Goal: Task Accomplishment & Management: Manage account settings

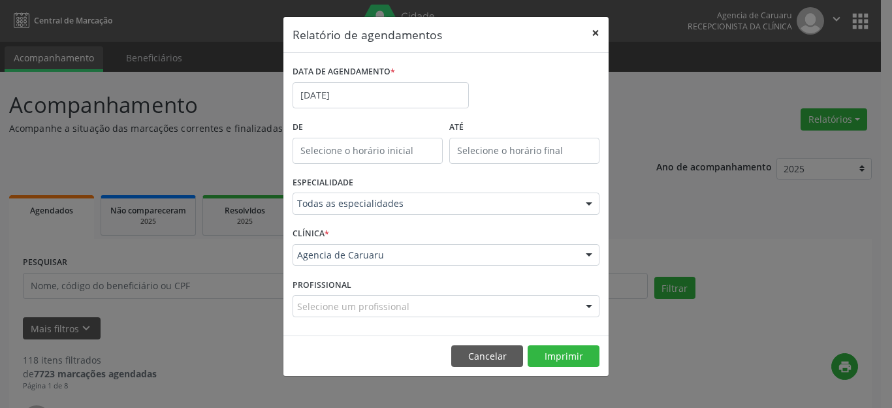
click at [600, 36] on button "×" at bounding box center [596, 33] width 26 height 32
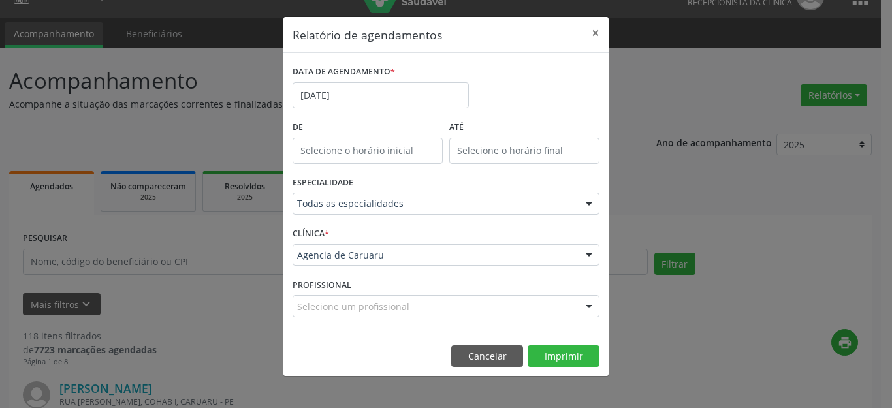
click at [593, 35] on ul "Acompanhamento Beneficiários" at bounding box center [440, 33] width 881 height 30
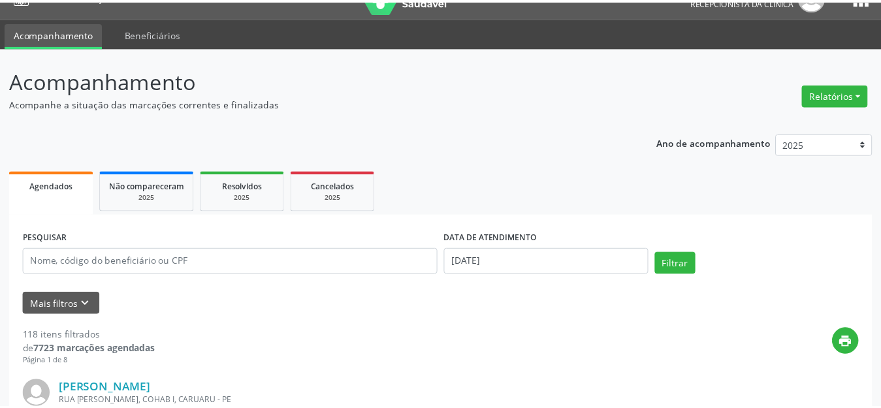
scroll to position [24, 0]
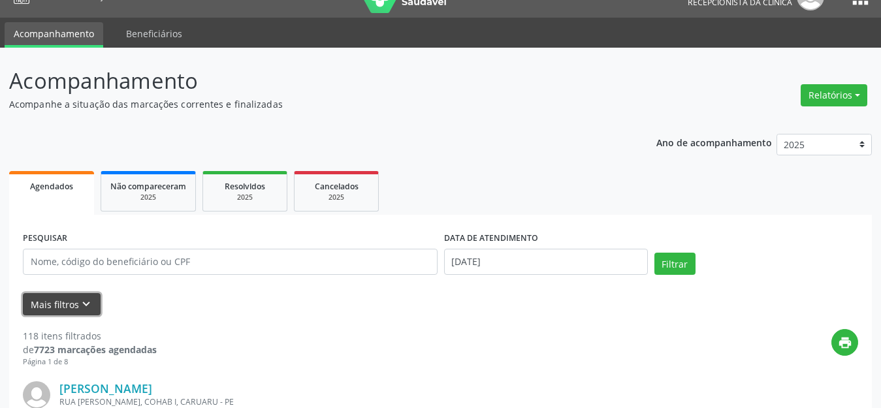
click at [88, 305] on icon "keyboard_arrow_down" at bounding box center [86, 304] width 14 height 14
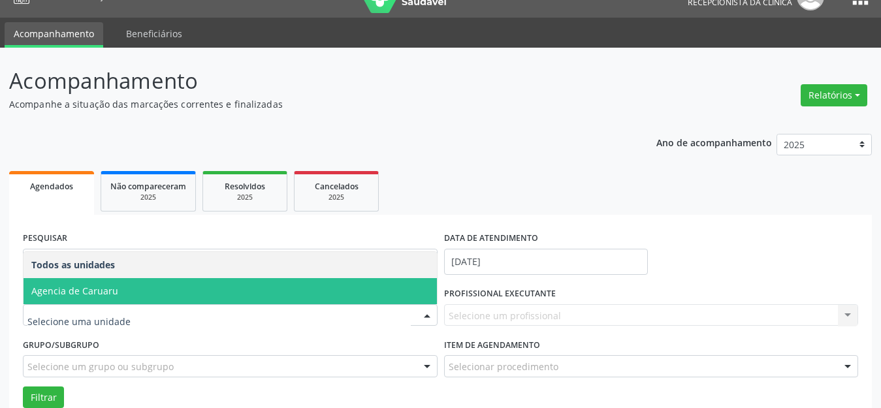
click at [90, 291] on span "Agencia de Caruaru" at bounding box center [74, 291] width 87 height 12
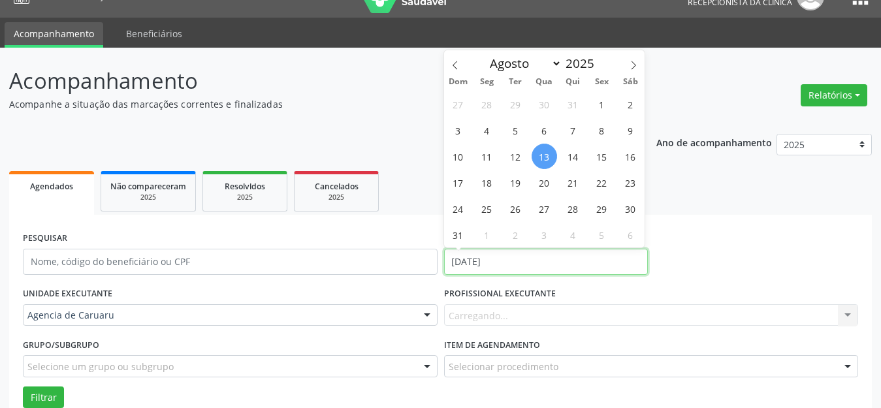
click at [481, 265] on input "[DATE]" at bounding box center [546, 262] width 204 height 26
click at [543, 148] on span "13" at bounding box center [544, 156] width 25 height 25
type input "[DATE]"
click at [543, 150] on span "13" at bounding box center [544, 156] width 25 height 25
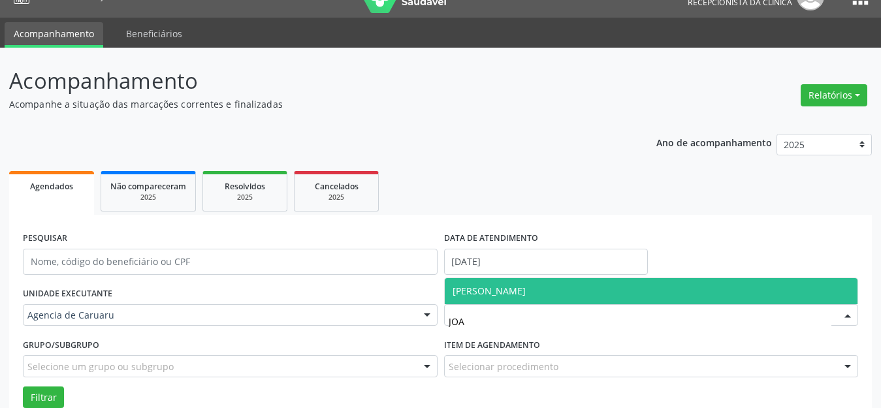
click at [463, 287] on span "[PERSON_NAME]" at bounding box center [489, 291] width 73 height 12
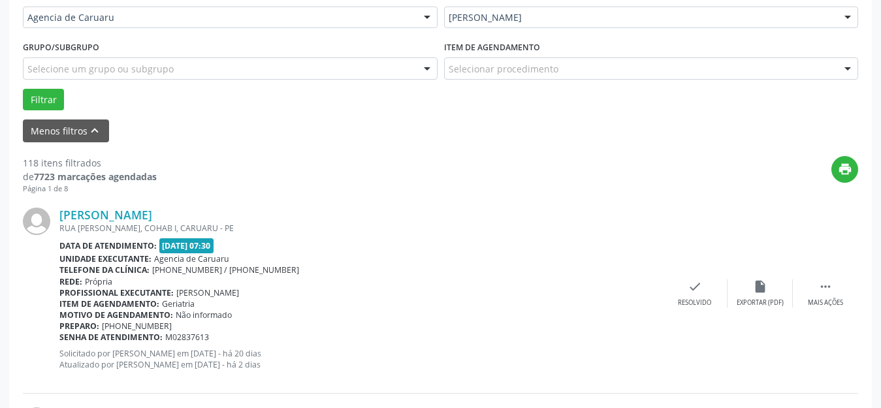
scroll to position [351, 0]
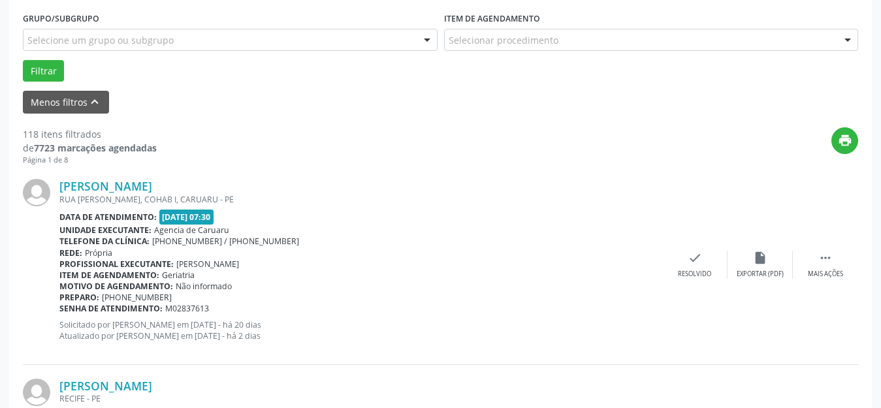
click at [32, 57] on div "Grupo/Subgrupo Selecione um grupo ou subgrupo Todos os grupos e subgrupos Nenhu…" at bounding box center [230, 33] width 421 height 51
click at [35, 74] on button "Filtrar" at bounding box center [43, 71] width 41 height 22
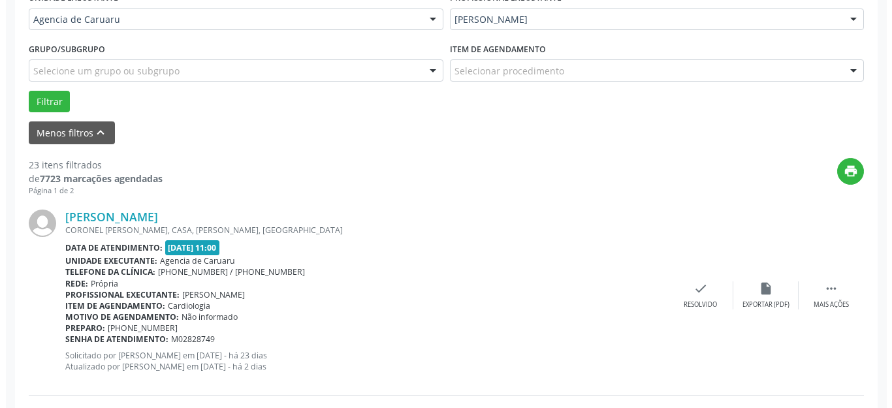
scroll to position [358, 0]
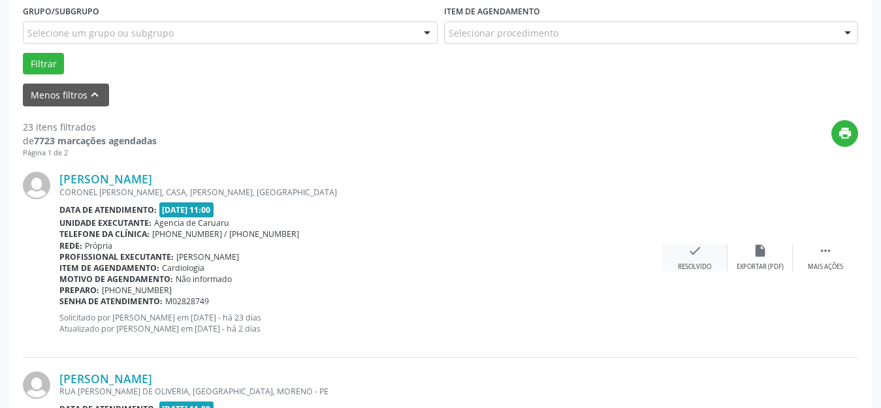
click at [698, 263] on div "Resolvido" at bounding box center [694, 267] width 33 height 9
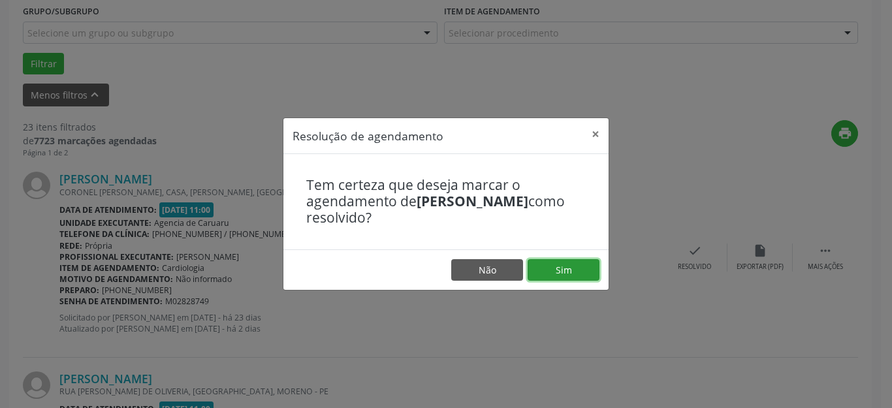
click at [591, 276] on button "Sim" at bounding box center [564, 270] width 72 height 22
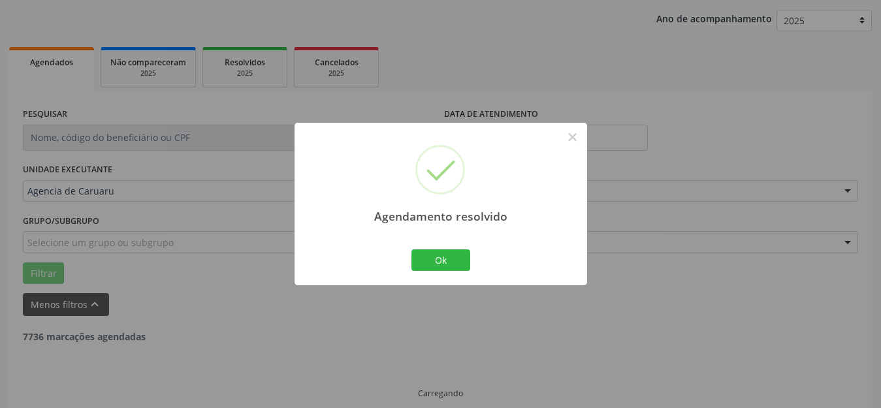
scroll to position [162, 0]
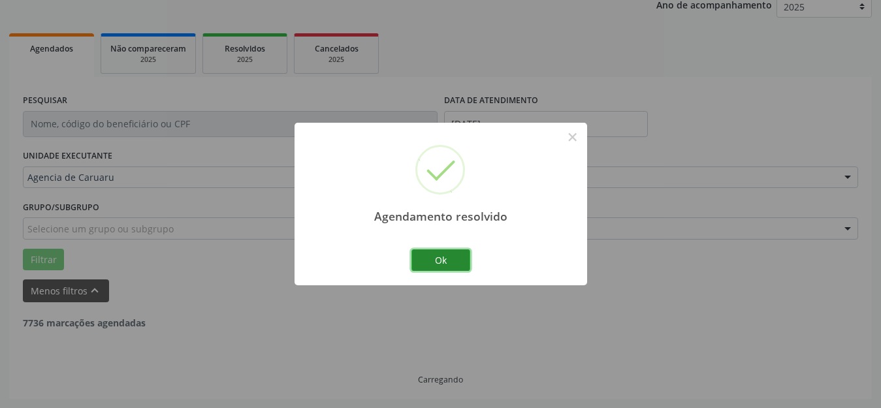
click at [445, 259] on button "Ok" at bounding box center [441, 261] width 59 height 22
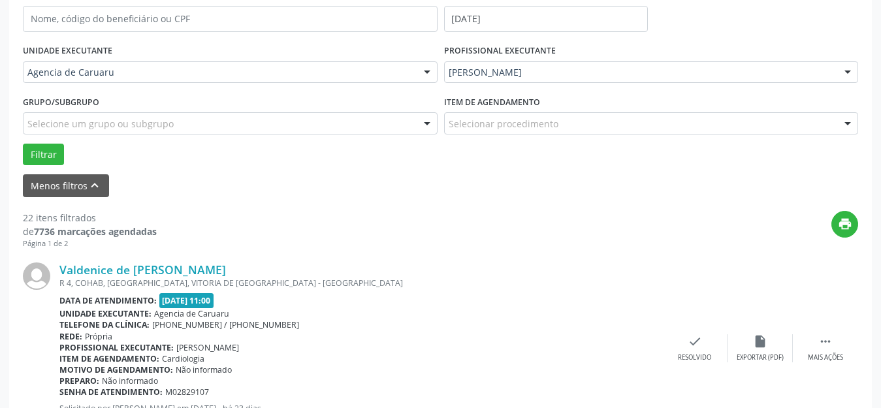
scroll to position [293, 0]
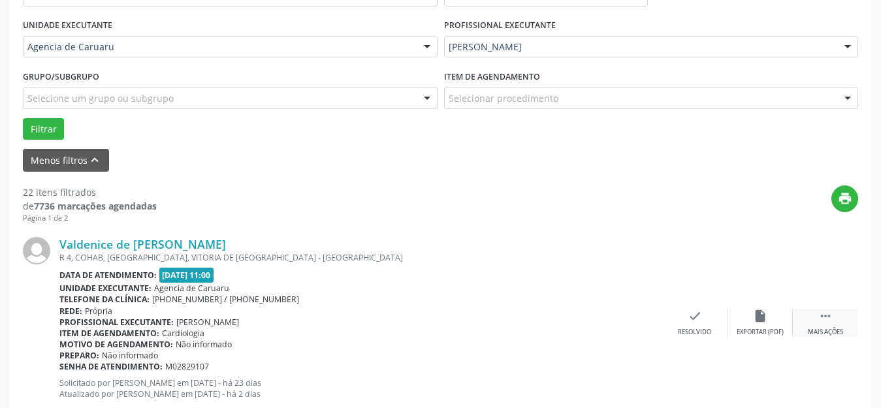
click at [820, 323] on icon "" at bounding box center [826, 316] width 14 height 14
click at [745, 322] on div "alarm_off Não compareceu" at bounding box center [760, 323] width 65 height 28
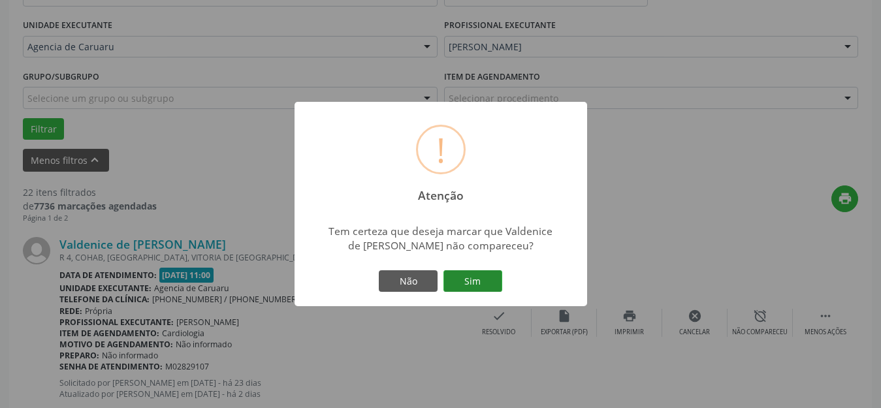
click at [475, 281] on button "Sim" at bounding box center [473, 281] width 59 height 22
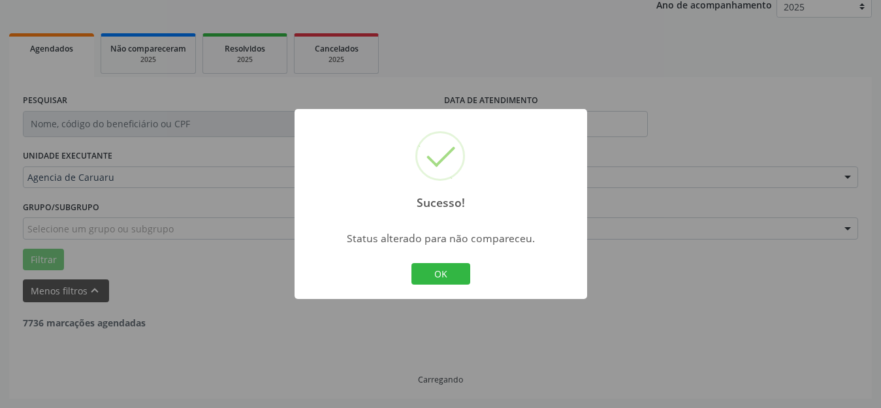
scroll to position [162, 0]
click at [442, 278] on button "OK" at bounding box center [441, 274] width 59 height 22
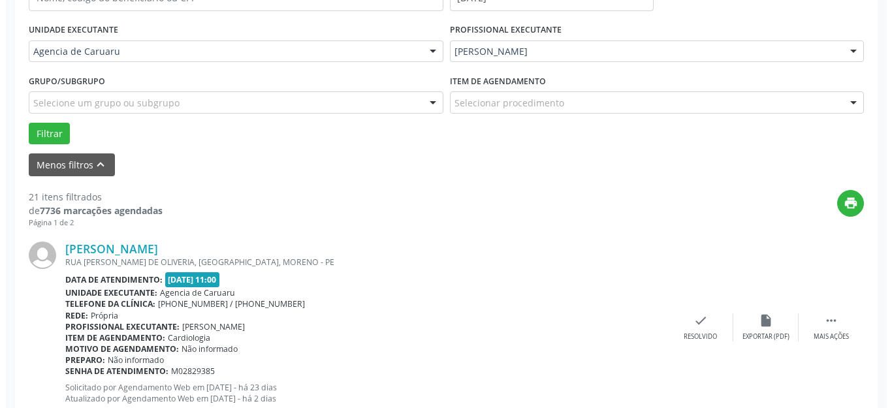
scroll to position [293, 0]
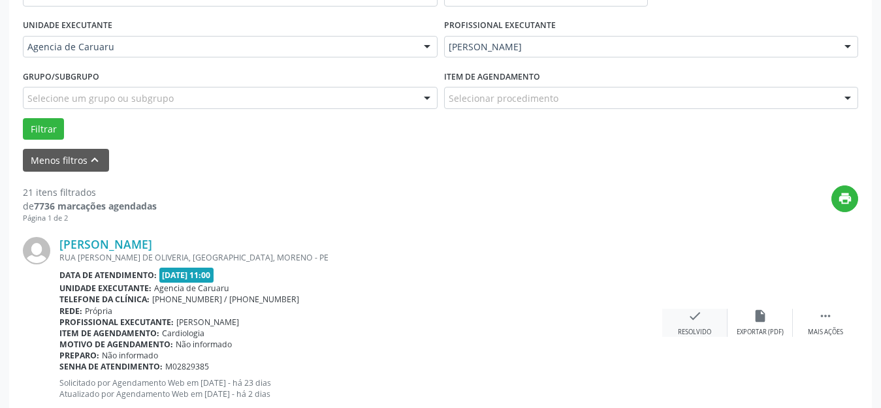
click at [692, 328] on div "Resolvido" at bounding box center [694, 332] width 33 height 9
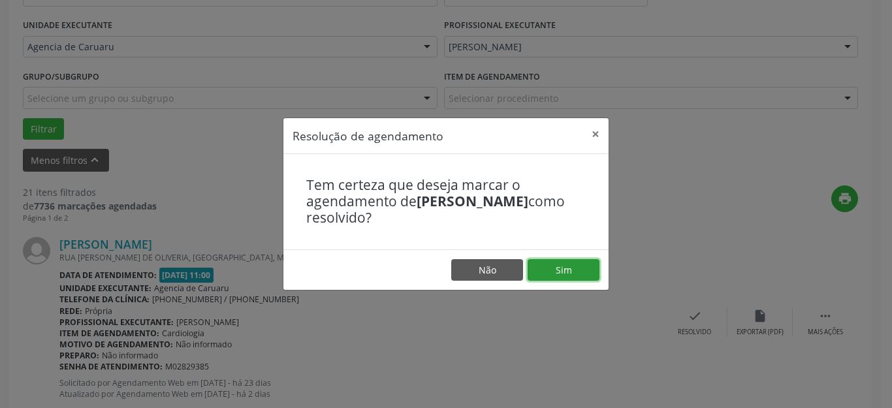
click at [577, 270] on button "Sim" at bounding box center [564, 270] width 72 height 22
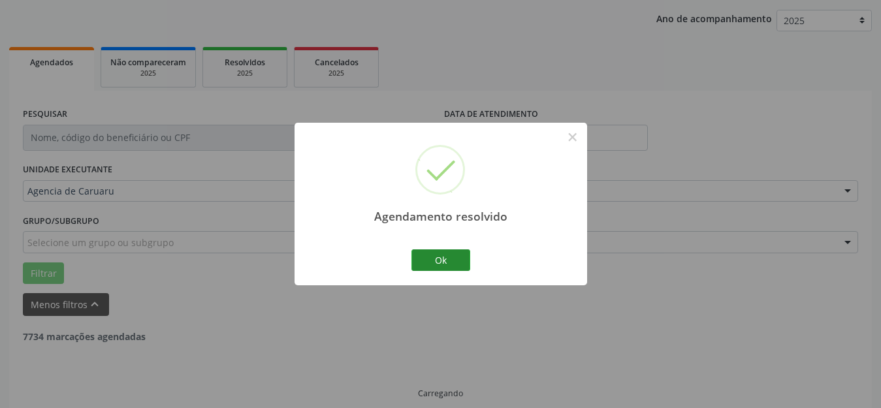
scroll to position [162, 0]
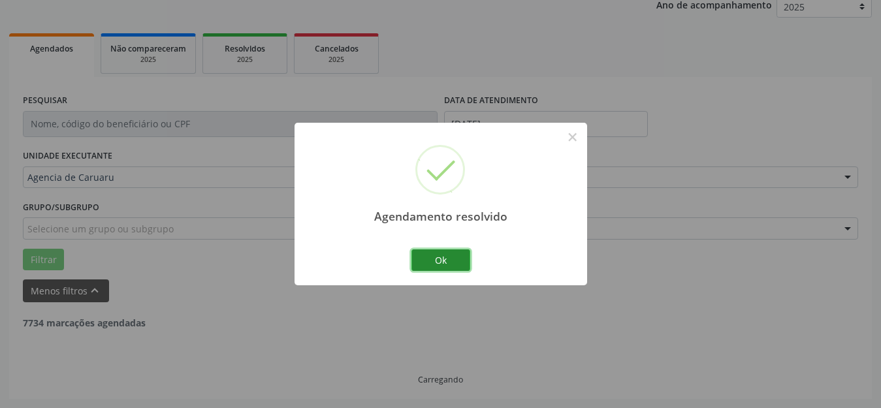
click at [429, 255] on button "Ok" at bounding box center [441, 261] width 59 height 22
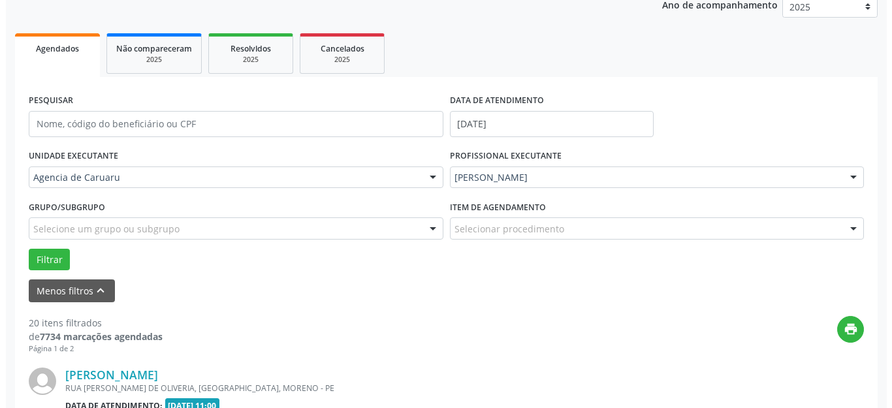
scroll to position [293, 0]
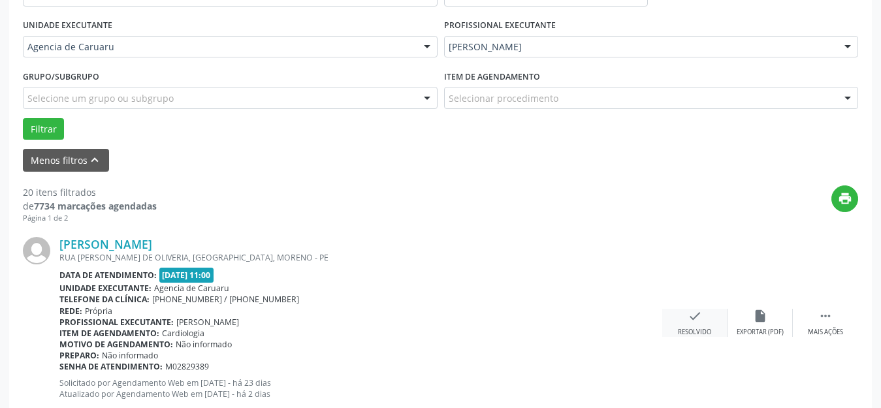
click at [697, 324] on div "check Resolvido" at bounding box center [694, 323] width 65 height 28
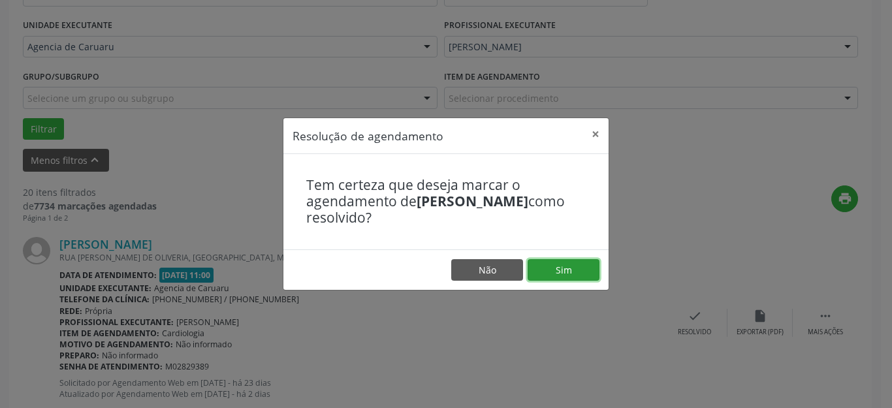
click at [578, 271] on button "Sim" at bounding box center [564, 270] width 72 height 22
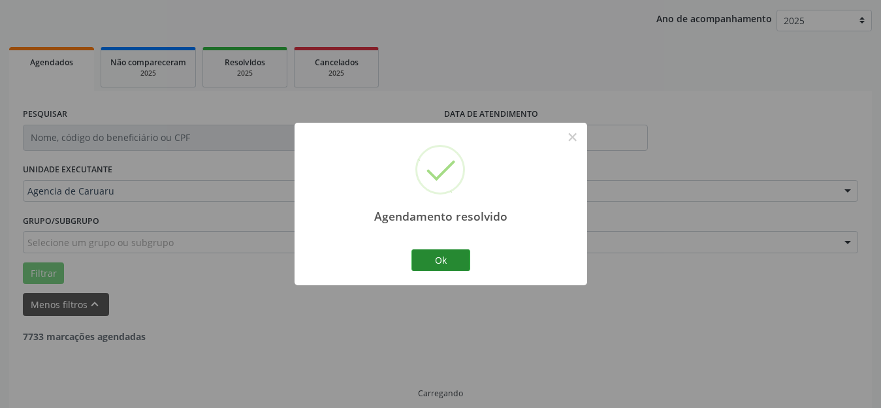
scroll to position [162, 0]
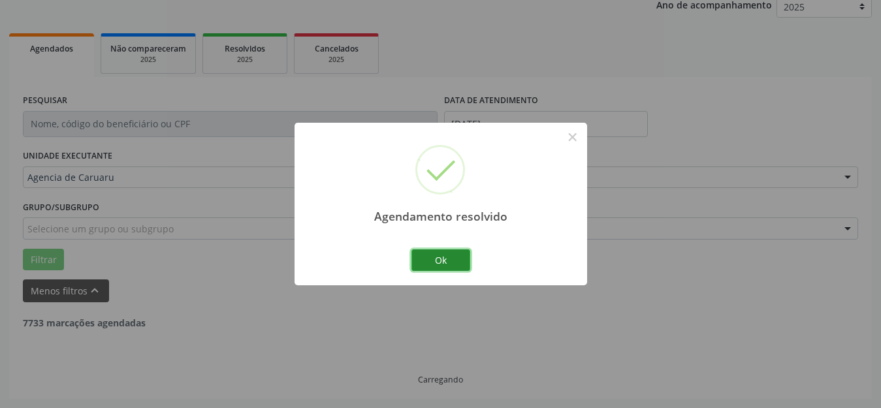
click at [449, 256] on button "Ok" at bounding box center [441, 261] width 59 height 22
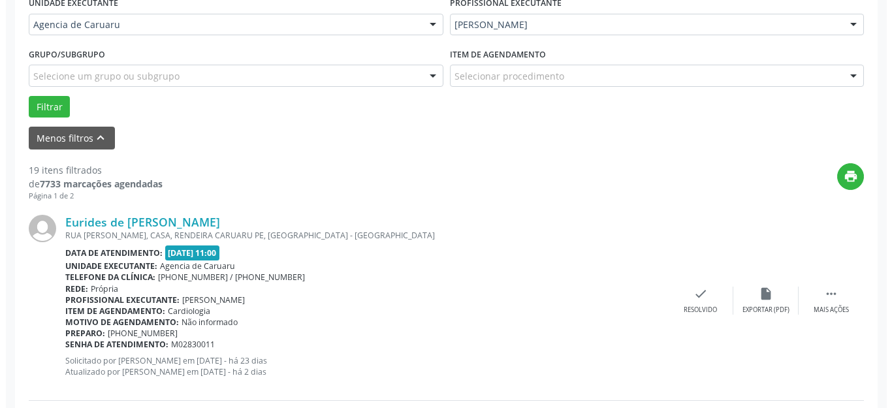
scroll to position [358, 0]
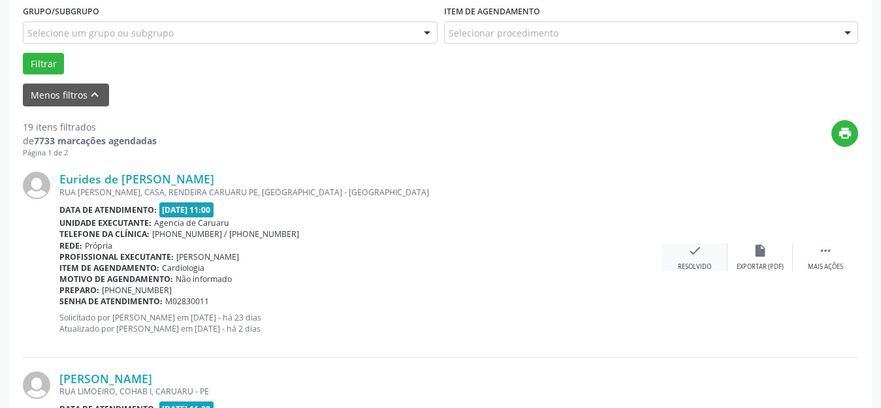
click at [692, 255] on icon "check" at bounding box center [695, 251] width 14 height 14
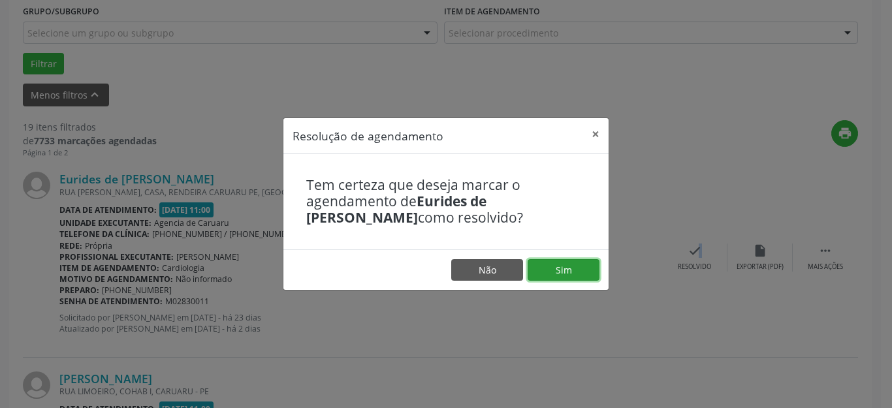
click at [570, 267] on button "Sim" at bounding box center [564, 270] width 72 height 22
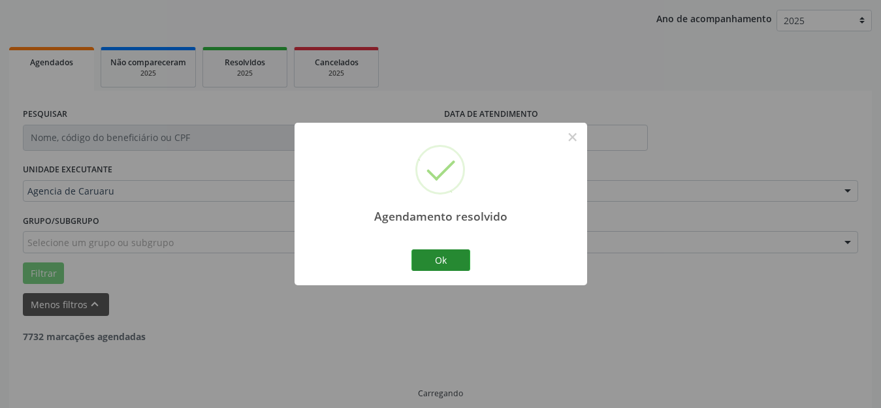
scroll to position [162, 0]
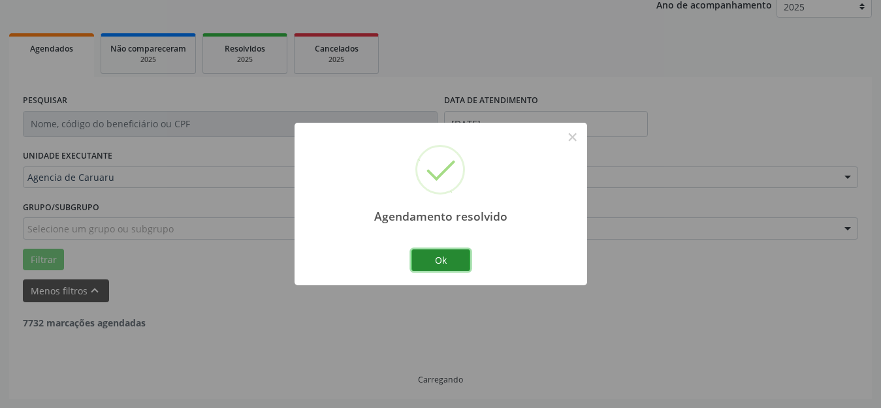
click at [443, 257] on button "Ok" at bounding box center [441, 261] width 59 height 22
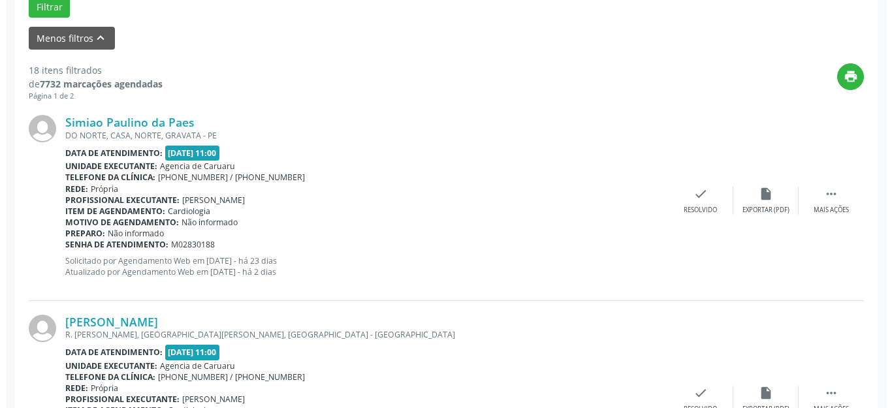
scroll to position [423, 0]
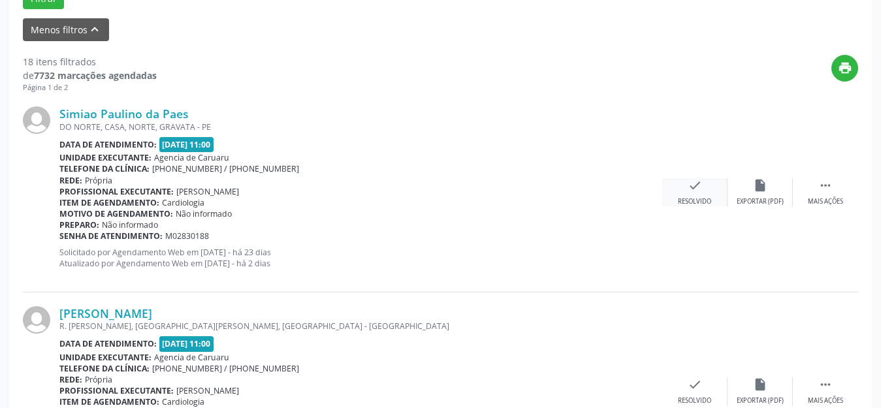
click at [689, 189] on icon "check" at bounding box center [695, 185] width 14 height 14
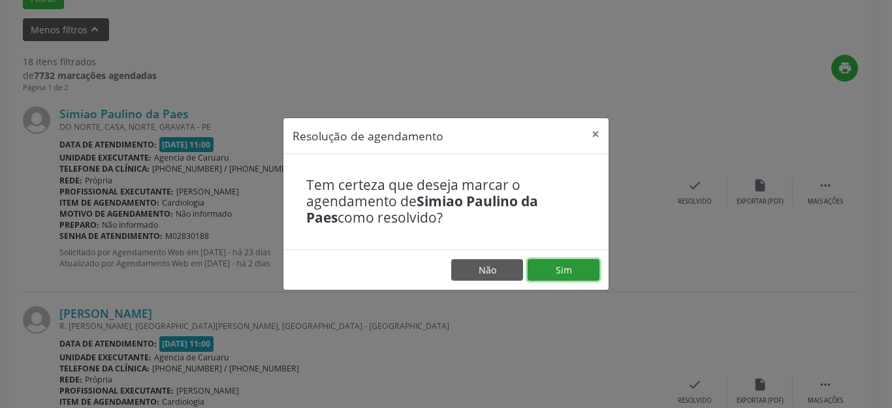
click at [577, 270] on button "Sim" at bounding box center [564, 270] width 72 height 22
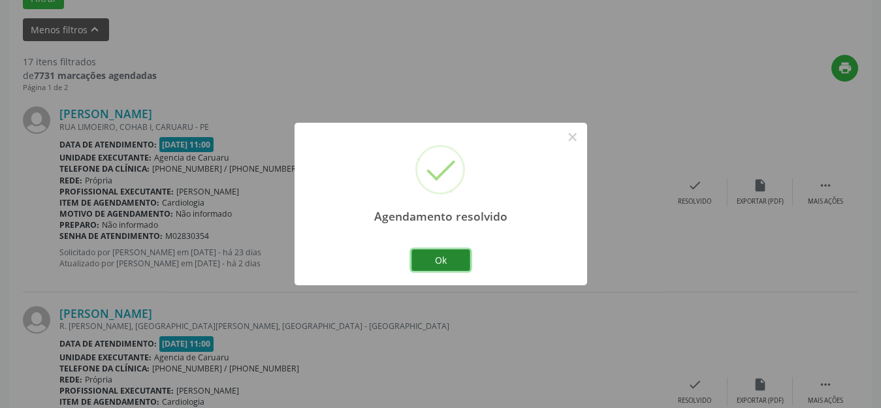
click at [454, 255] on button "Ok" at bounding box center [441, 261] width 59 height 22
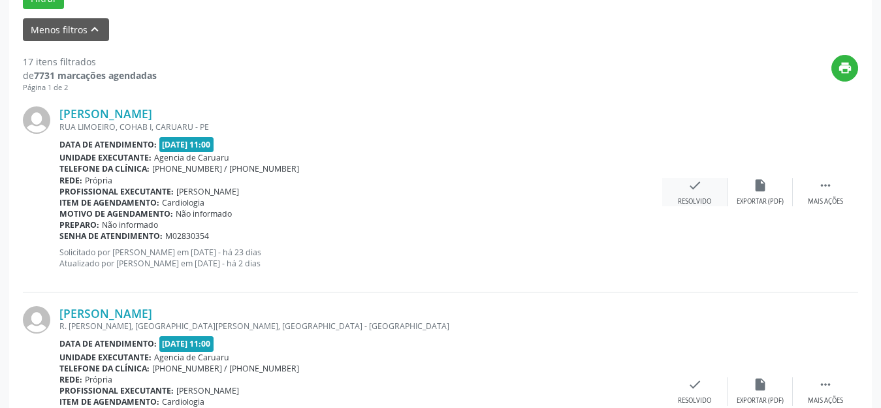
click at [695, 187] on icon "check" at bounding box center [695, 185] width 14 height 14
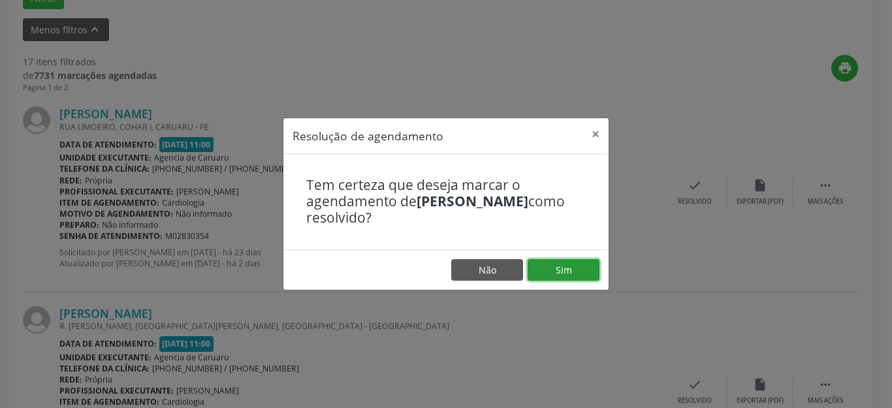
click at [575, 272] on button "Sim" at bounding box center [564, 270] width 72 height 22
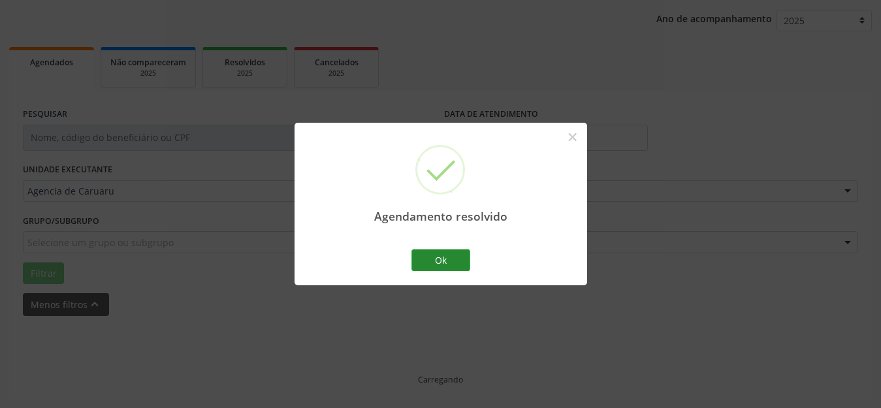
scroll to position [162, 0]
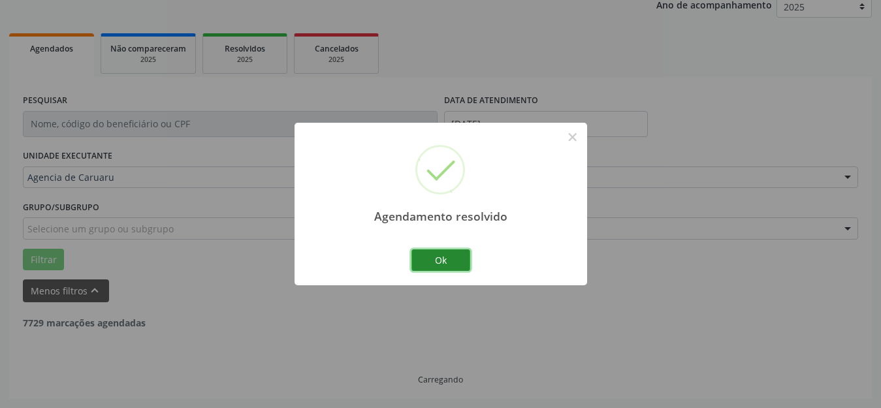
click at [438, 261] on button "Ok" at bounding box center [441, 261] width 59 height 22
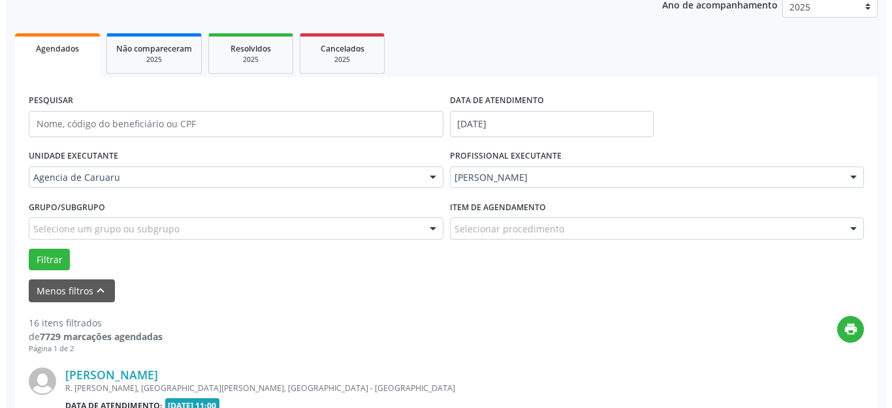
scroll to position [293, 0]
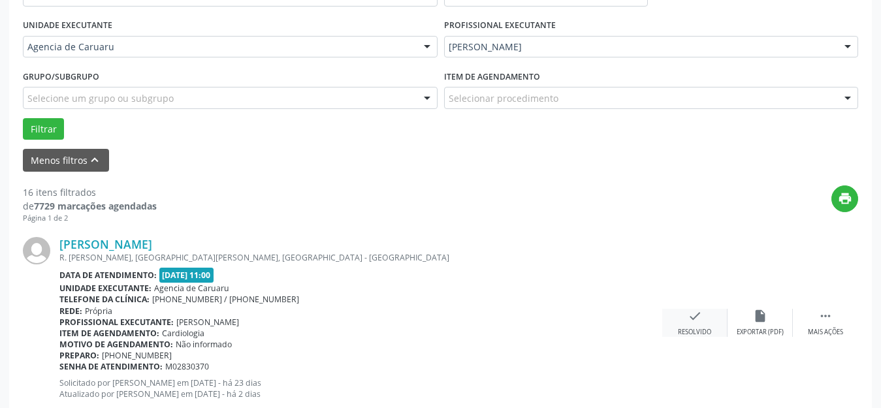
click at [698, 325] on div "check Resolvido" at bounding box center [694, 323] width 65 height 28
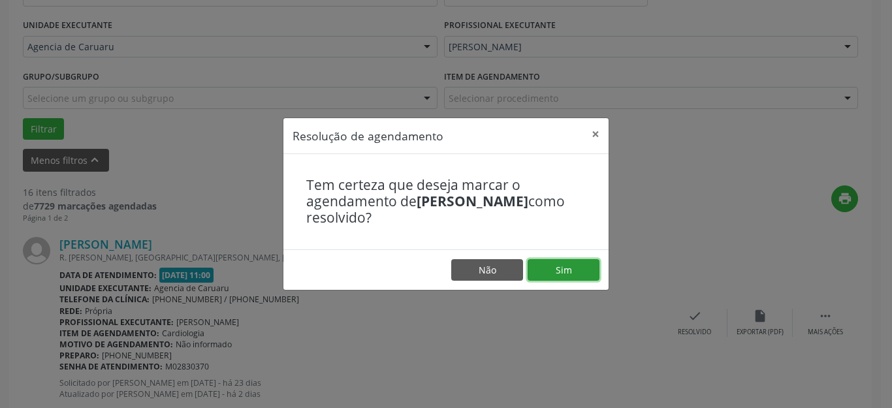
click at [591, 275] on button "Sim" at bounding box center [564, 270] width 72 height 22
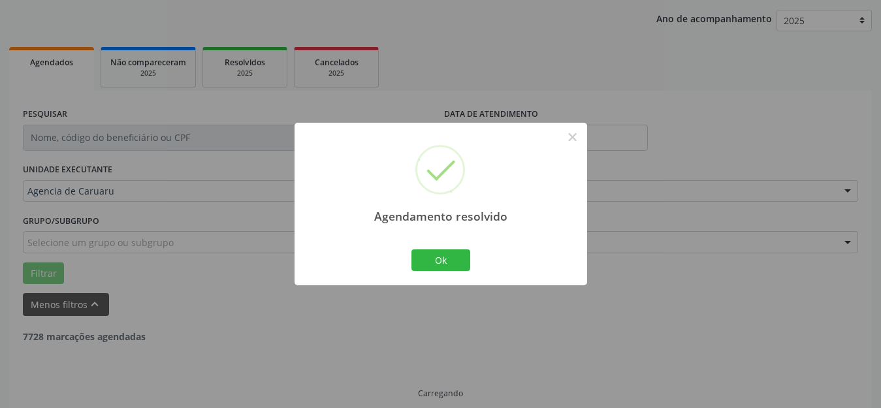
scroll to position [162, 0]
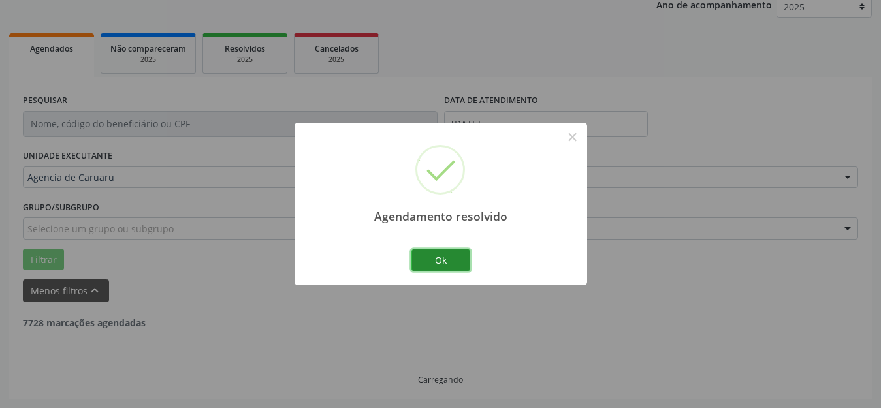
click at [447, 264] on button "Ok" at bounding box center [441, 261] width 59 height 22
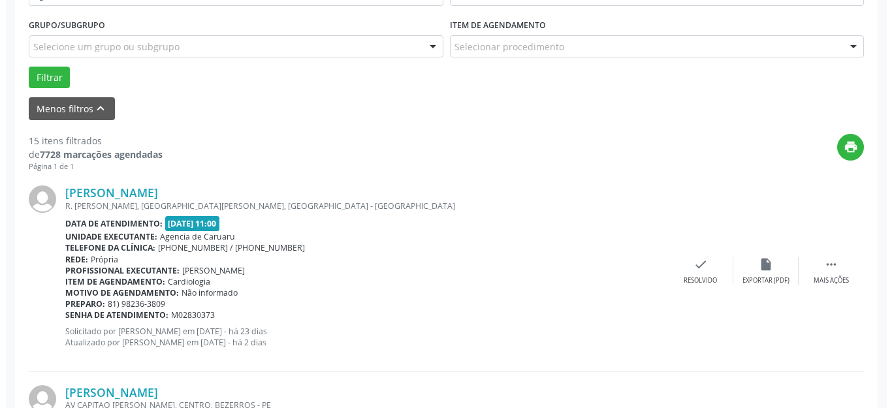
scroll to position [358, 0]
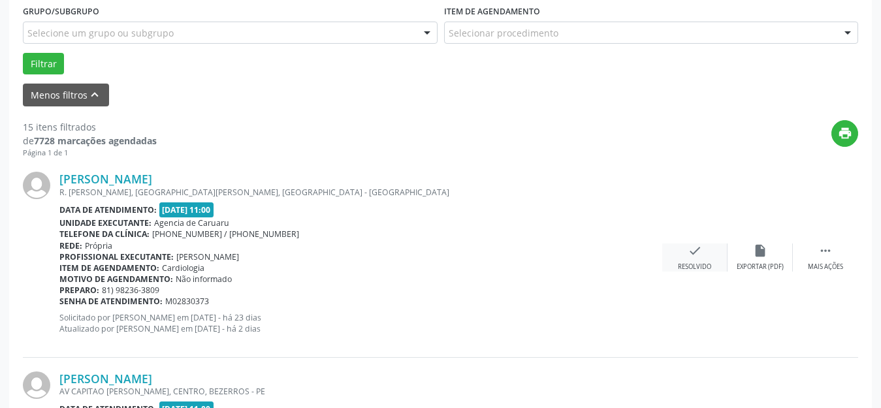
click at [691, 257] on icon "check" at bounding box center [695, 251] width 14 height 14
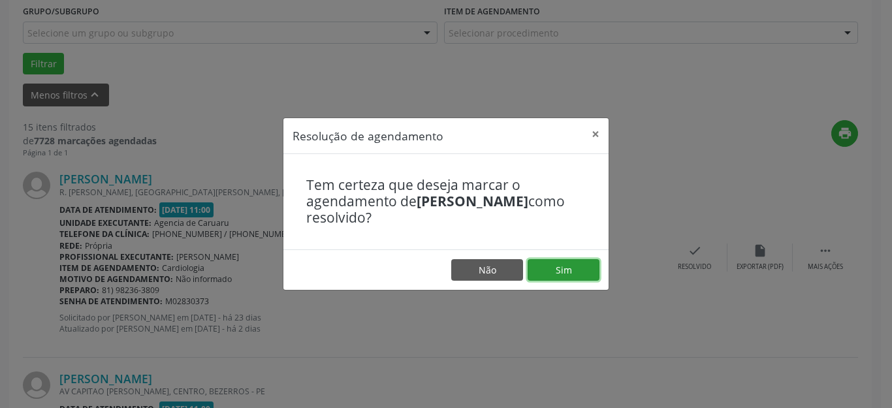
click at [562, 274] on button "Sim" at bounding box center [564, 270] width 72 height 22
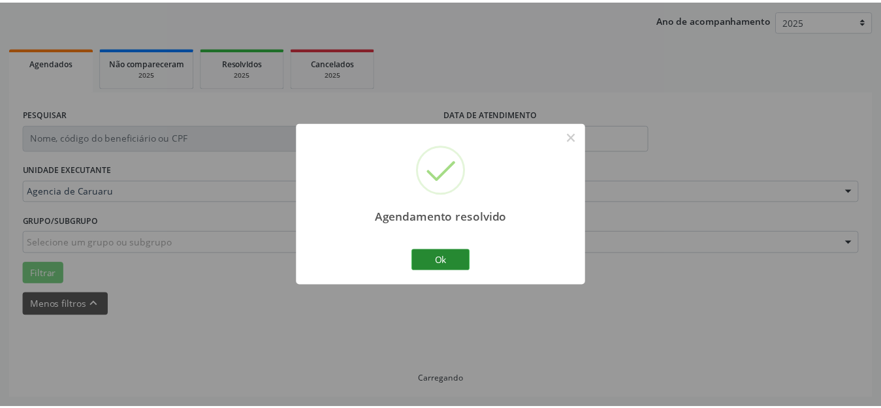
scroll to position [162, 0]
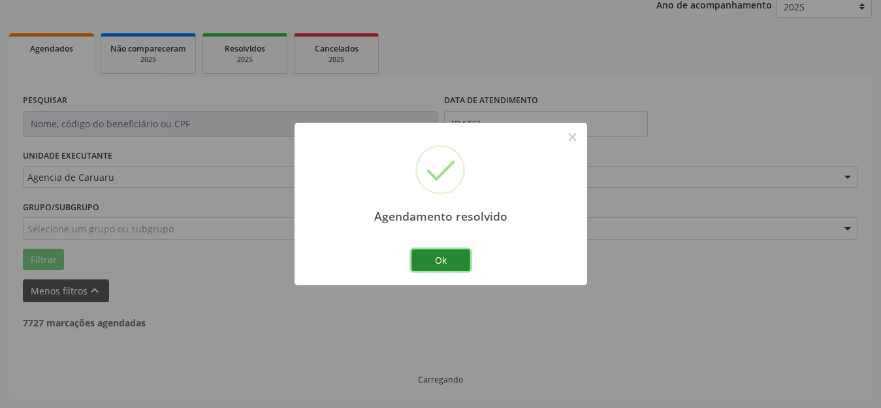
click at [446, 260] on button "Ok" at bounding box center [441, 261] width 59 height 22
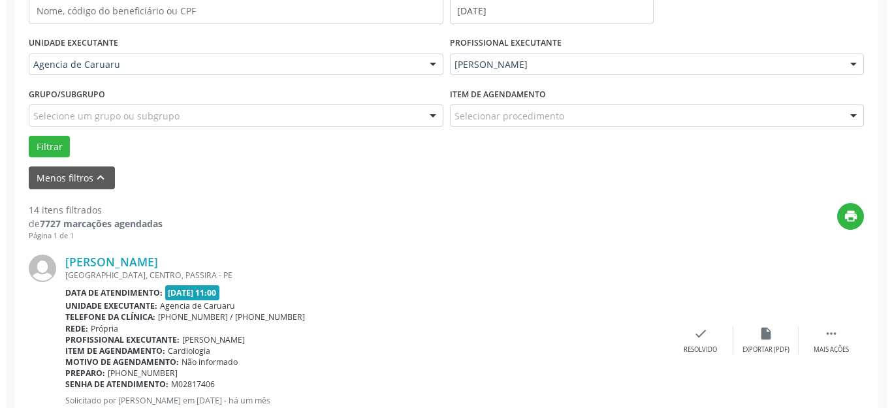
scroll to position [293, 0]
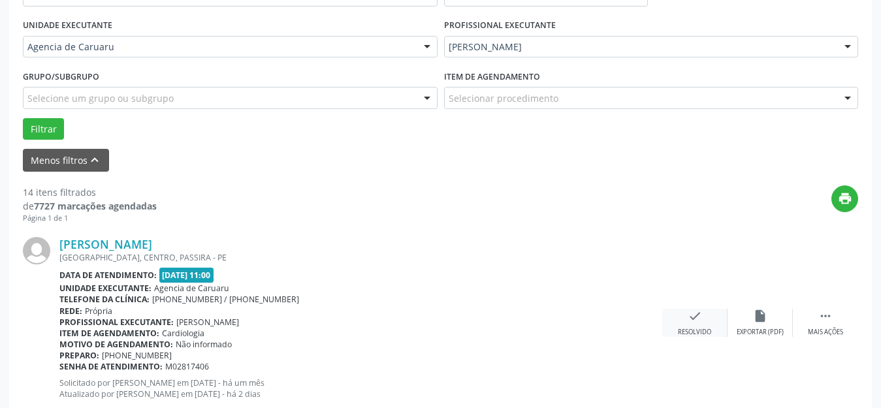
click at [696, 319] on icon "check" at bounding box center [695, 316] width 14 height 14
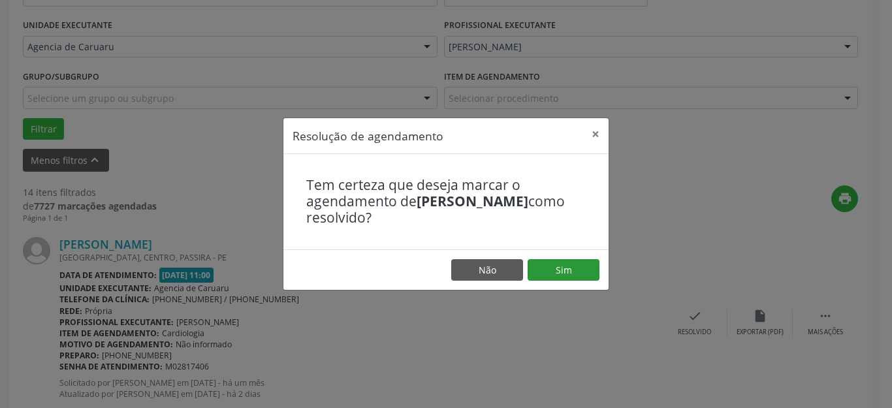
drag, startPoint x: 593, startPoint y: 255, endPoint x: 576, endPoint y: 280, distance: 30.5
click at [591, 269] on footer "Não Sim" at bounding box center [446, 270] width 325 height 41
click at [574, 267] on button "Sim" at bounding box center [564, 270] width 72 height 22
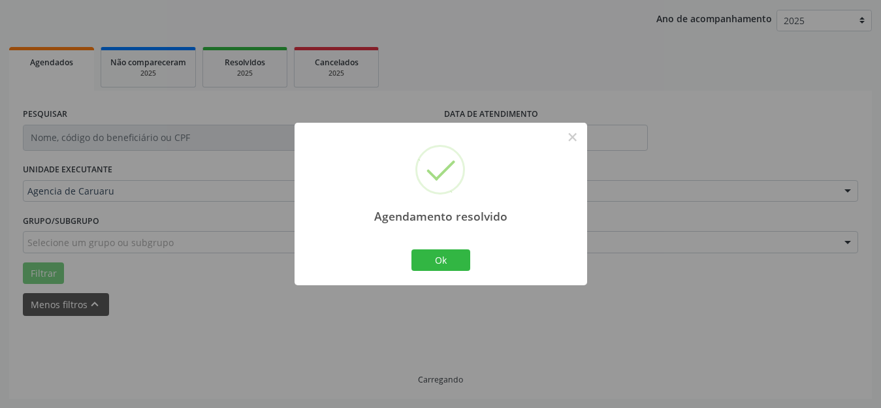
scroll to position [162, 0]
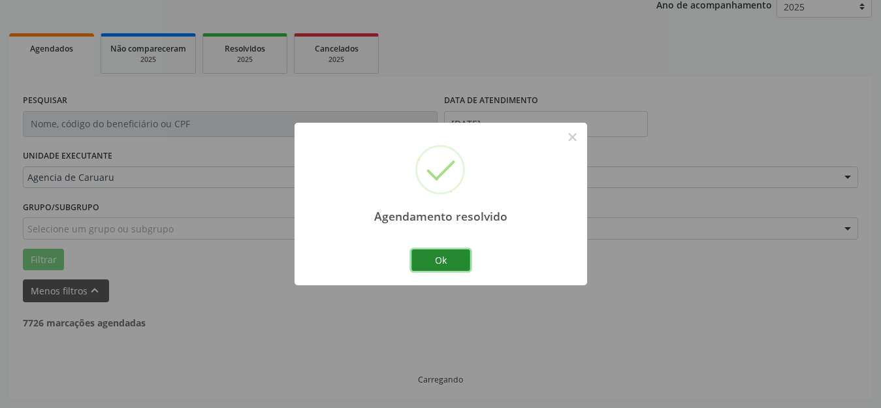
click at [448, 267] on button "Ok" at bounding box center [441, 261] width 59 height 22
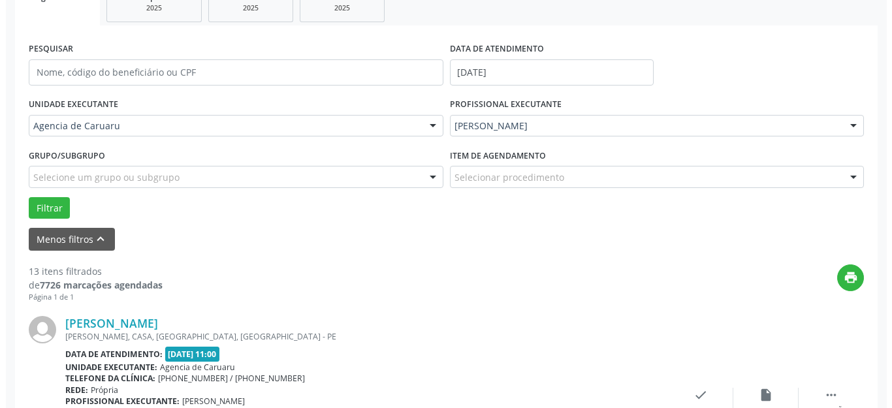
scroll to position [227, 0]
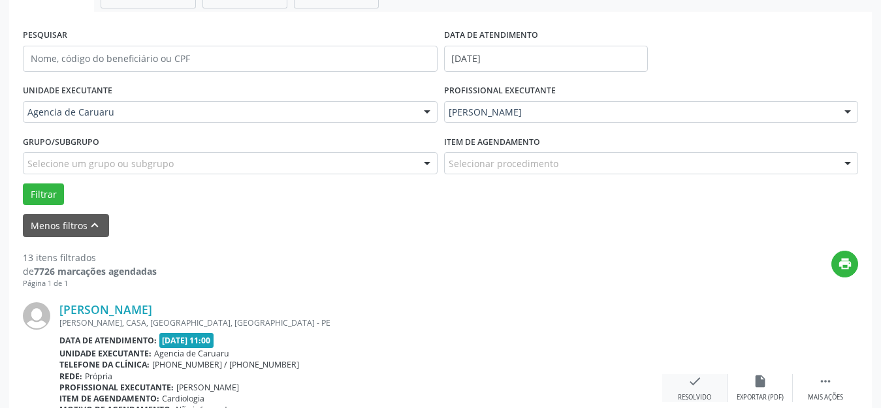
click at [702, 393] on div "Resolvido" at bounding box center [694, 397] width 33 height 9
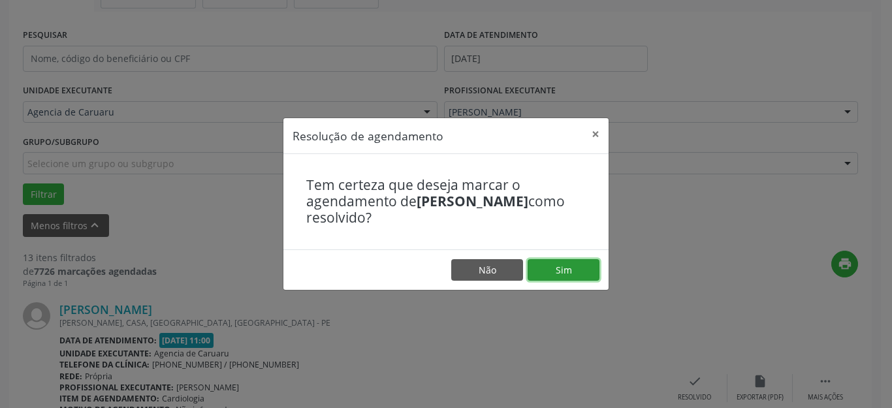
click at [577, 268] on button "Sim" at bounding box center [564, 270] width 72 height 22
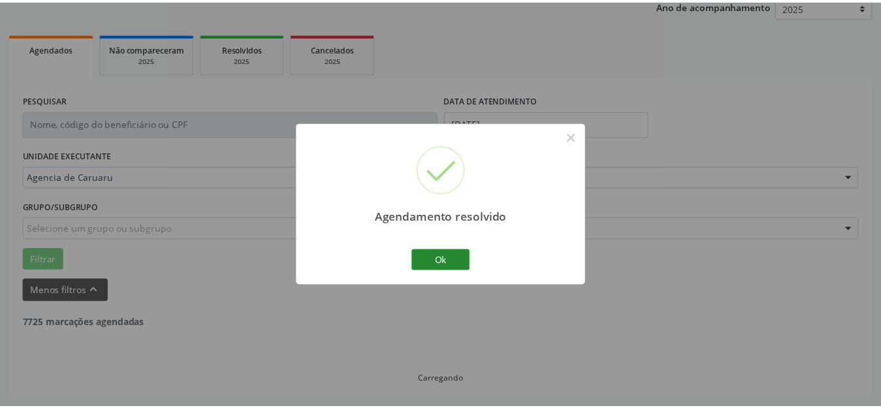
scroll to position [162, 0]
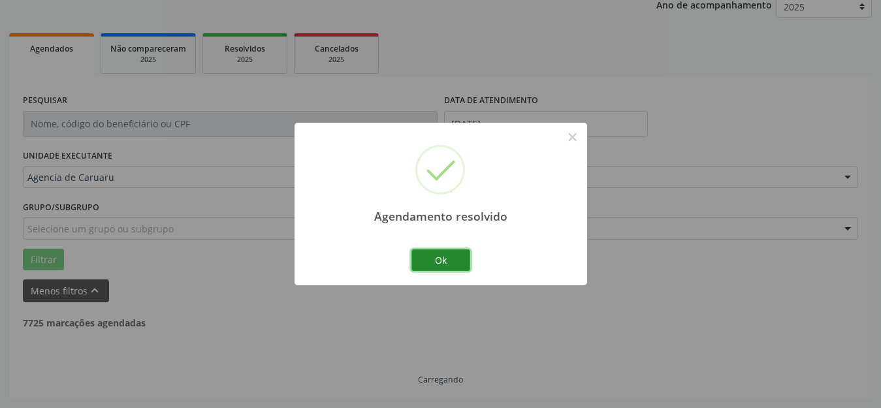
click at [436, 256] on button "Ok" at bounding box center [441, 261] width 59 height 22
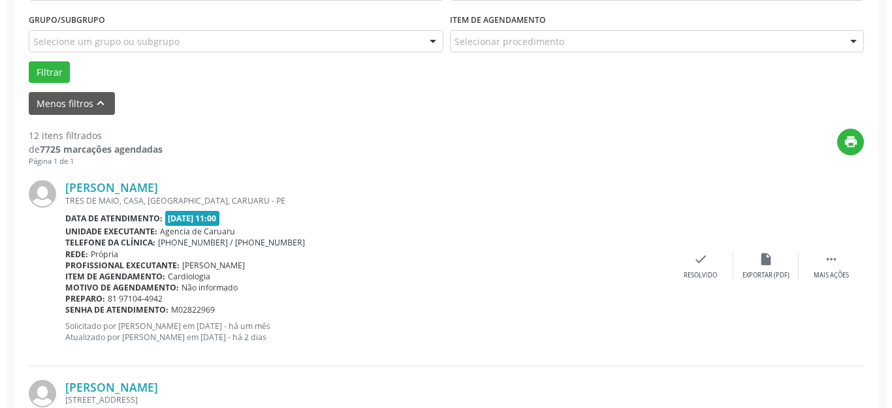
scroll to position [358, 0]
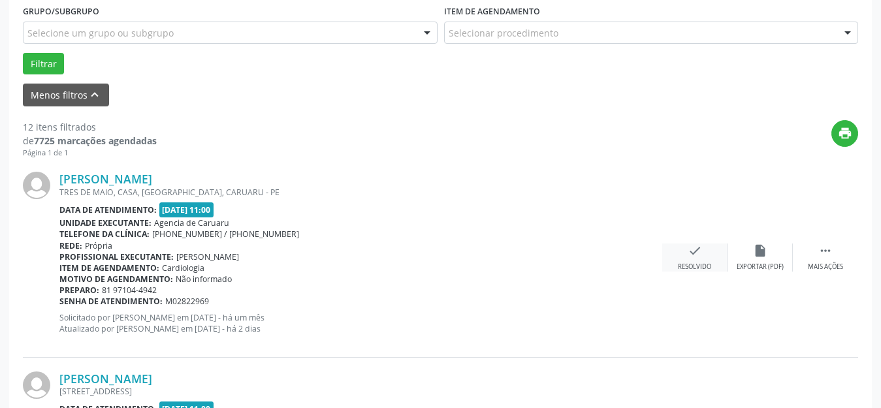
click at [698, 259] on div "check Resolvido" at bounding box center [694, 258] width 65 height 28
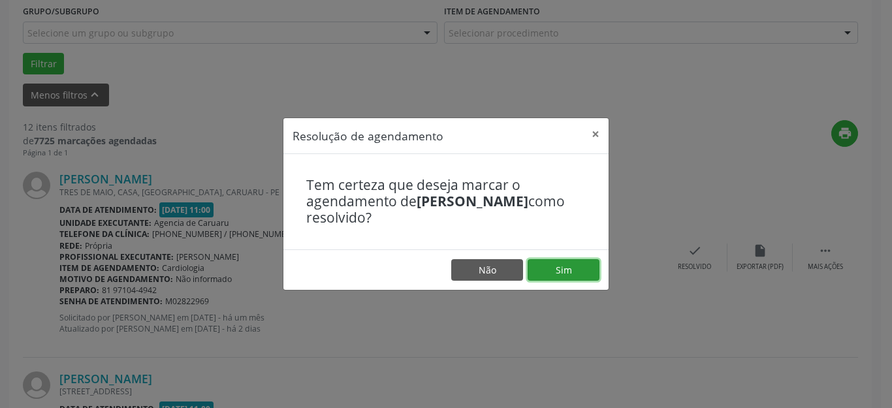
click at [581, 274] on button "Sim" at bounding box center [564, 270] width 72 height 22
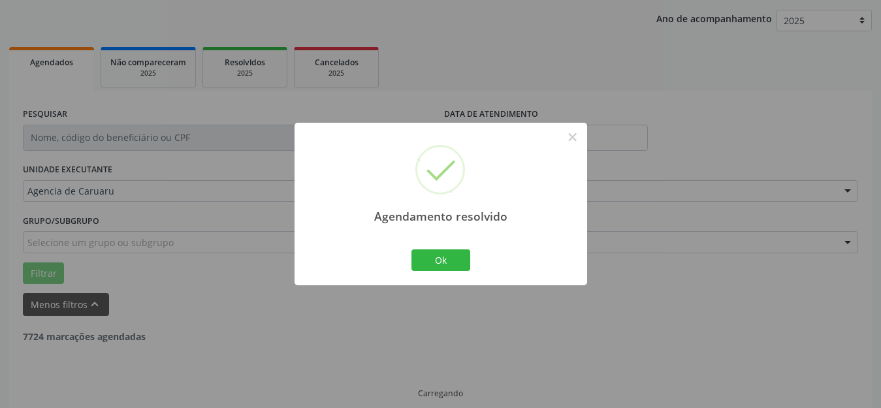
scroll to position [162, 0]
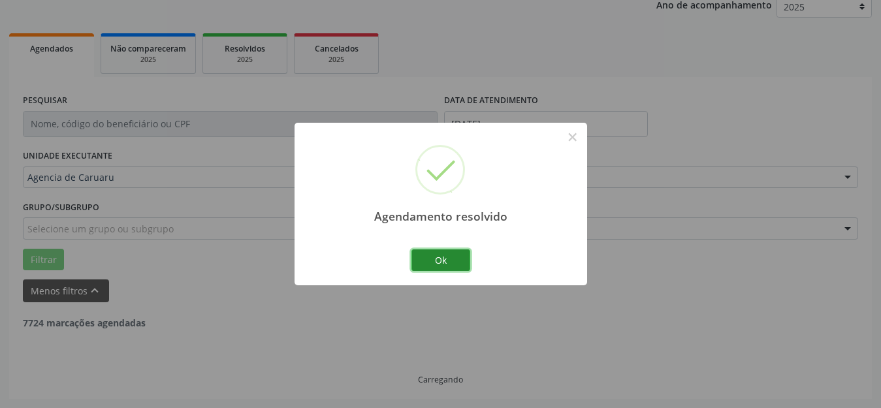
click at [445, 250] on button "Ok" at bounding box center [441, 261] width 59 height 22
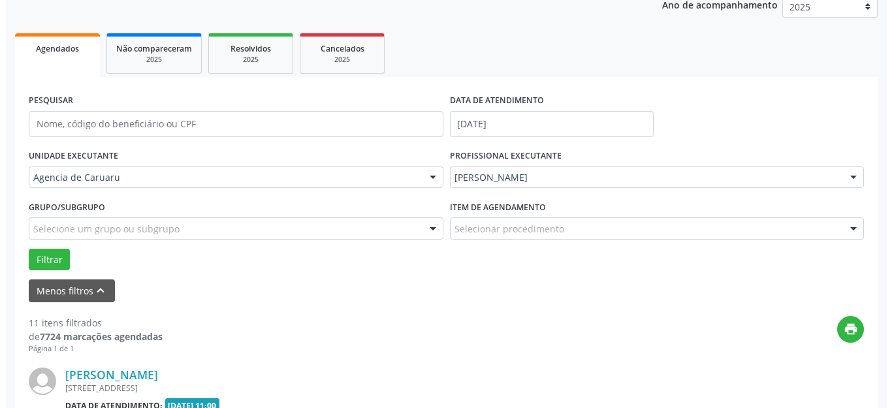
scroll to position [293, 0]
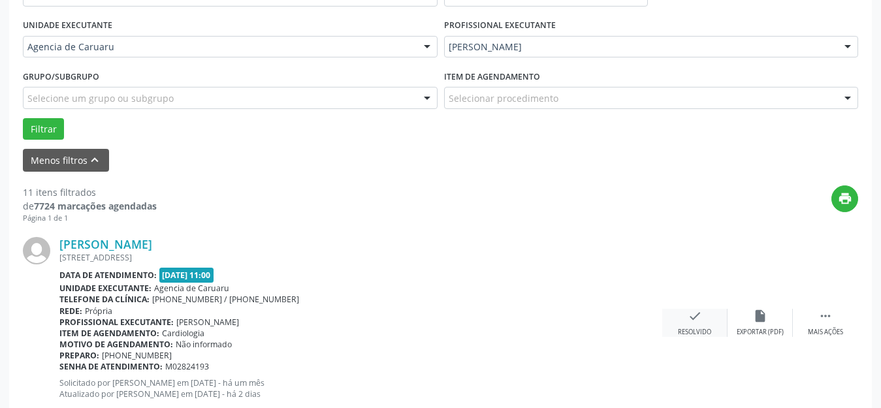
click at [692, 317] on icon "check" at bounding box center [695, 316] width 14 height 14
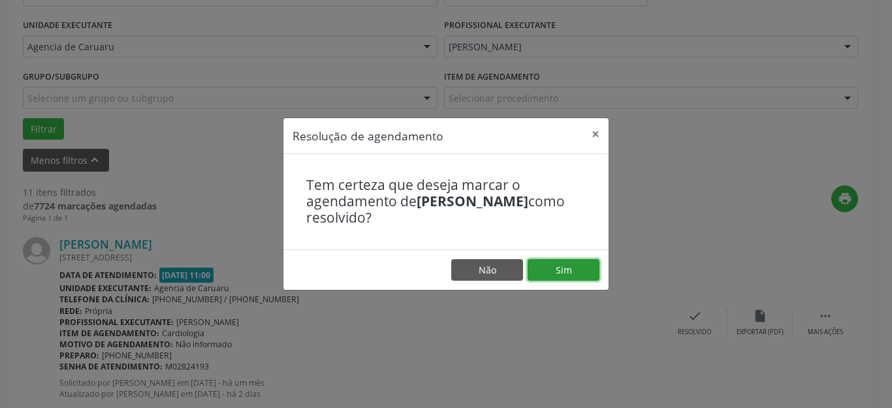
click at [581, 267] on button "Sim" at bounding box center [564, 270] width 72 height 22
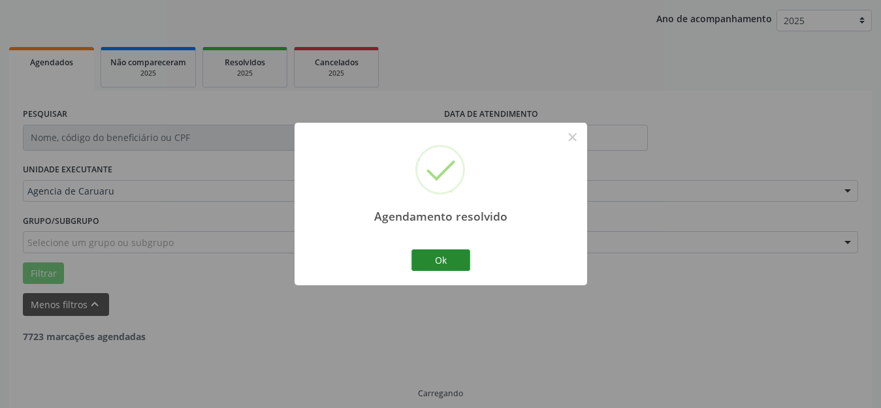
scroll to position [162, 0]
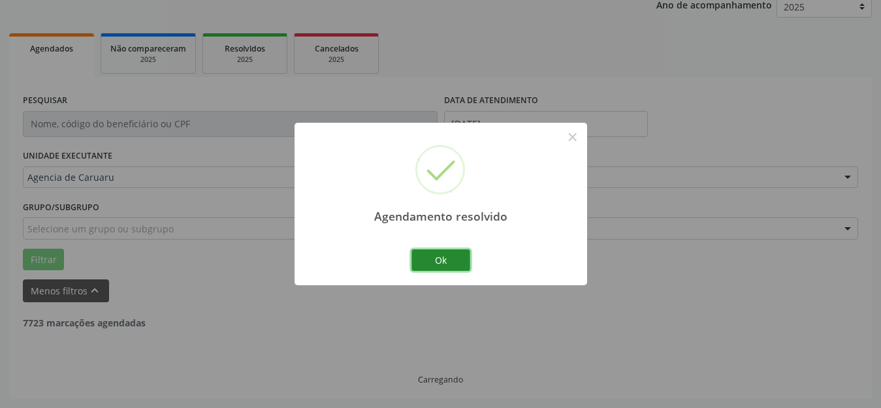
click at [466, 261] on button "Ok" at bounding box center [441, 261] width 59 height 22
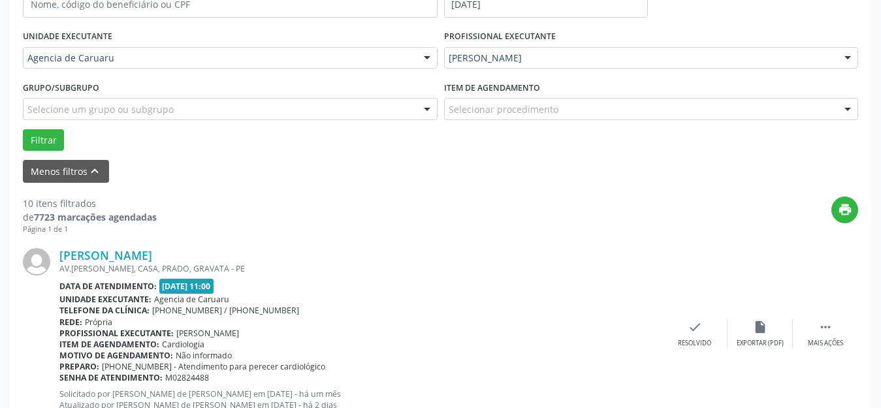
scroll to position [293, 0]
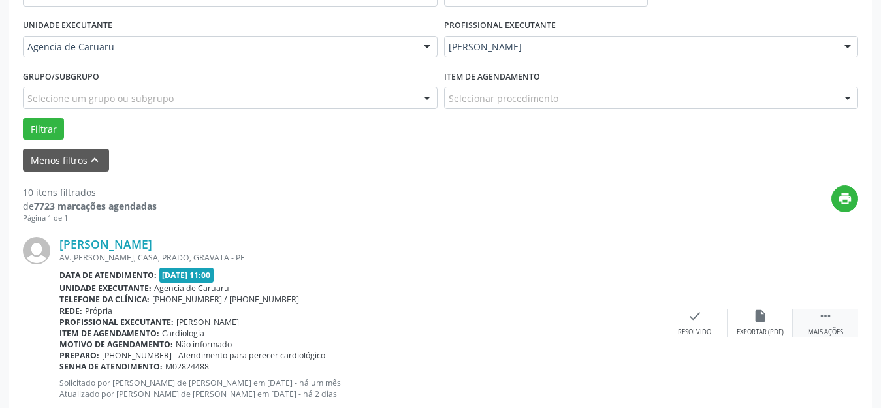
click at [823, 317] on icon "" at bounding box center [826, 316] width 14 height 14
click at [760, 315] on icon "alarm_off" at bounding box center [760, 316] width 14 height 14
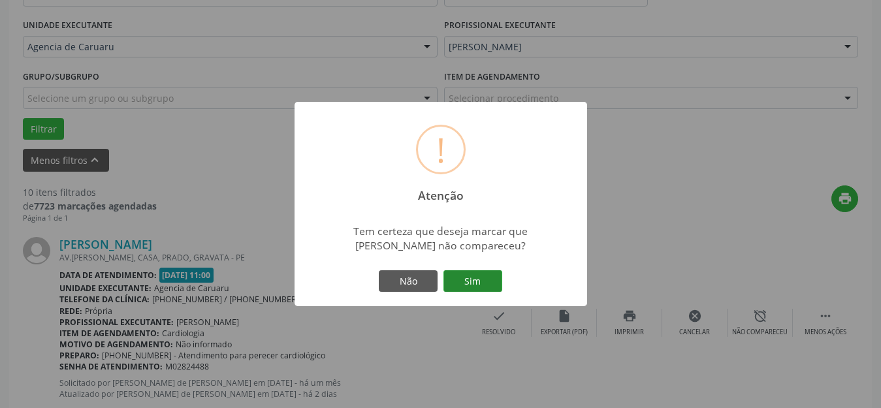
click at [492, 282] on button "Sim" at bounding box center [473, 281] width 59 height 22
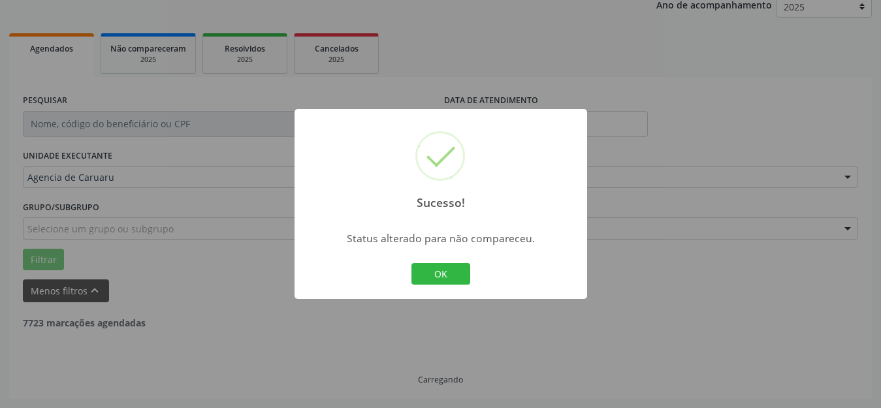
scroll to position [162, 0]
click at [452, 267] on button "OK" at bounding box center [441, 274] width 59 height 22
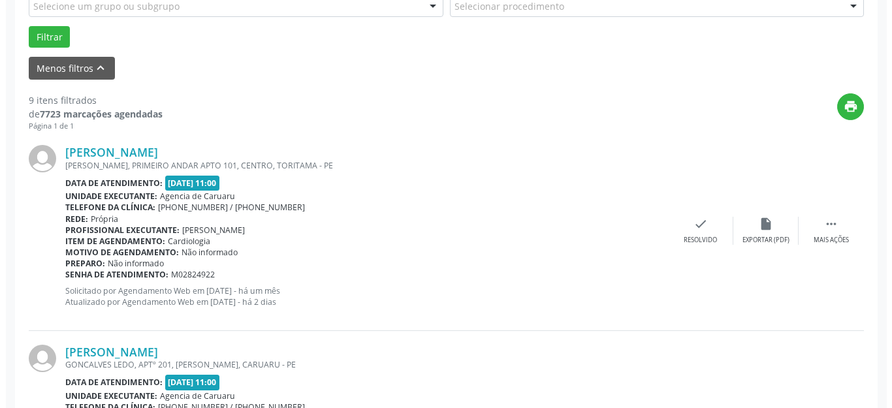
scroll to position [423, 0]
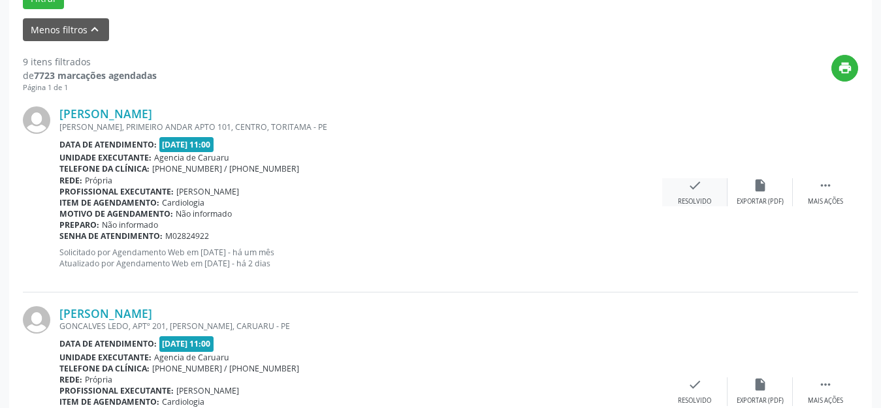
click at [694, 191] on icon "check" at bounding box center [695, 185] width 14 height 14
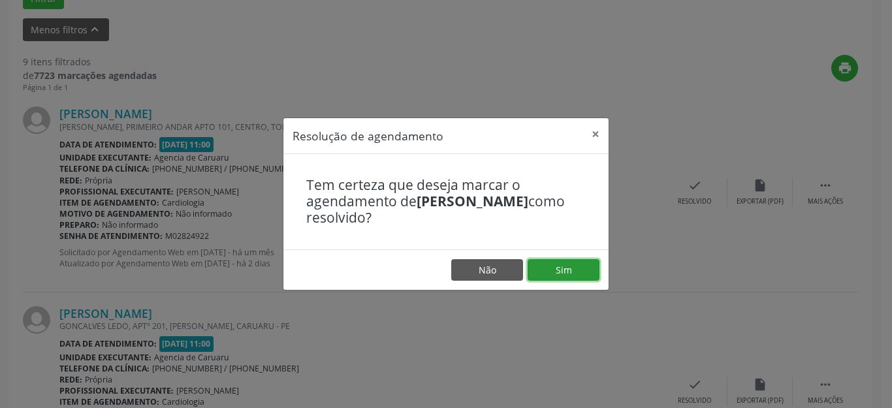
click at [572, 268] on button "Sim" at bounding box center [564, 270] width 72 height 22
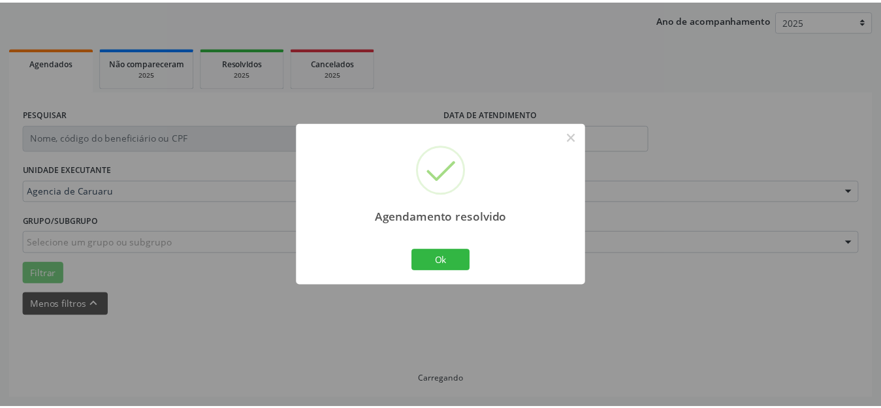
scroll to position [162, 0]
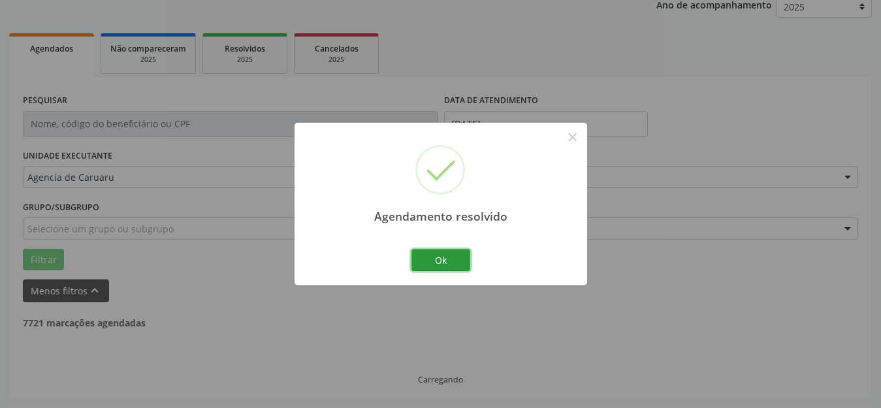
click at [453, 267] on button "Ok" at bounding box center [441, 261] width 59 height 22
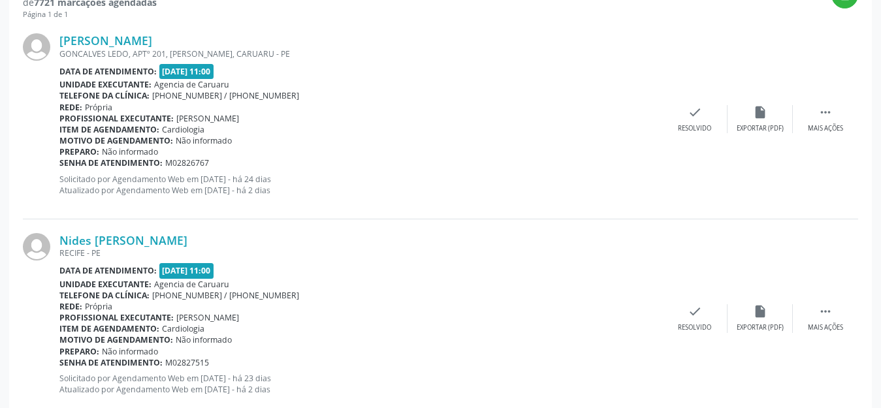
scroll to position [423, 0]
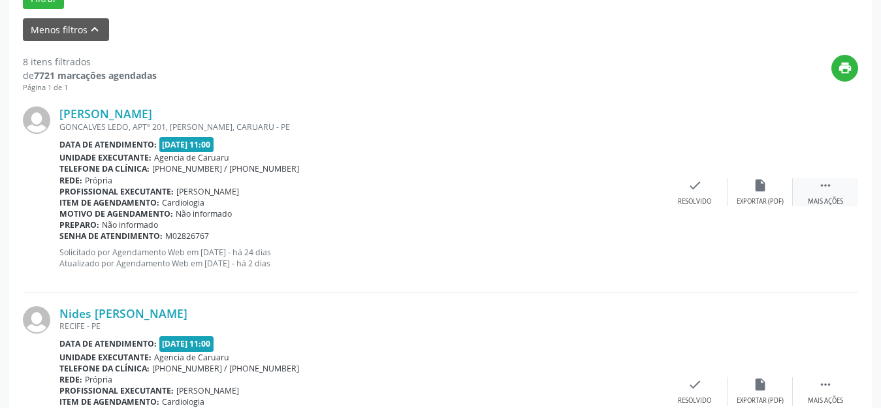
click at [840, 194] on div " Mais ações" at bounding box center [825, 192] width 65 height 28
click at [763, 203] on div "Não compareceu" at bounding box center [760, 201] width 56 height 9
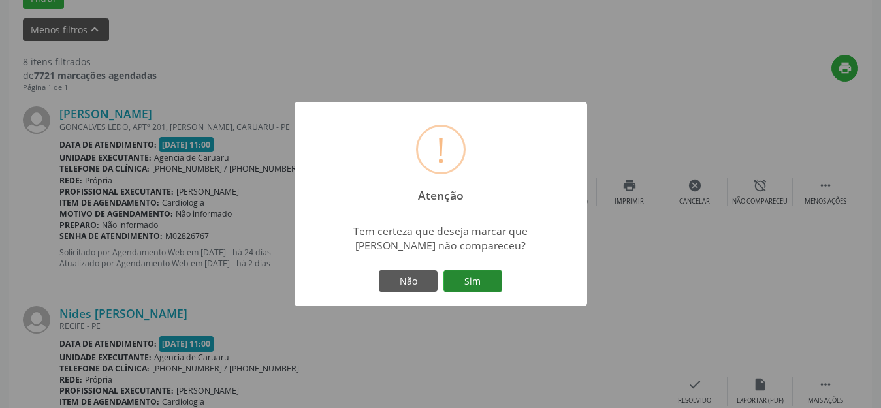
click at [490, 280] on button "Sim" at bounding box center [473, 281] width 59 height 22
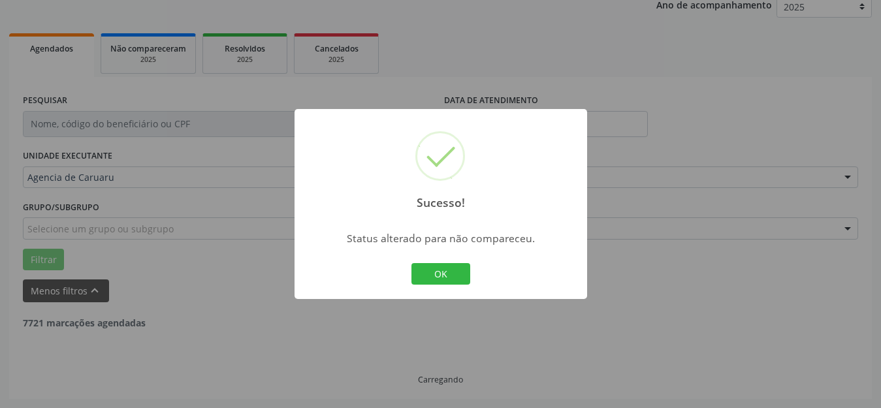
scroll to position [162, 0]
click at [464, 273] on button "OK" at bounding box center [441, 274] width 59 height 22
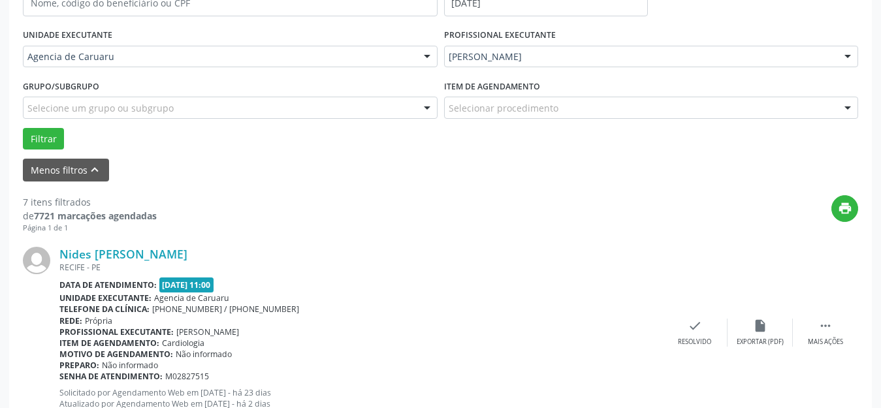
scroll to position [293, 0]
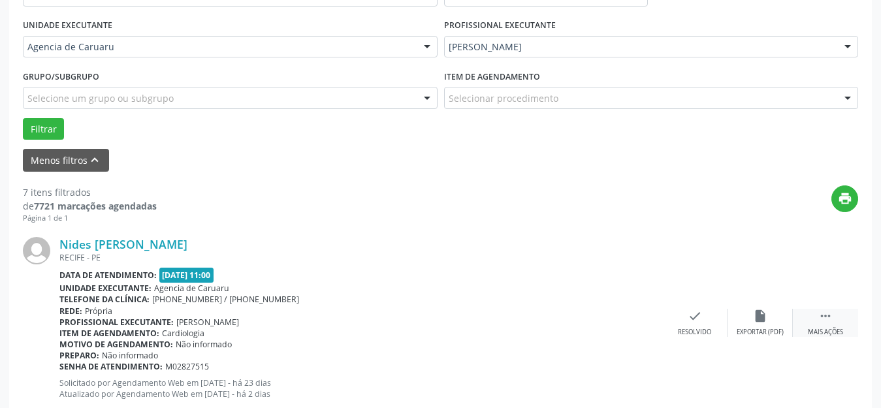
click at [825, 319] on icon "" at bounding box center [826, 316] width 14 height 14
click at [757, 318] on icon "alarm_off" at bounding box center [760, 316] width 14 height 14
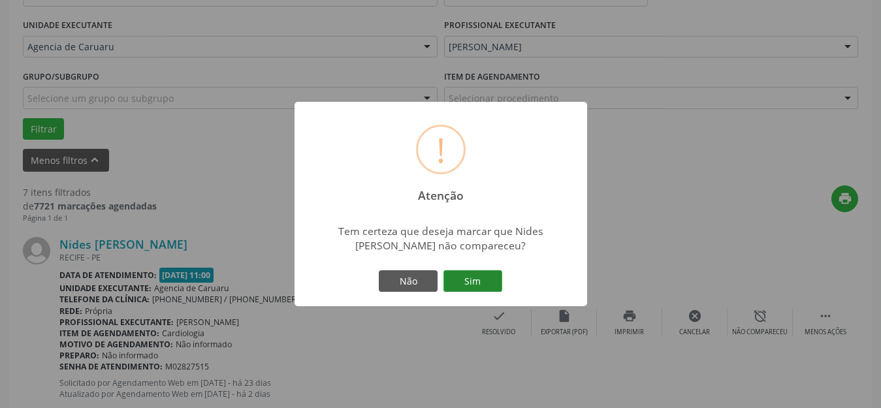
click at [471, 276] on button "Sim" at bounding box center [473, 281] width 59 height 22
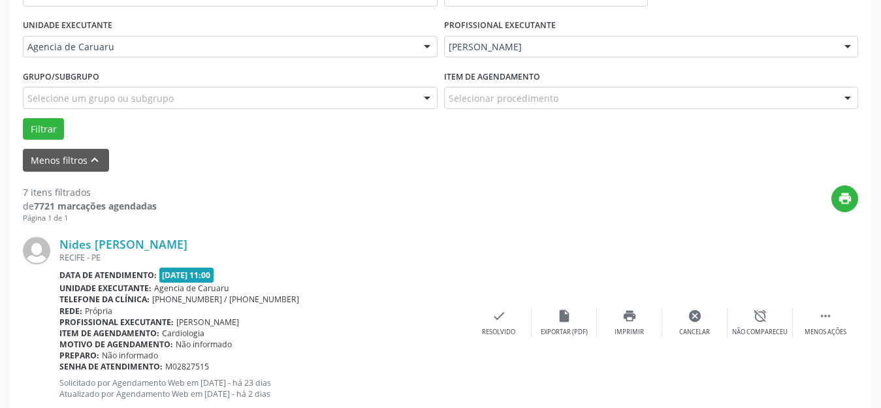
scroll to position [162, 0]
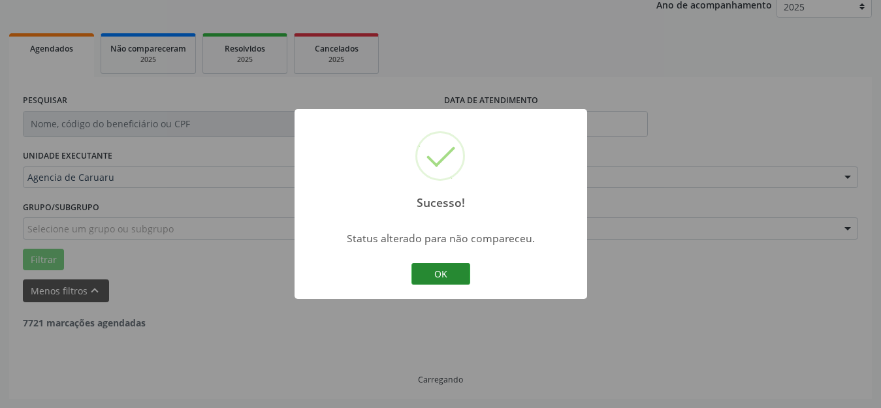
click at [450, 274] on button "OK" at bounding box center [441, 274] width 59 height 22
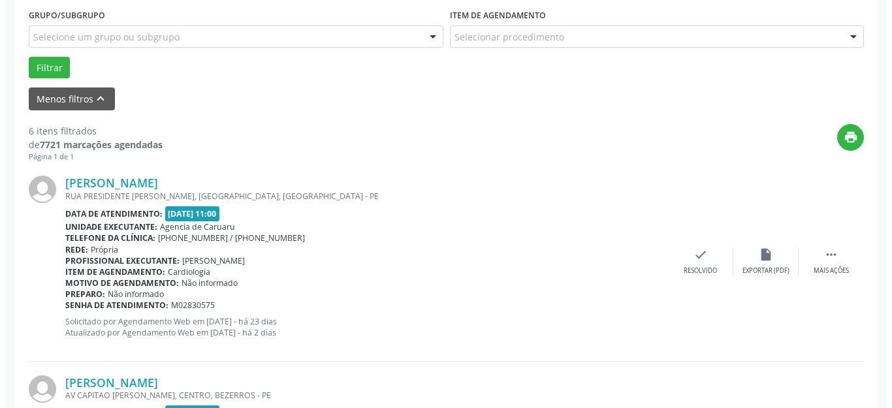
scroll to position [358, 0]
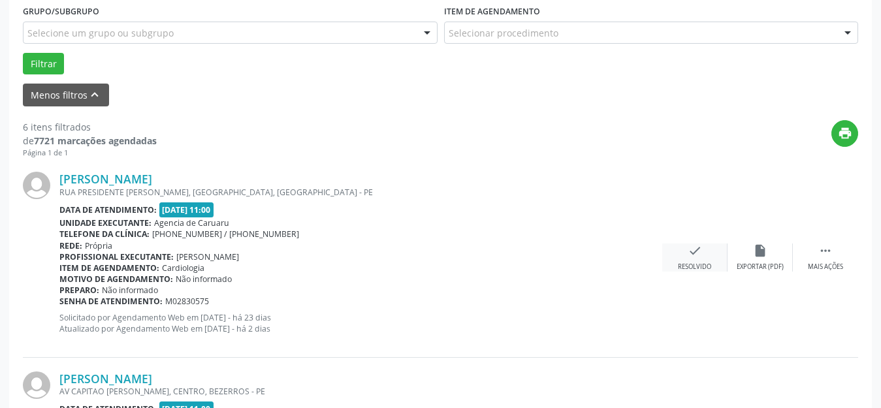
click at [696, 268] on div "Resolvido" at bounding box center [694, 267] width 33 height 9
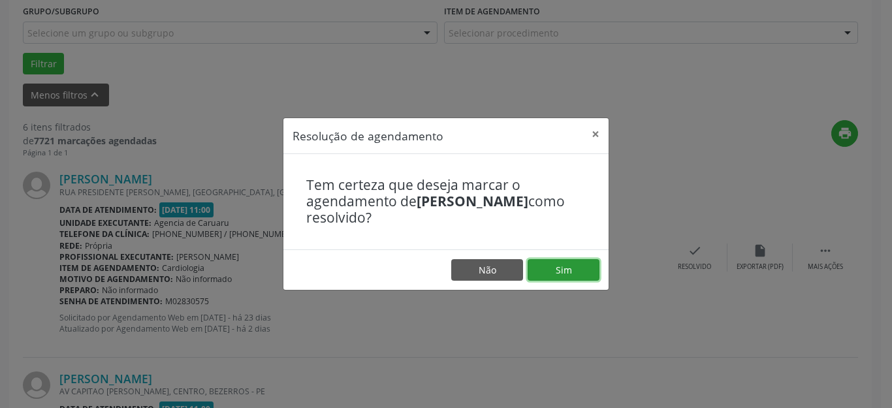
click at [585, 263] on button "Sim" at bounding box center [564, 270] width 72 height 22
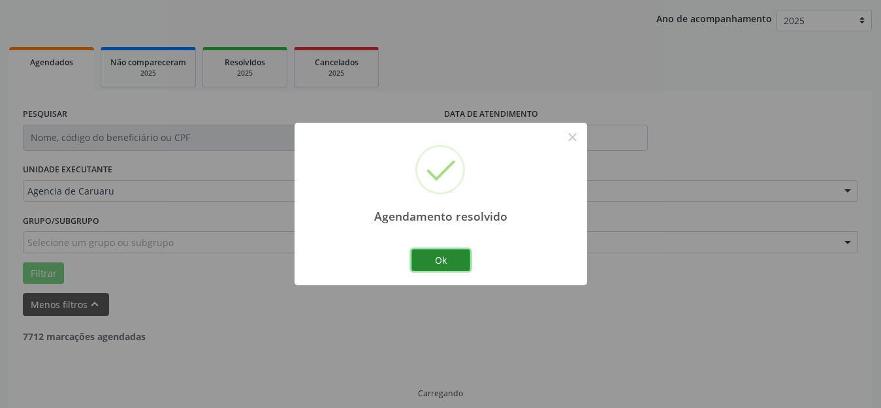
scroll to position [162, 0]
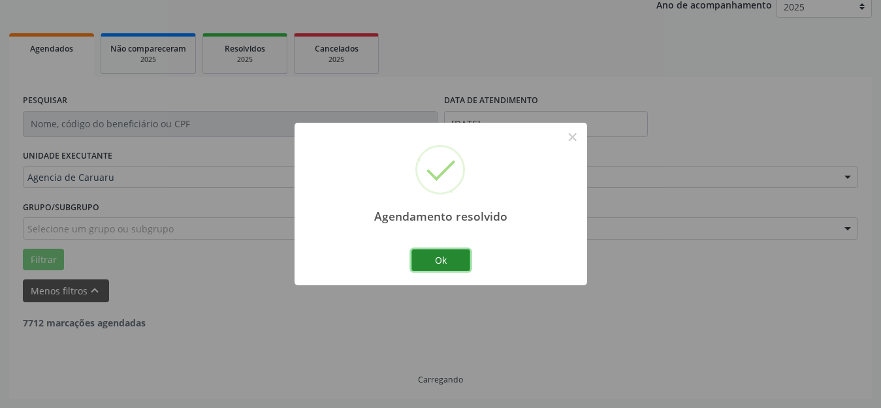
click at [426, 256] on button "Ok" at bounding box center [441, 261] width 59 height 22
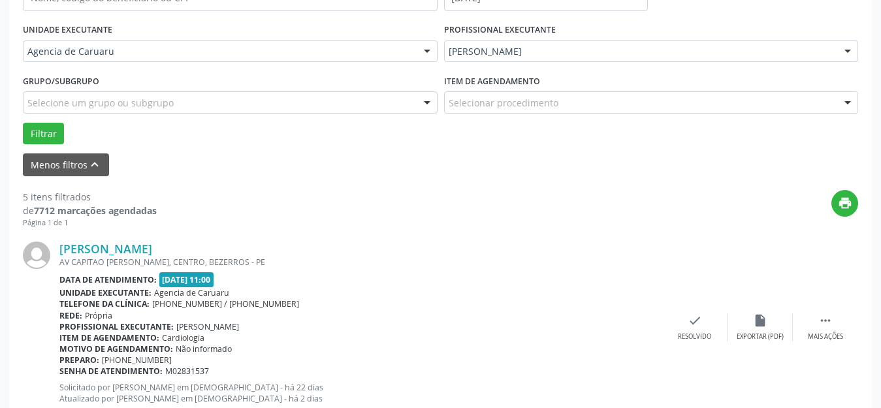
scroll to position [293, 0]
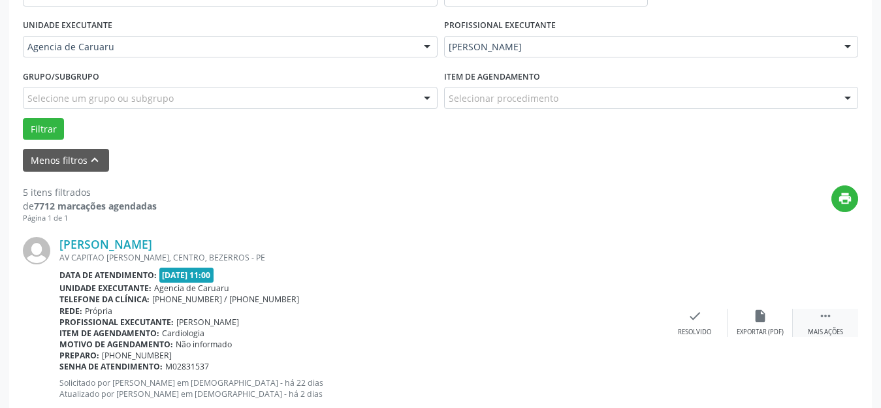
click at [825, 317] on icon "" at bounding box center [826, 316] width 14 height 14
click at [757, 327] on div "alarm_off Não compareceu" at bounding box center [760, 323] width 65 height 28
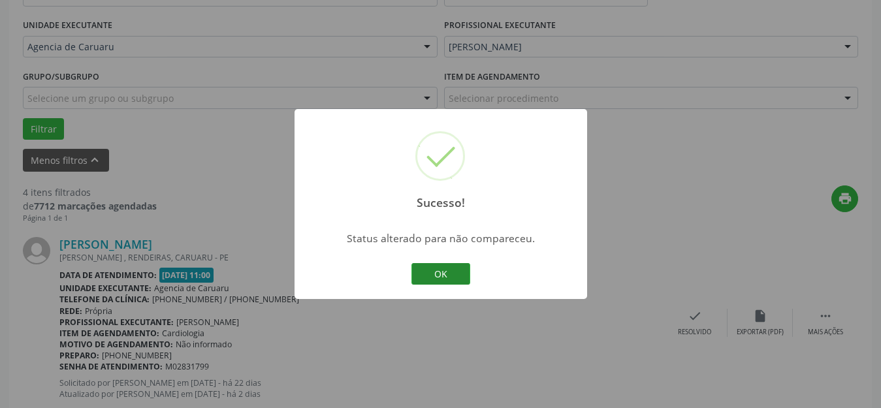
click at [451, 277] on button "OK" at bounding box center [441, 274] width 59 height 22
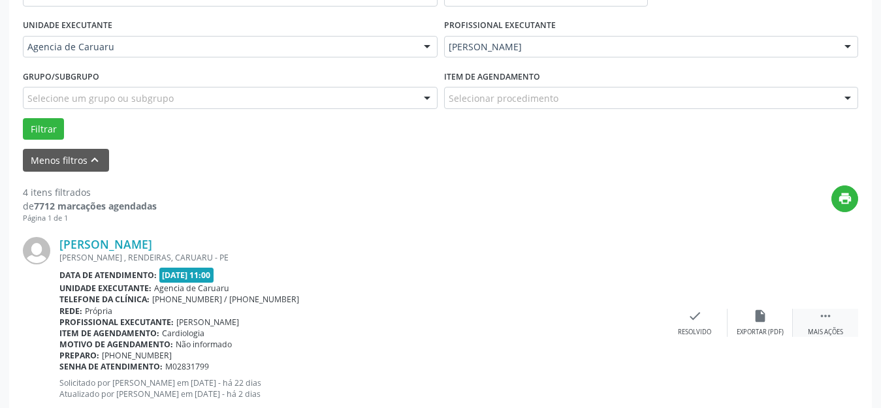
click at [832, 317] on icon "" at bounding box center [826, 316] width 14 height 14
click at [749, 319] on div "alarm_off Não compareceu" at bounding box center [760, 323] width 65 height 28
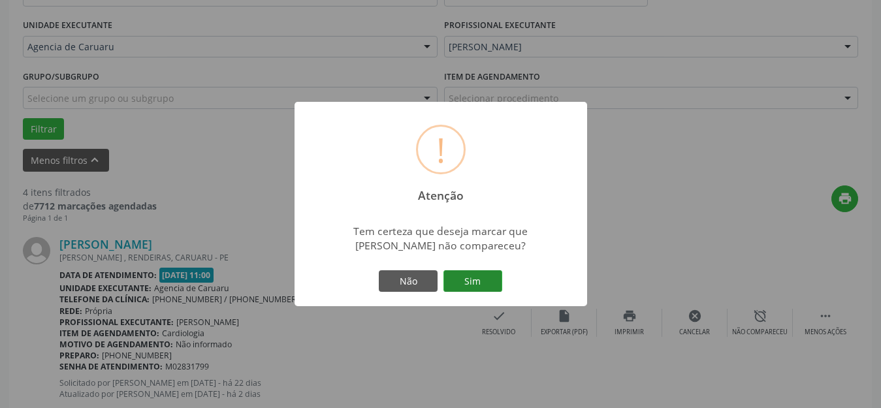
click at [470, 282] on button "Sim" at bounding box center [473, 281] width 59 height 22
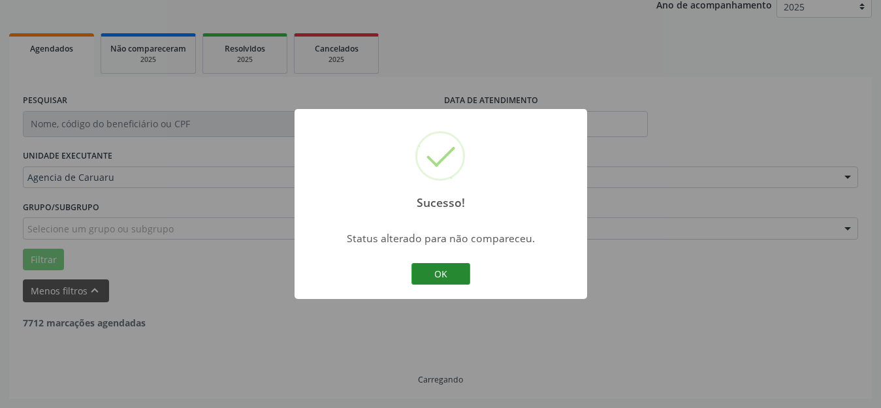
click at [461, 283] on button "OK" at bounding box center [441, 274] width 59 height 22
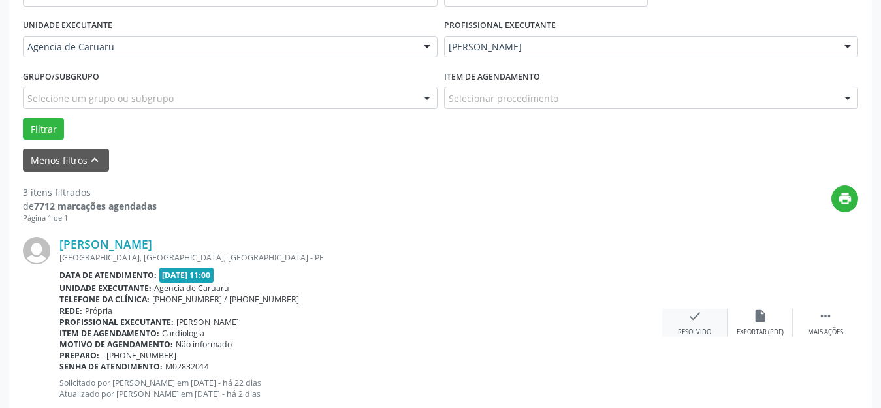
click at [692, 329] on div "Resolvido" at bounding box center [694, 332] width 33 height 9
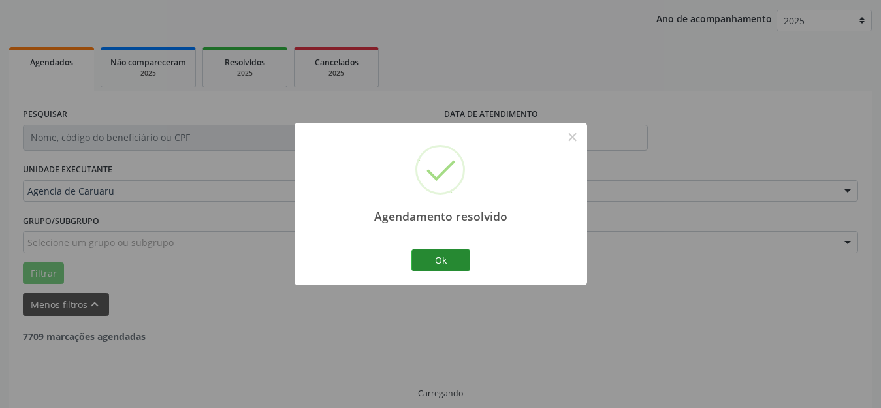
scroll to position [162, 0]
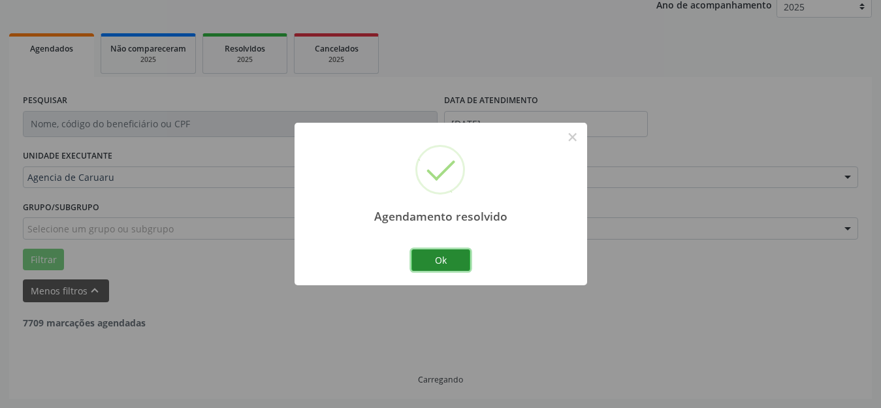
click at [441, 261] on button "Ok" at bounding box center [441, 261] width 59 height 22
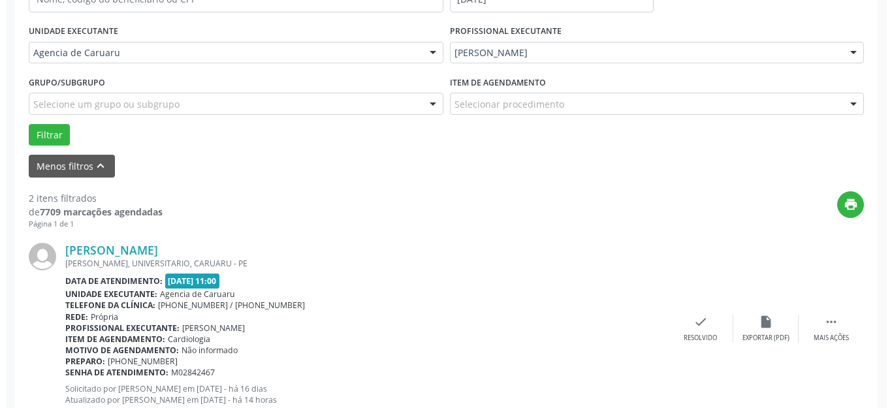
scroll to position [293, 0]
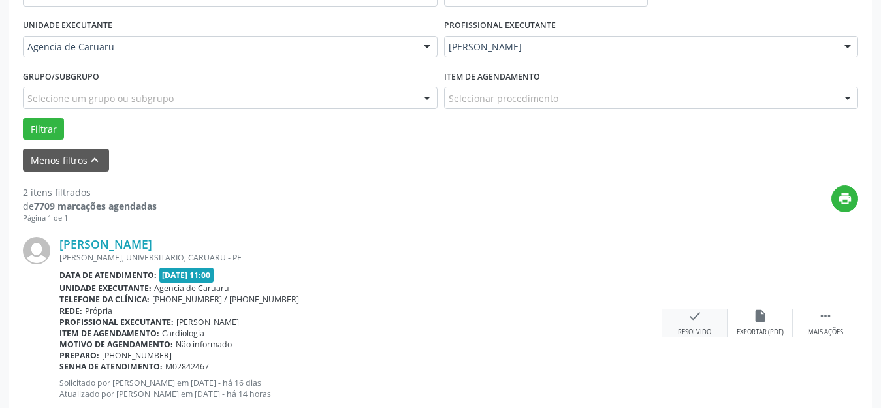
click at [687, 329] on div "Resolvido" at bounding box center [694, 332] width 33 height 9
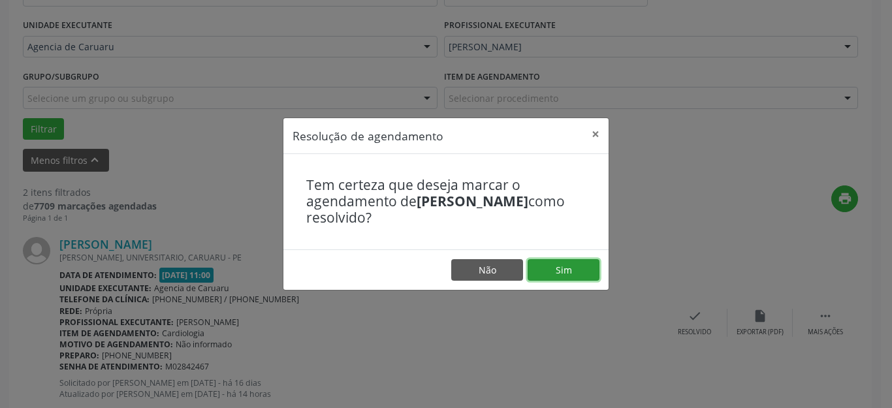
click at [576, 263] on button "Sim" at bounding box center [564, 270] width 72 height 22
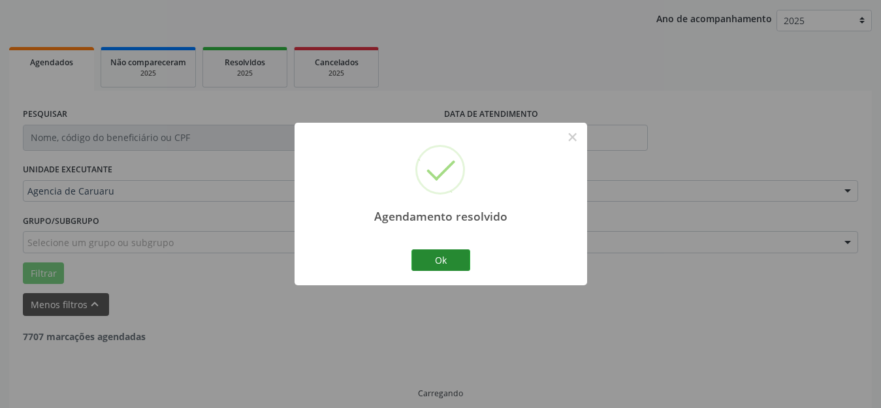
scroll to position [162, 0]
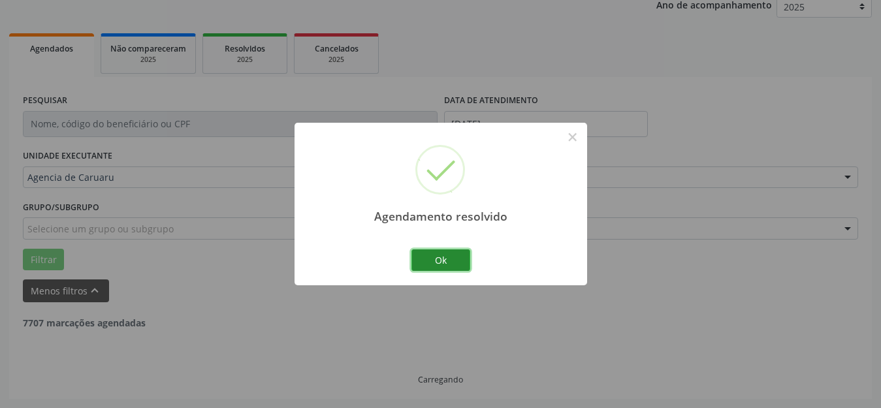
click at [462, 255] on button "Ok" at bounding box center [441, 261] width 59 height 22
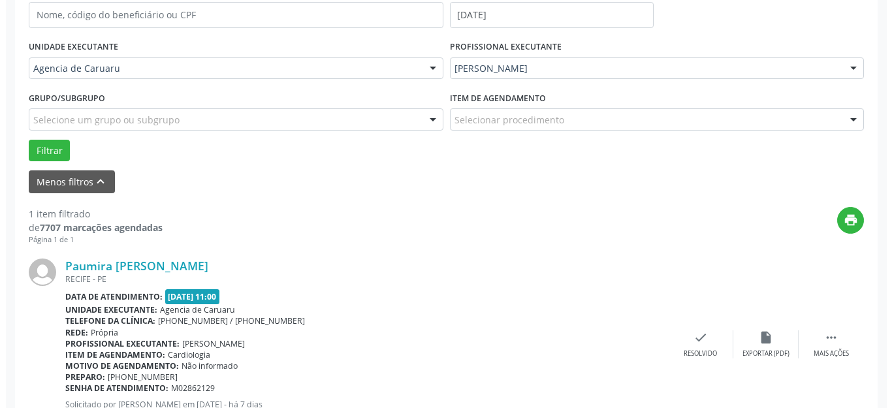
scroll to position [330, 0]
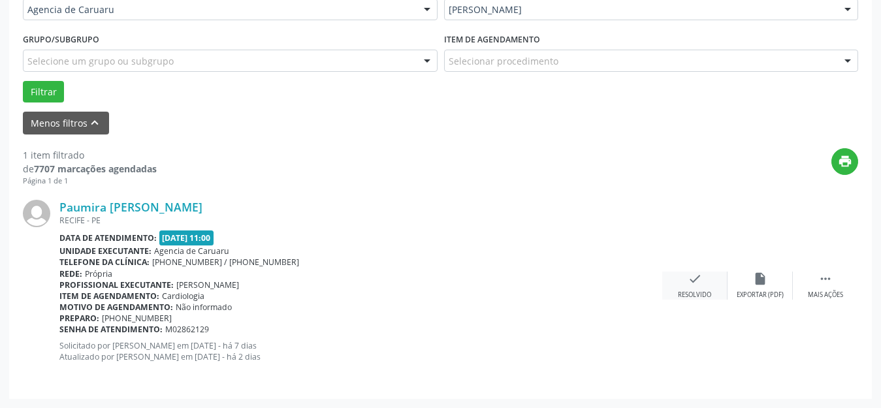
click at [693, 291] on div "Resolvido" at bounding box center [694, 295] width 33 height 9
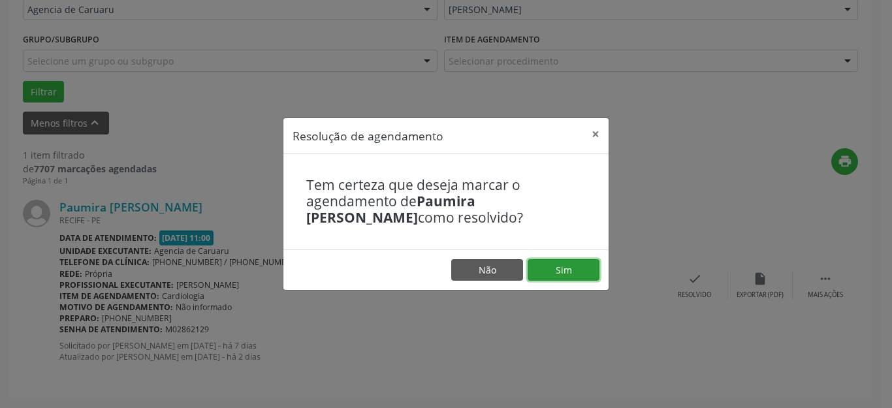
click at [598, 274] on button "Sim" at bounding box center [564, 270] width 72 height 22
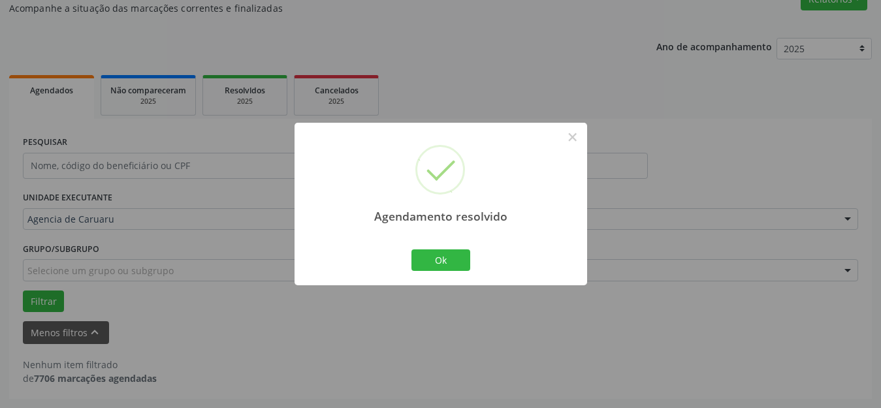
scroll to position [120, 0]
click at [456, 263] on button "Ok" at bounding box center [441, 261] width 59 height 22
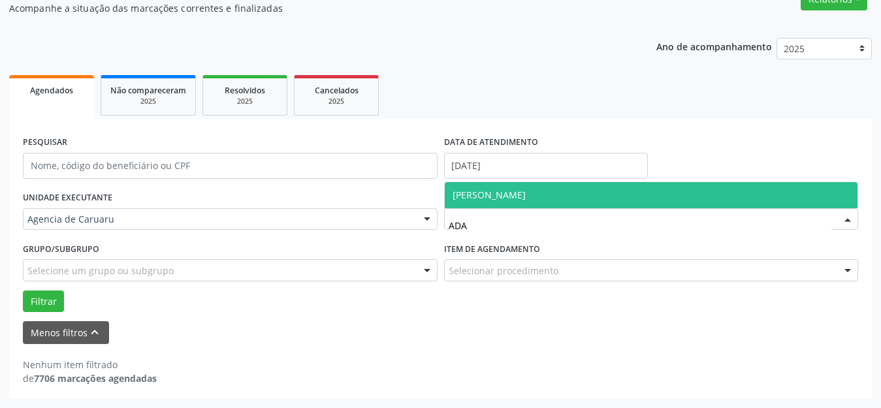
type input "ADAL"
click at [501, 187] on span "[PERSON_NAME]" at bounding box center [652, 195] width 414 height 26
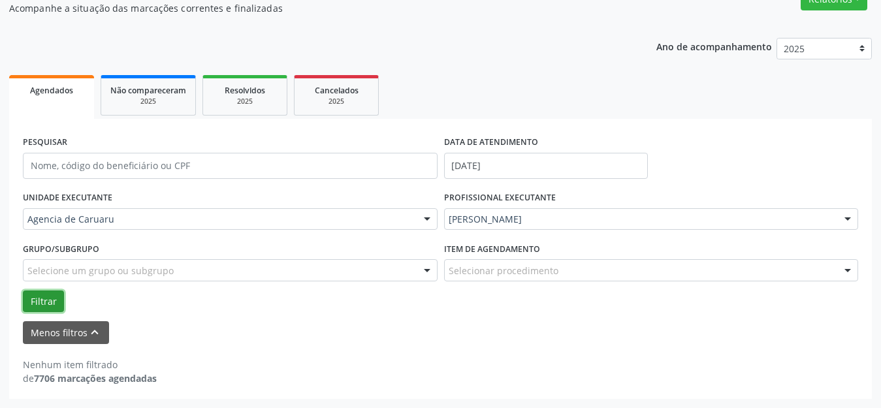
click at [37, 298] on button "Filtrar" at bounding box center [43, 302] width 41 height 22
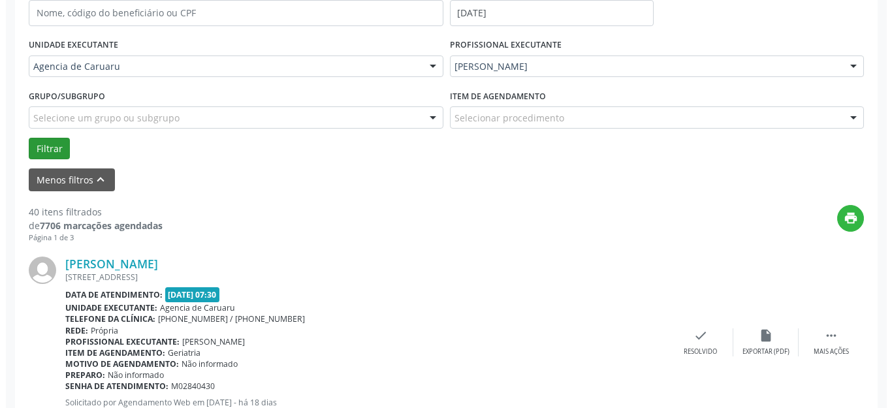
scroll to position [316, 0]
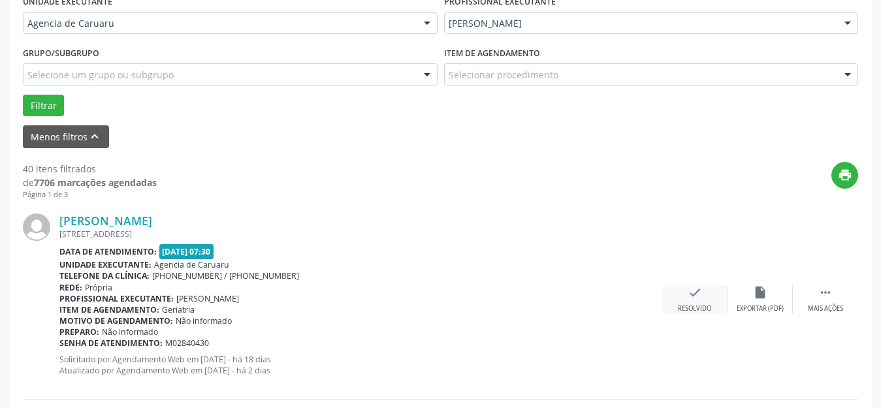
click at [690, 308] on div "Resolvido" at bounding box center [694, 308] width 33 height 9
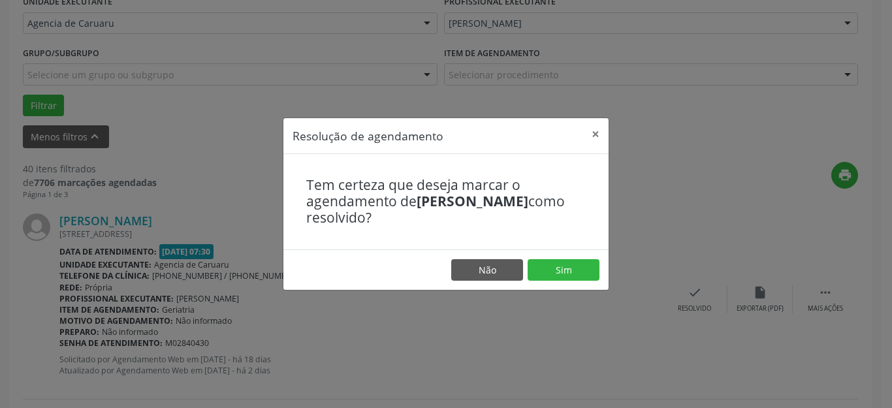
click at [576, 255] on footer "Não Sim" at bounding box center [446, 270] width 325 height 41
click at [568, 263] on button "Sim" at bounding box center [564, 270] width 72 height 22
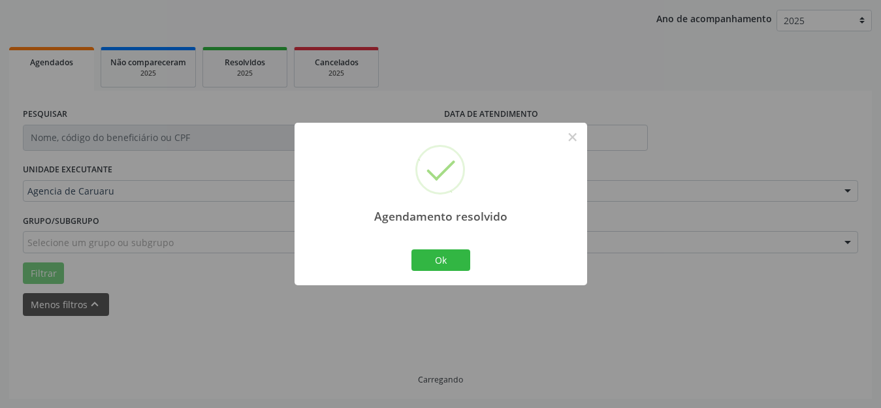
scroll to position [162, 0]
click at [452, 257] on button "Ok" at bounding box center [441, 261] width 59 height 22
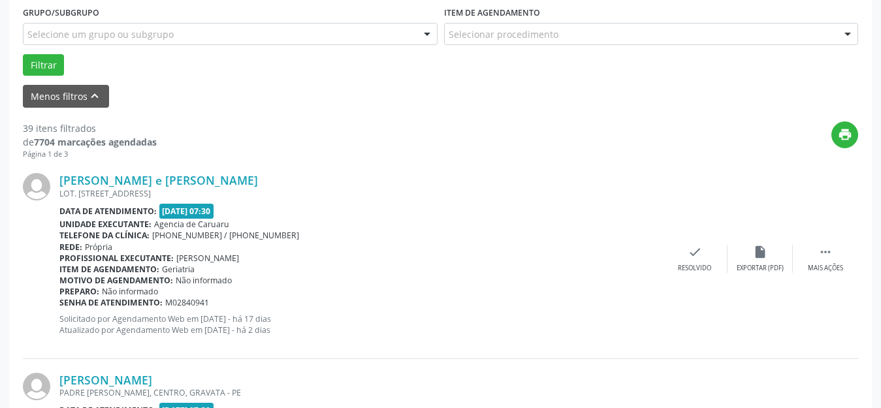
scroll to position [358, 0]
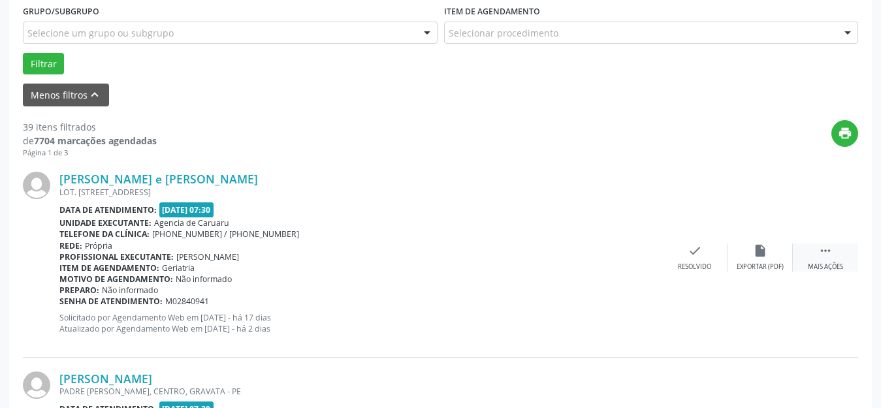
click at [815, 256] on div " Mais ações" at bounding box center [825, 258] width 65 height 28
click at [749, 257] on div "alarm_off Não compareceu" at bounding box center [760, 258] width 65 height 28
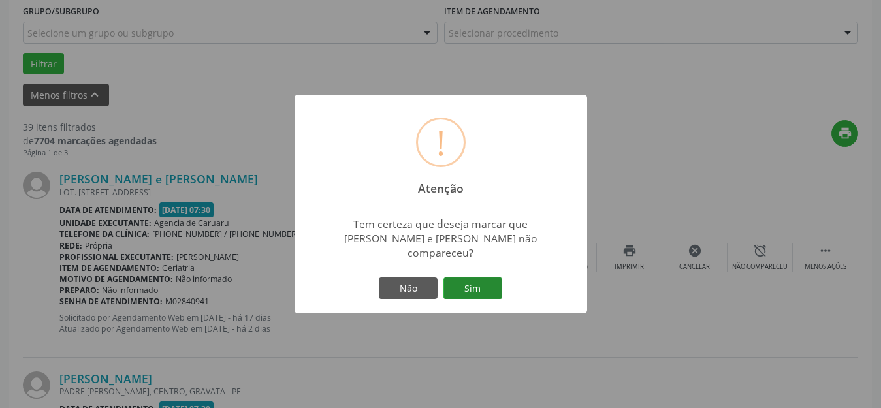
click at [473, 278] on button "Sim" at bounding box center [473, 289] width 59 height 22
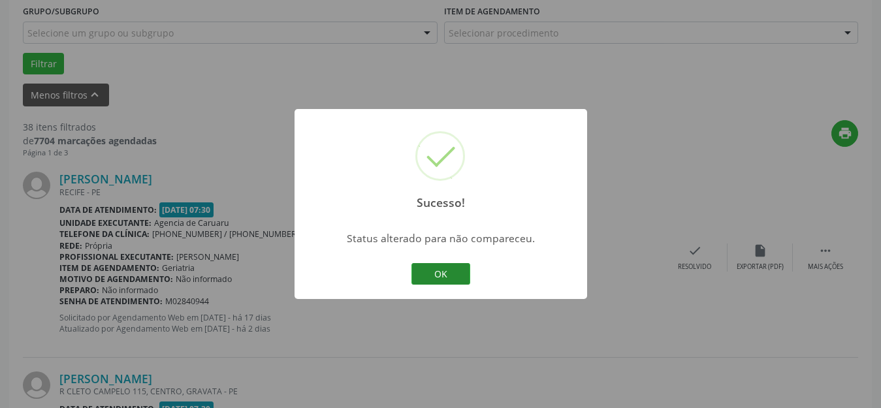
click at [438, 269] on button "OK" at bounding box center [441, 274] width 59 height 22
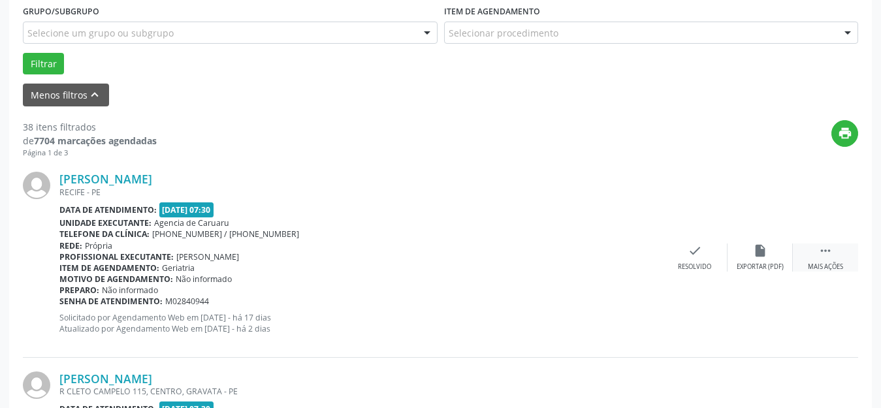
click at [826, 255] on icon "" at bounding box center [826, 251] width 14 height 14
click at [763, 255] on icon "alarm_off" at bounding box center [760, 251] width 14 height 14
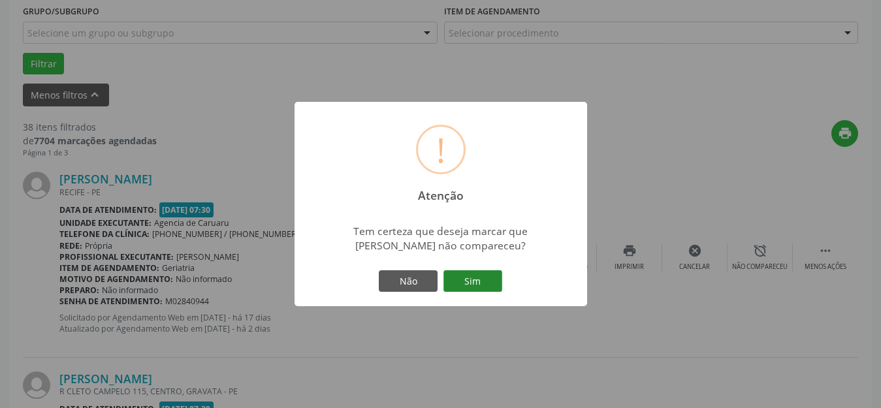
click at [472, 277] on button "Sim" at bounding box center [473, 281] width 59 height 22
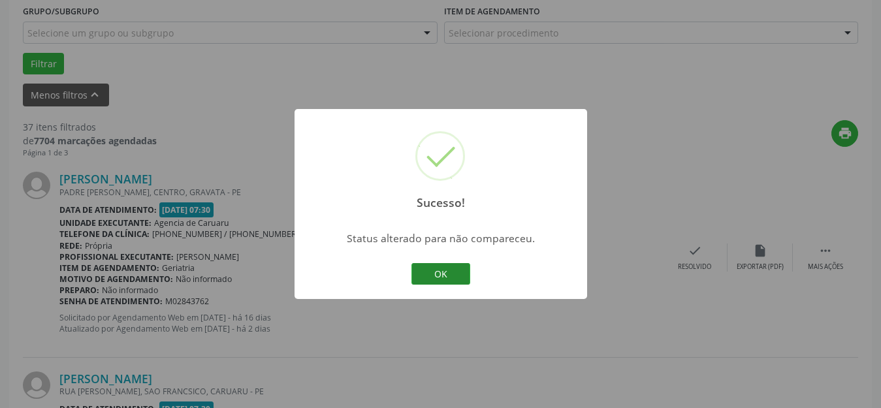
click at [445, 280] on button "OK" at bounding box center [441, 274] width 59 height 22
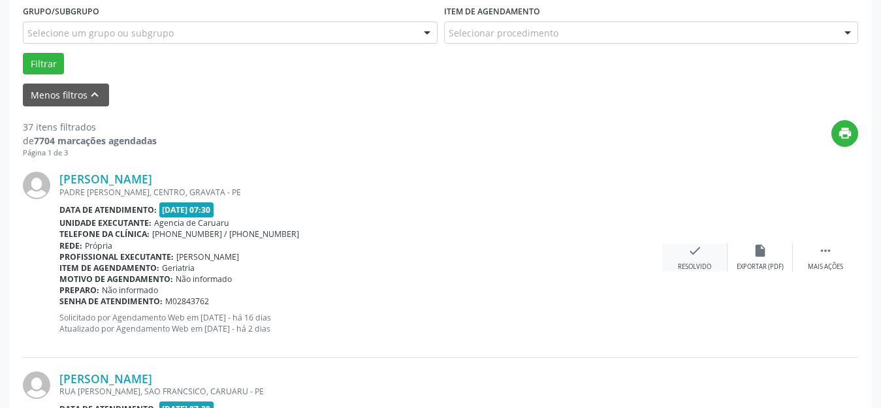
click at [692, 255] on icon "check" at bounding box center [695, 251] width 14 height 14
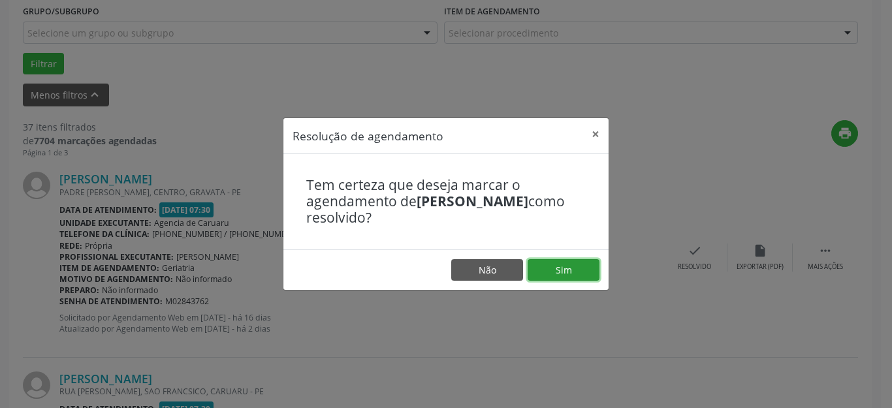
click at [568, 262] on button "Sim" at bounding box center [564, 270] width 72 height 22
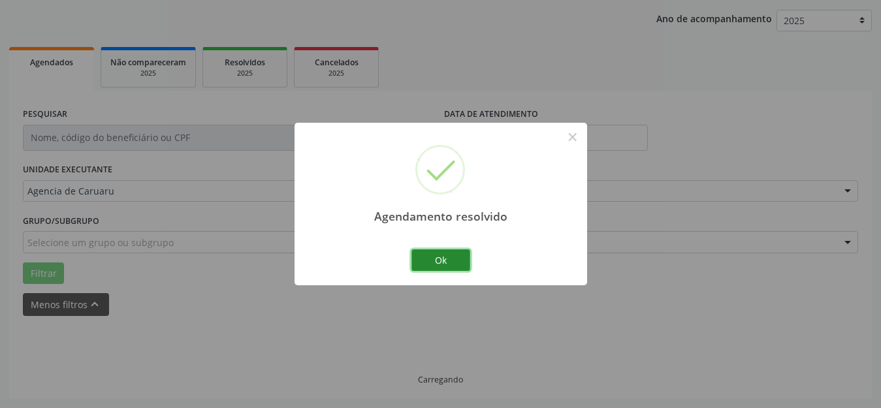
click at [449, 255] on button "Ok" at bounding box center [441, 261] width 59 height 22
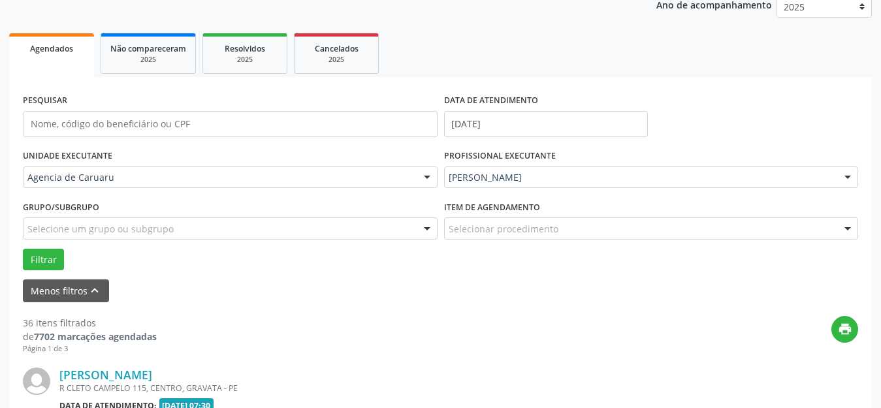
scroll to position [293, 0]
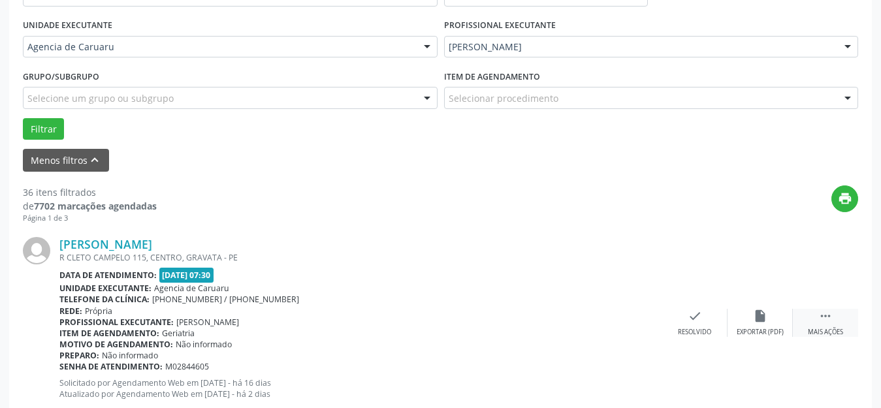
click at [823, 319] on icon "" at bounding box center [826, 316] width 14 height 14
click at [760, 323] on icon "alarm_off" at bounding box center [760, 316] width 14 height 14
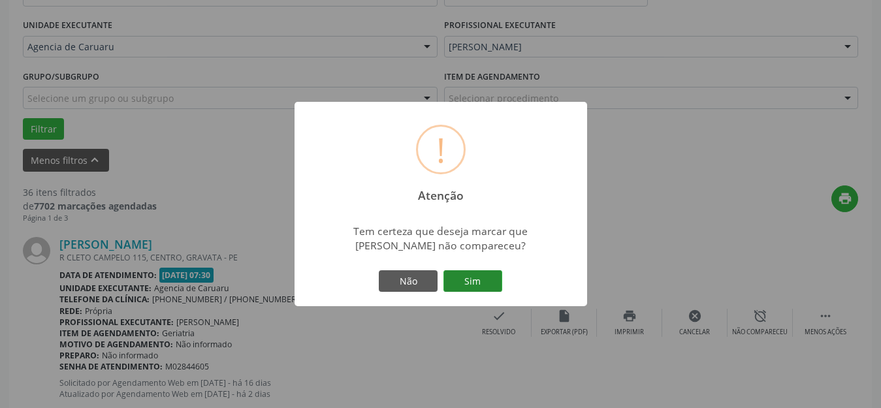
click at [464, 280] on button "Sim" at bounding box center [473, 281] width 59 height 22
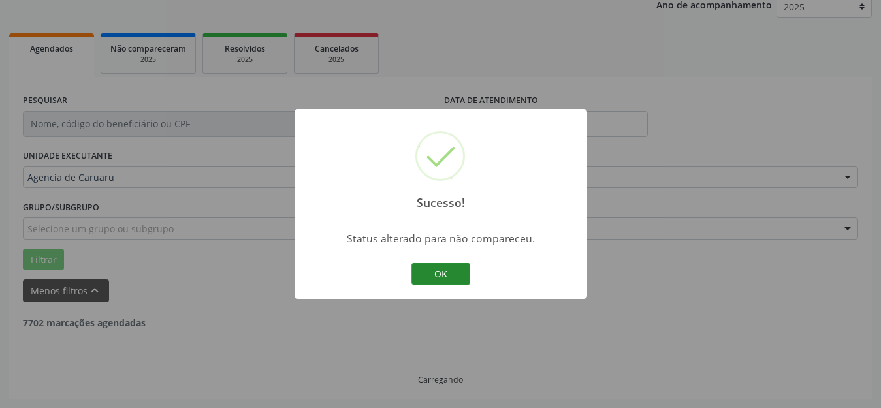
scroll to position [162, 0]
click at [450, 268] on button "OK" at bounding box center [441, 274] width 59 height 22
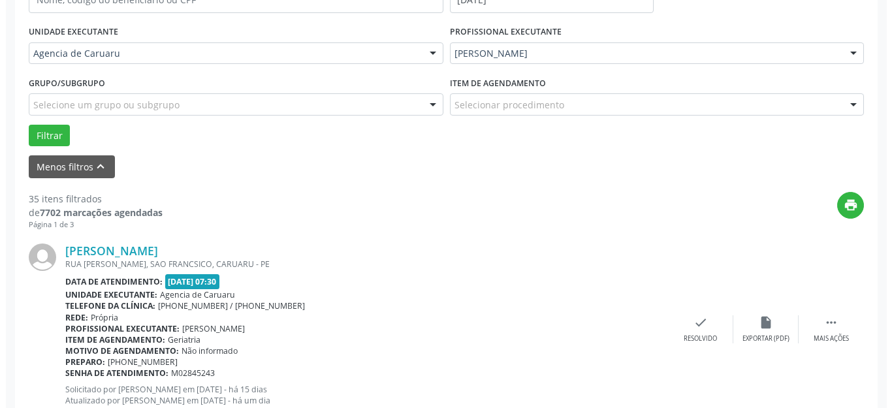
scroll to position [293, 0]
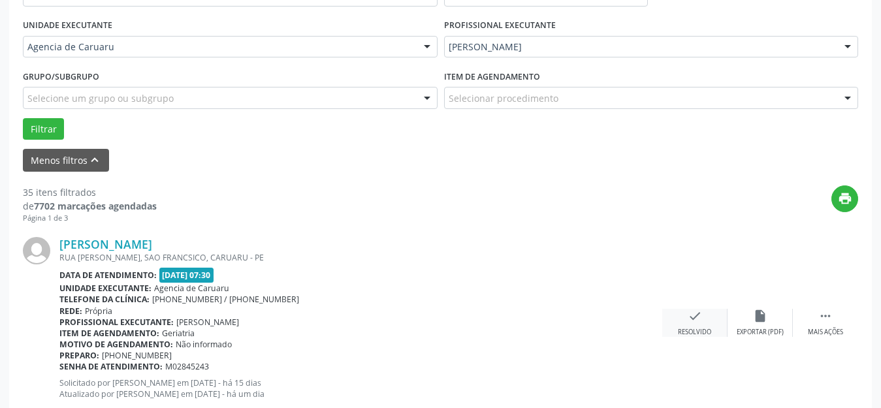
click at [691, 317] on icon "check" at bounding box center [695, 316] width 14 height 14
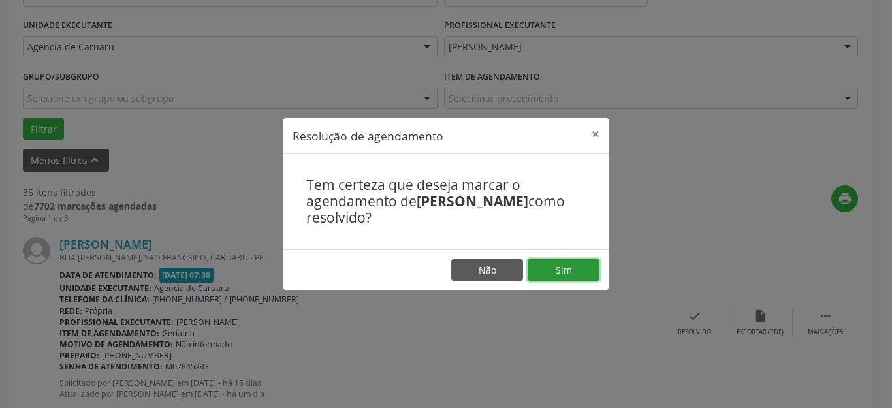
click at [574, 268] on button "Sim" at bounding box center [564, 270] width 72 height 22
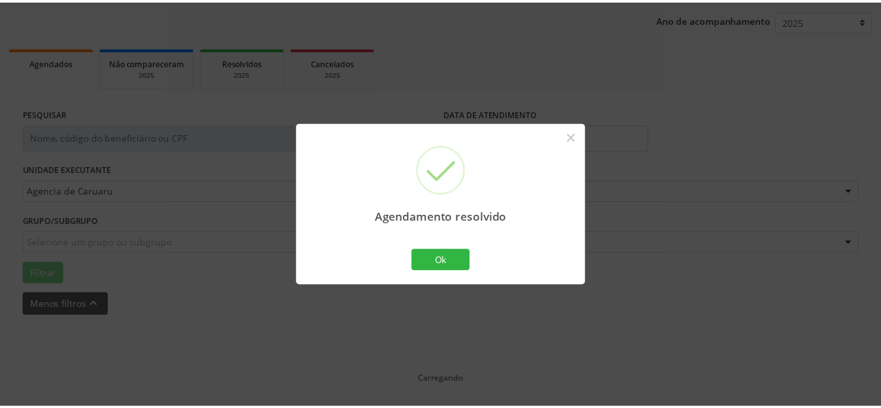
scroll to position [162, 0]
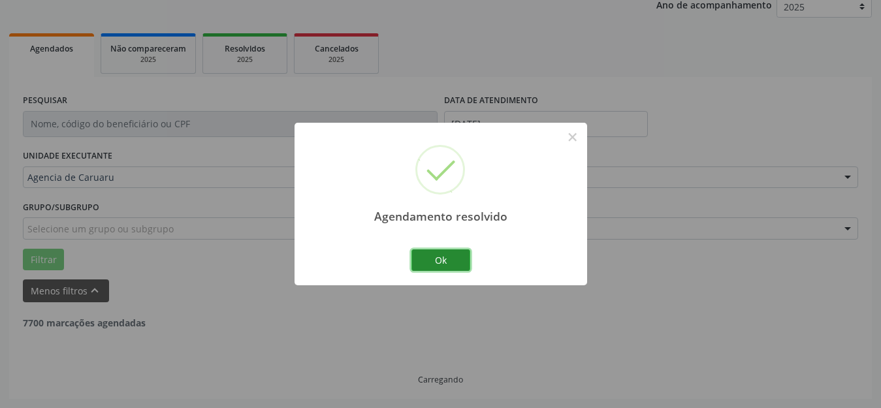
click at [436, 264] on button "Ok" at bounding box center [441, 261] width 59 height 22
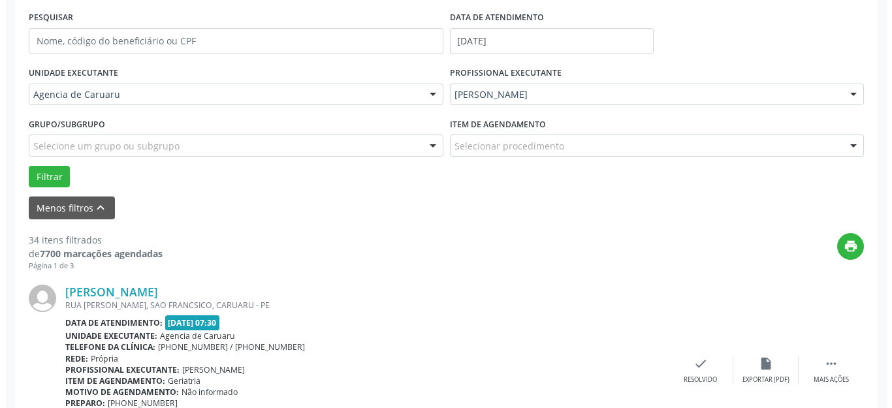
scroll to position [293, 0]
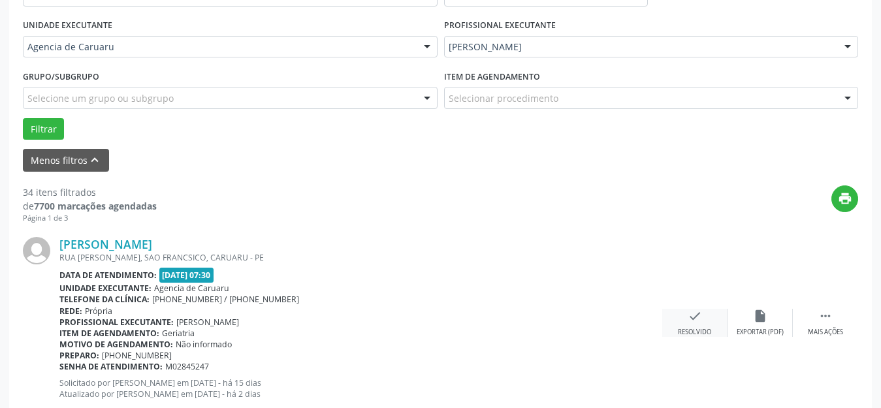
click at [702, 328] on div "Resolvido" at bounding box center [694, 332] width 33 height 9
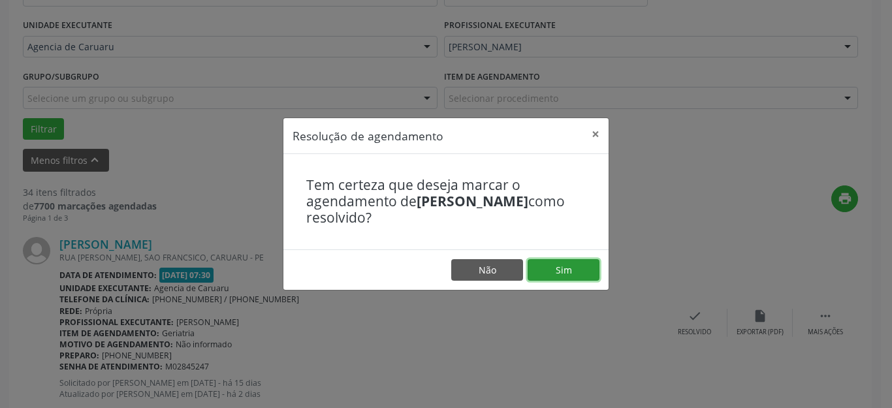
click at [574, 265] on button "Sim" at bounding box center [564, 270] width 72 height 22
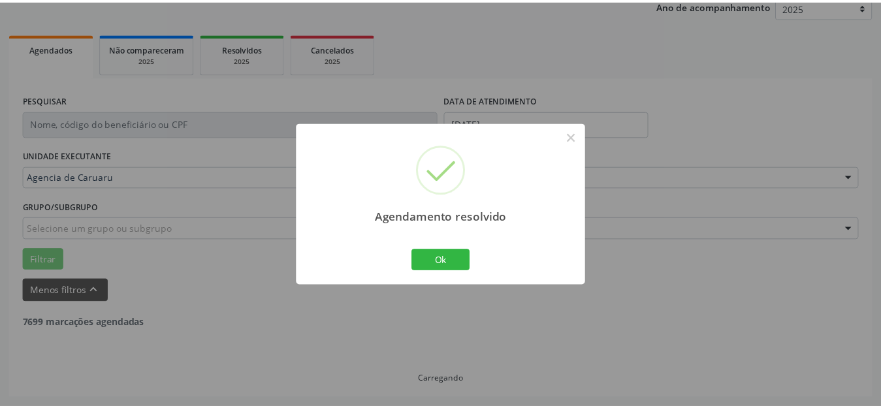
scroll to position [162, 0]
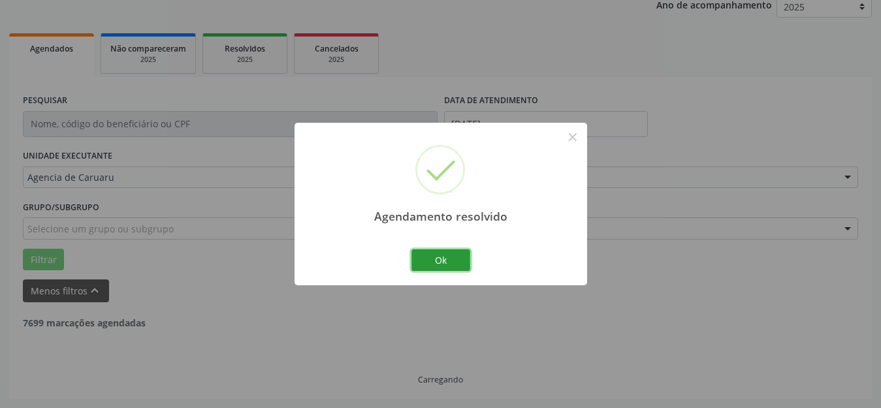
click at [439, 263] on button "Ok" at bounding box center [441, 261] width 59 height 22
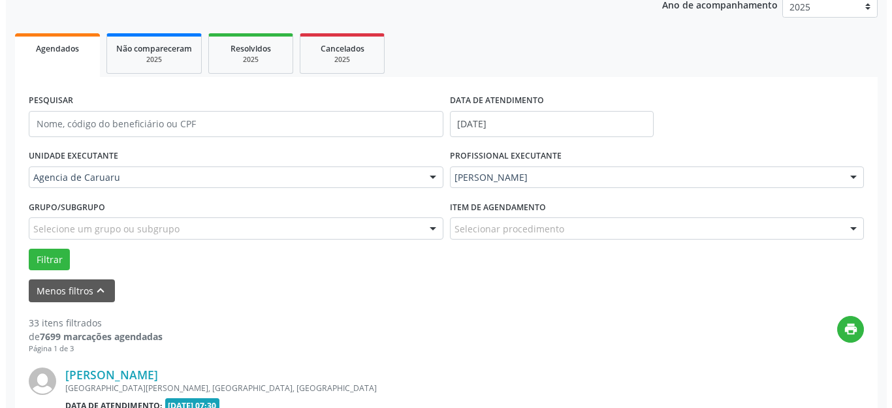
scroll to position [293, 0]
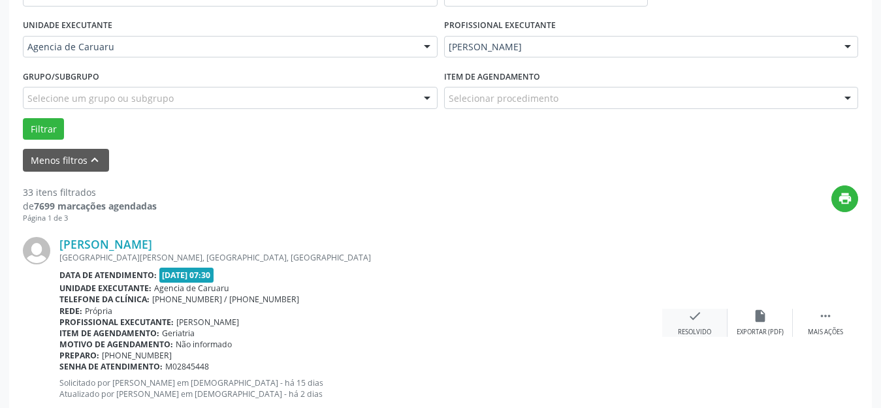
click at [701, 323] on icon "check" at bounding box center [695, 316] width 14 height 14
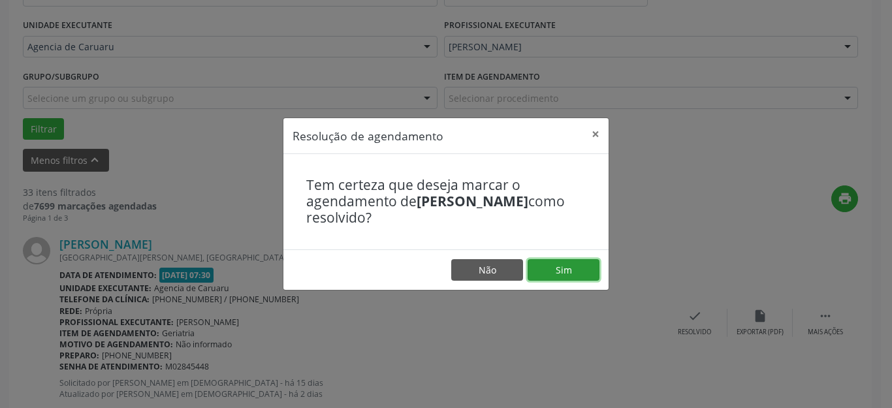
click at [583, 265] on button "Sim" at bounding box center [564, 270] width 72 height 22
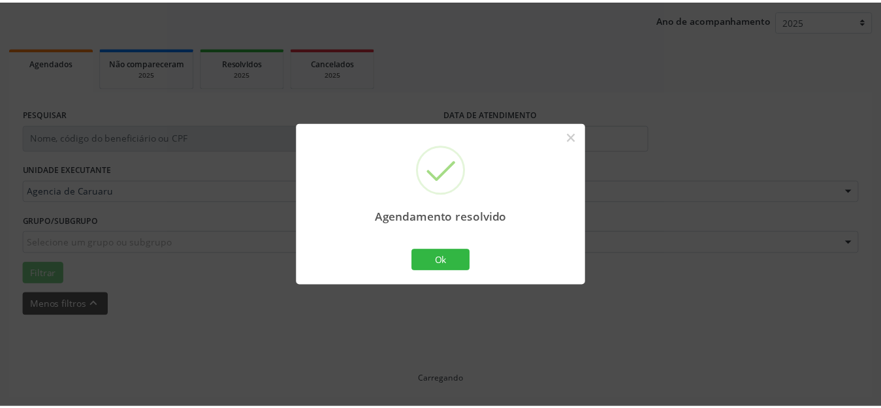
scroll to position [162, 0]
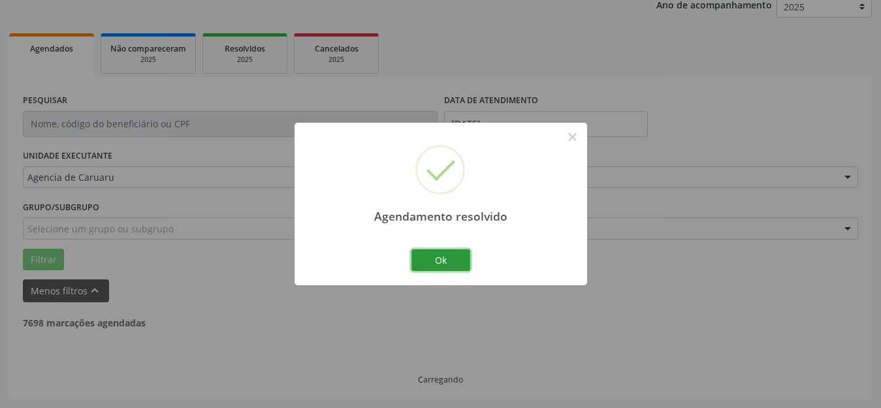
click at [444, 255] on button "Ok" at bounding box center [441, 261] width 59 height 22
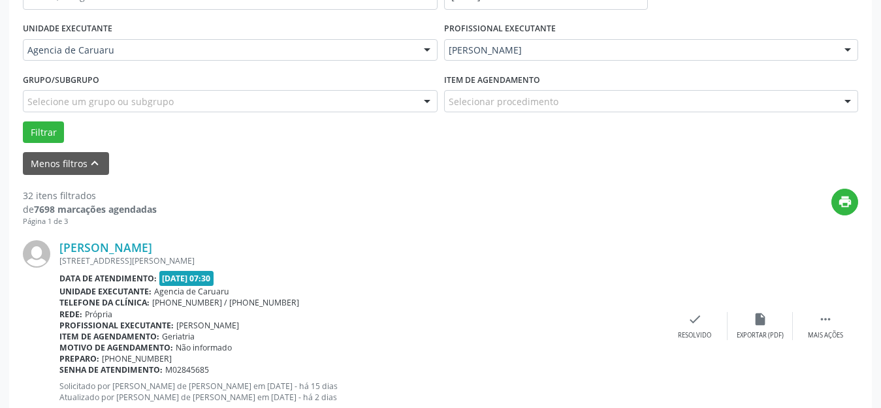
scroll to position [293, 0]
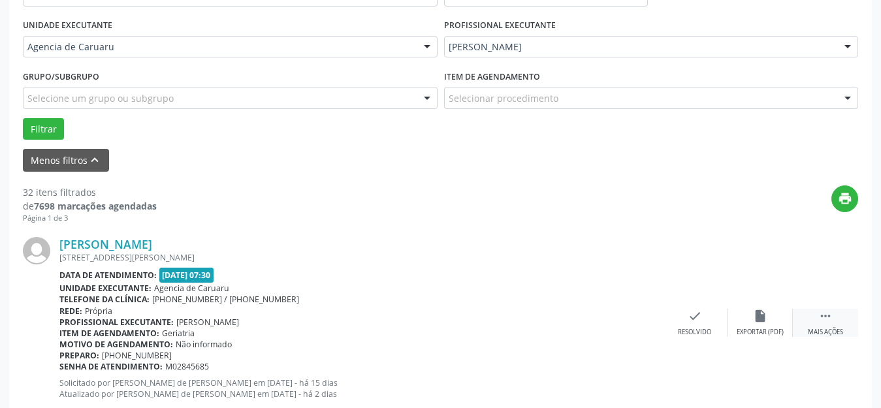
click at [830, 328] on div "Mais ações" at bounding box center [825, 332] width 35 height 9
click at [765, 316] on icon "alarm_off" at bounding box center [760, 316] width 14 height 14
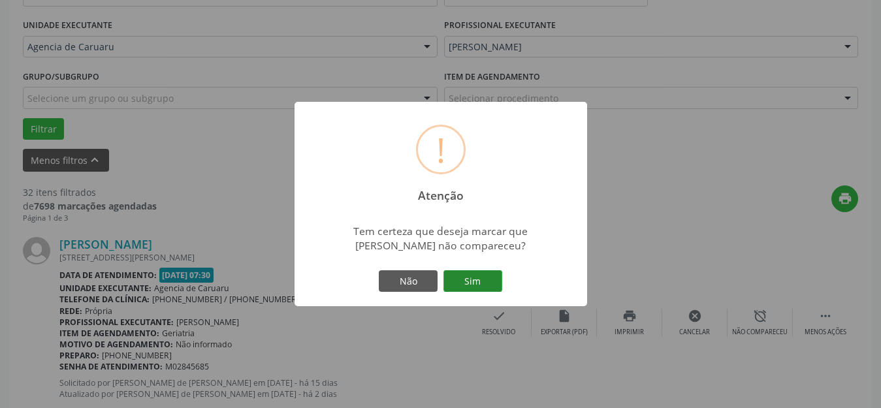
click at [474, 281] on button "Sim" at bounding box center [473, 281] width 59 height 22
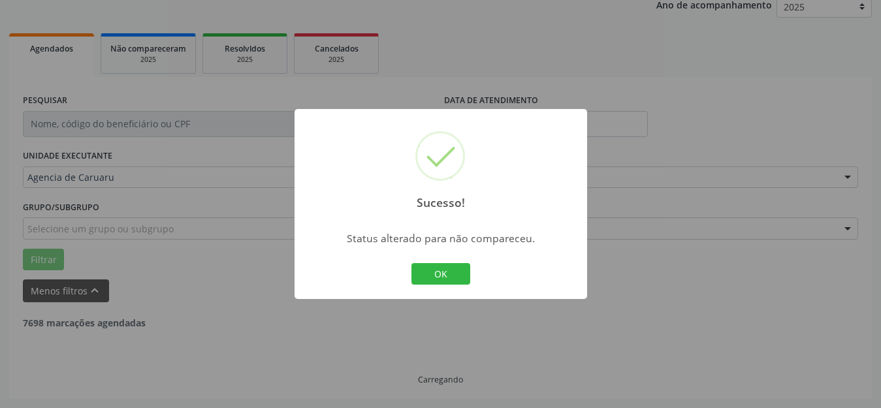
scroll to position [162, 0]
click at [449, 282] on button "OK" at bounding box center [441, 274] width 59 height 22
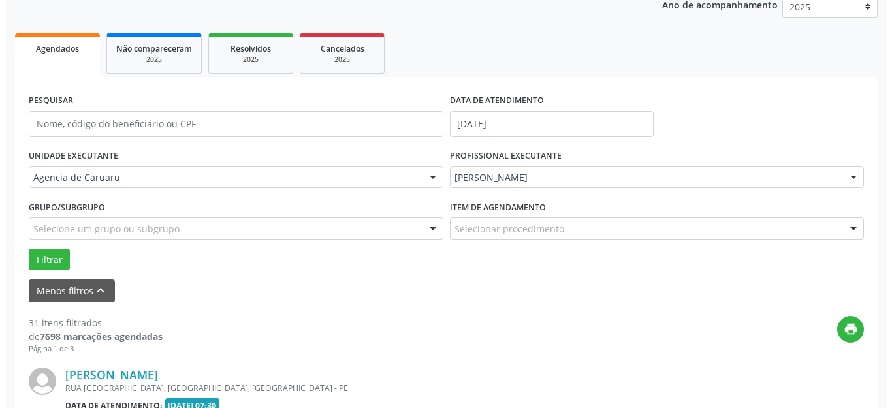
scroll to position [293, 0]
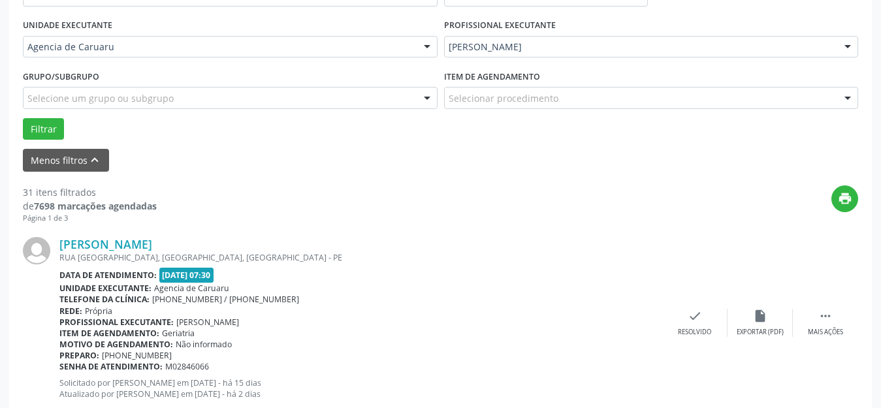
click at [431, 271] on div "Data de atendimento: 13/08/2025 - 07:30" at bounding box center [360, 275] width 603 height 15
click at [689, 321] on icon "check" at bounding box center [695, 316] width 14 height 14
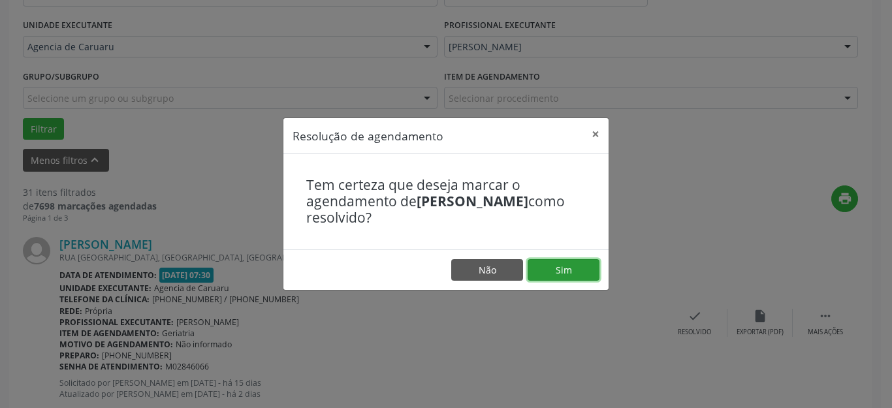
click at [564, 267] on button "Sim" at bounding box center [564, 270] width 72 height 22
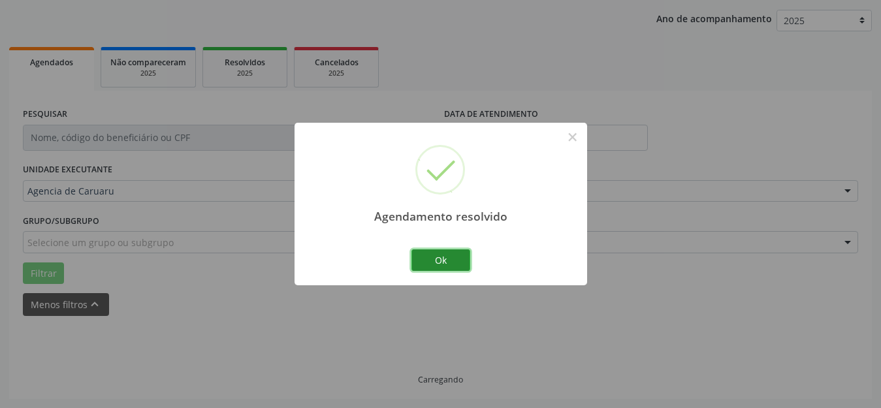
click at [438, 259] on button "Ok" at bounding box center [441, 261] width 59 height 22
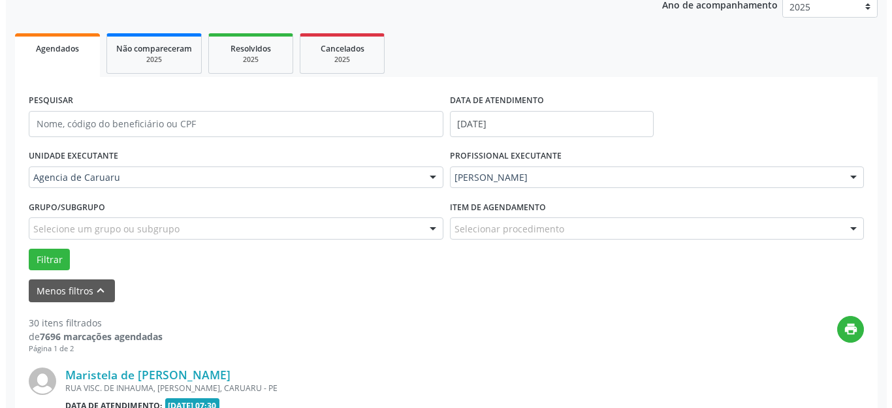
scroll to position [358, 0]
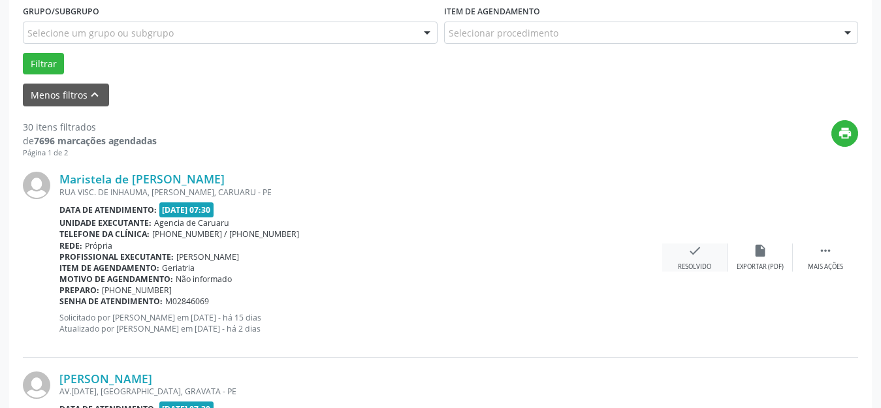
click at [689, 261] on div "check Resolvido" at bounding box center [694, 258] width 65 height 28
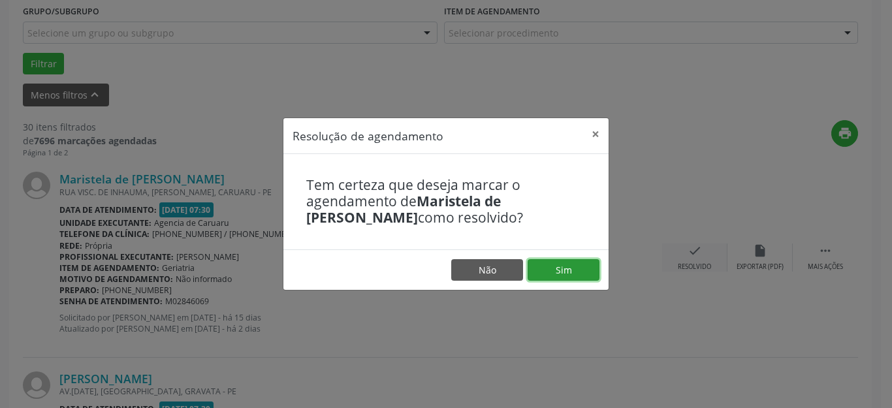
click at [576, 266] on button "Sim" at bounding box center [564, 270] width 72 height 22
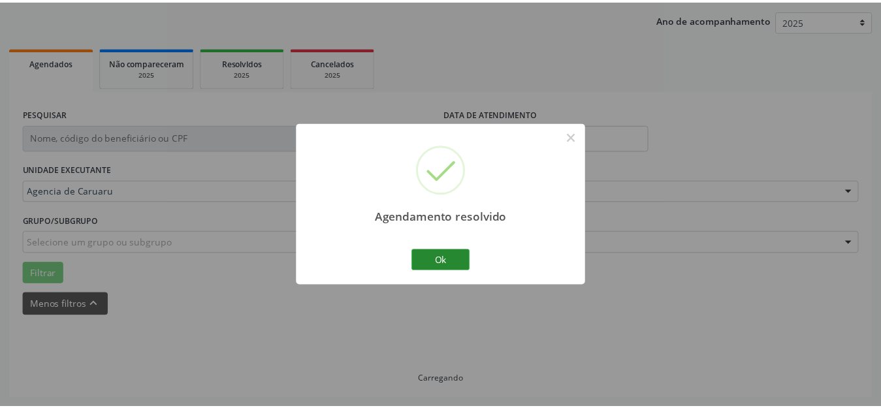
scroll to position [148, 0]
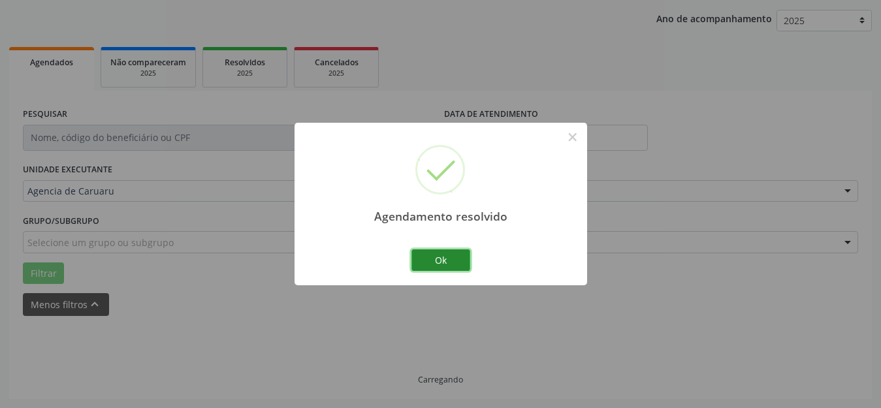
click at [462, 261] on button "Ok" at bounding box center [441, 261] width 59 height 22
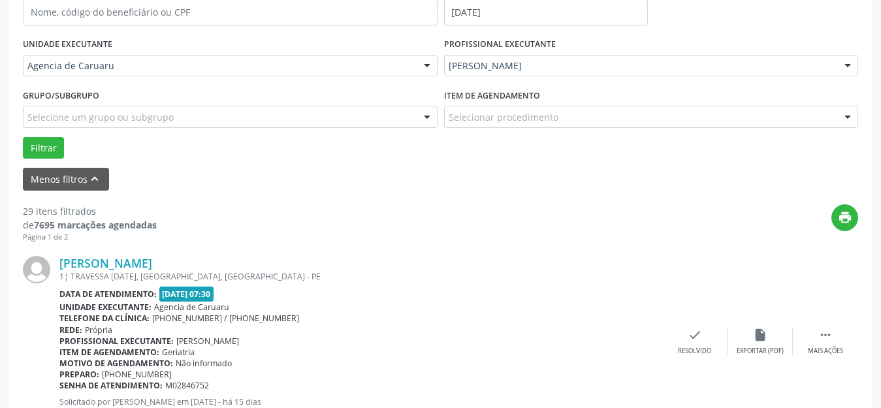
scroll to position [279, 0]
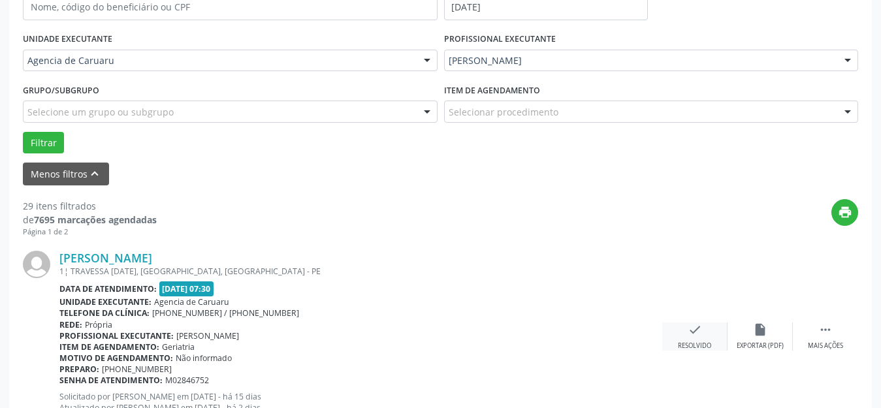
click at [683, 334] on div "check Resolvido" at bounding box center [694, 337] width 65 height 28
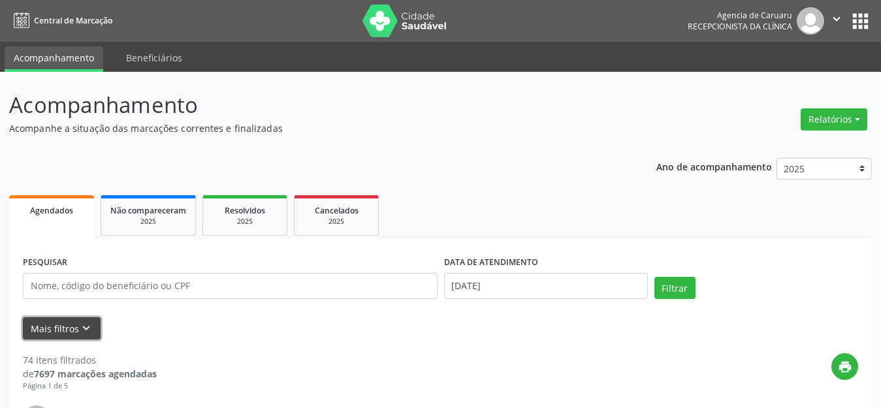
click at [87, 327] on icon "keyboard_arrow_down" at bounding box center [86, 328] width 14 height 14
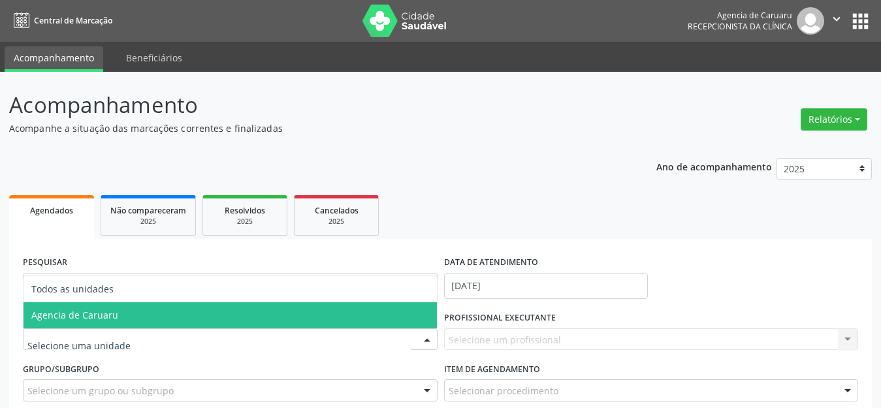
click at [82, 319] on span "Agencia de Caruaru" at bounding box center [74, 315] width 87 height 12
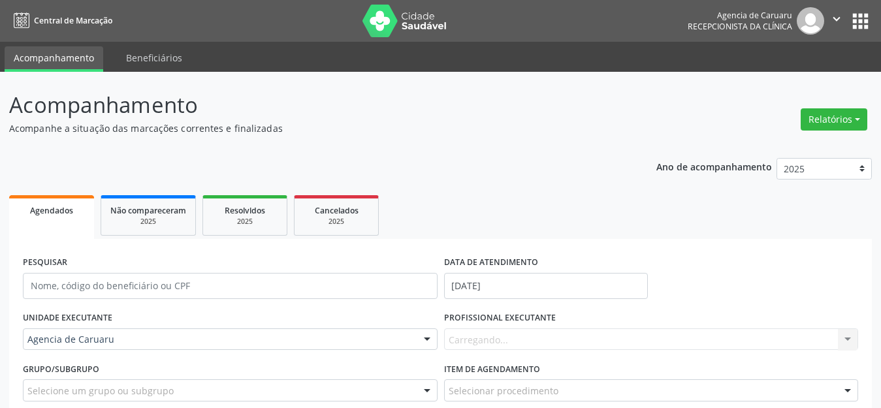
click at [479, 333] on div "Carregando... Nenhum resultado encontrado para: " " Não há nenhuma opção para s…" at bounding box center [651, 340] width 415 height 22
click at [478, 341] on div "Carregando... Nenhum resultado encontrado para: " " Não há nenhuma opção para s…" at bounding box center [651, 340] width 415 height 22
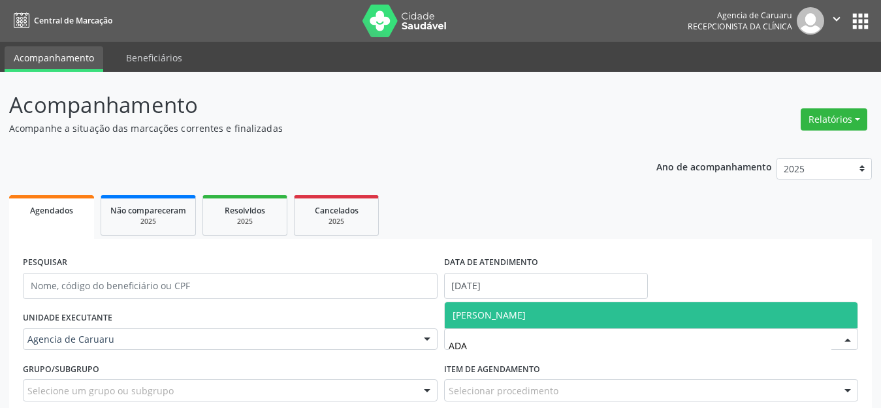
type input "ADAL"
click at [500, 308] on span "[PERSON_NAME]" at bounding box center [652, 315] width 414 height 26
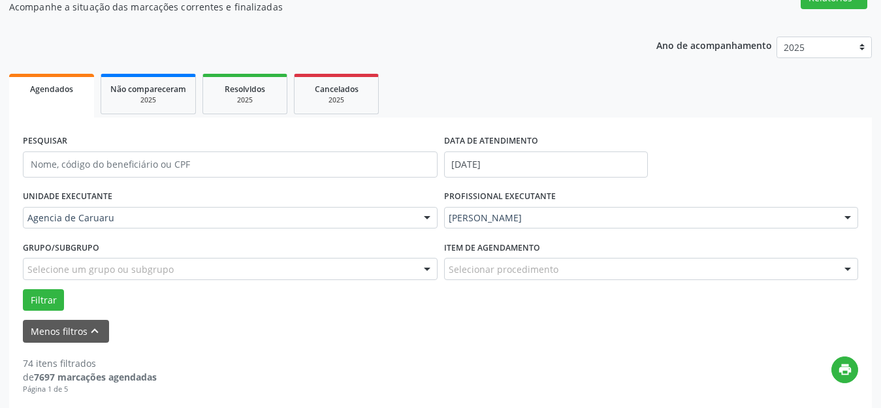
scroll to position [131, 0]
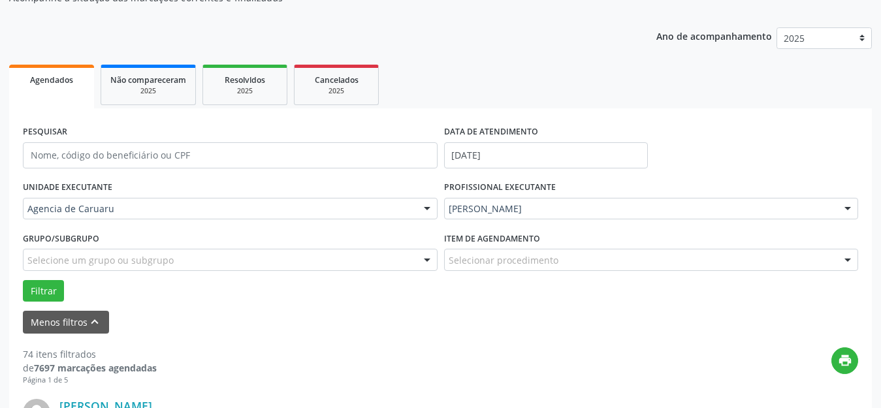
click at [21, 287] on div "Filtrar" at bounding box center [441, 291] width 842 height 22
click at [39, 287] on button "Filtrar" at bounding box center [43, 291] width 41 height 22
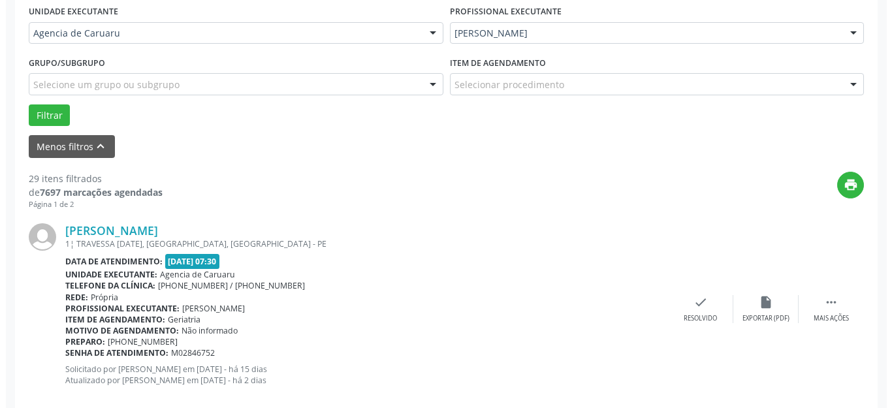
scroll to position [327, 0]
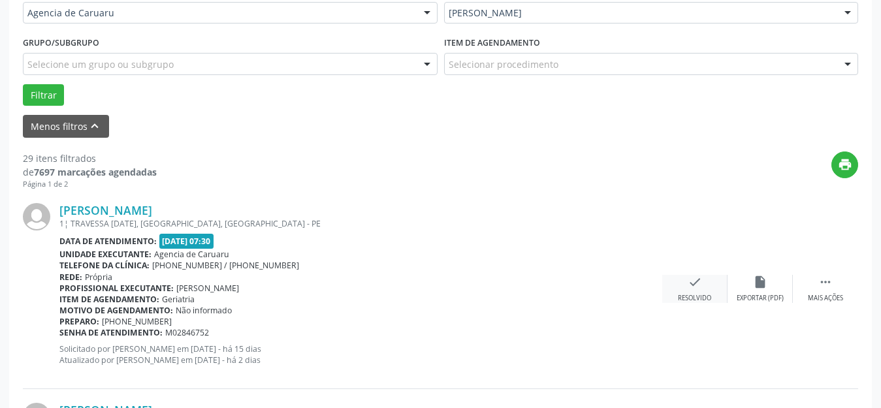
click at [704, 289] on div "check Resolvido" at bounding box center [694, 289] width 65 height 28
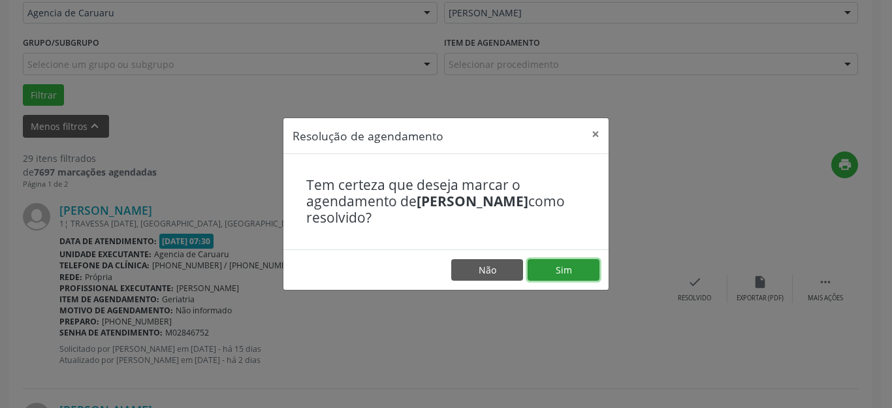
click at [561, 271] on button "Sim" at bounding box center [564, 270] width 72 height 22
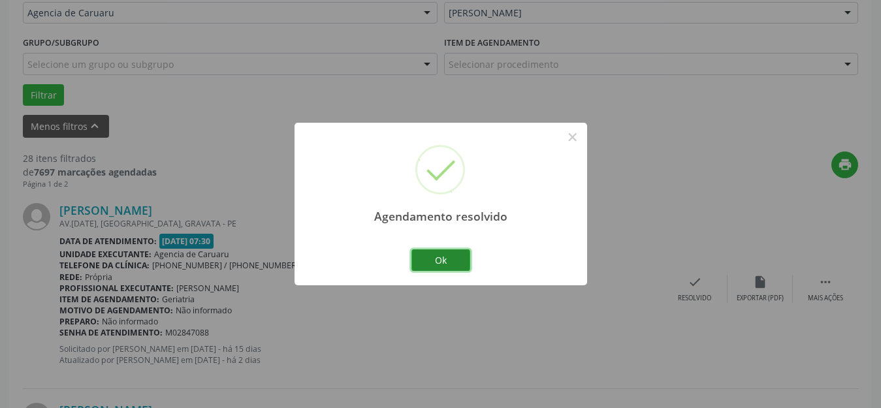
click at [446, 261] on button "Ok" at bounding box center [441, 261] width 59 height 22
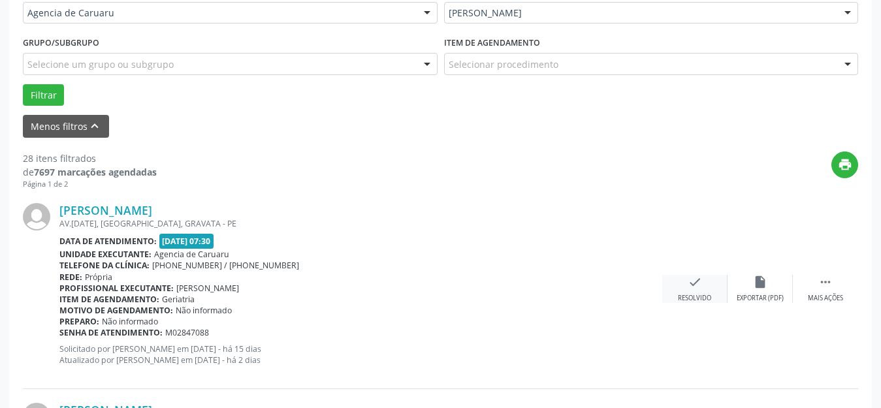
click at [699, 291] on div "check Resolvido" at bounding box center [694, 289] width 65 height 28
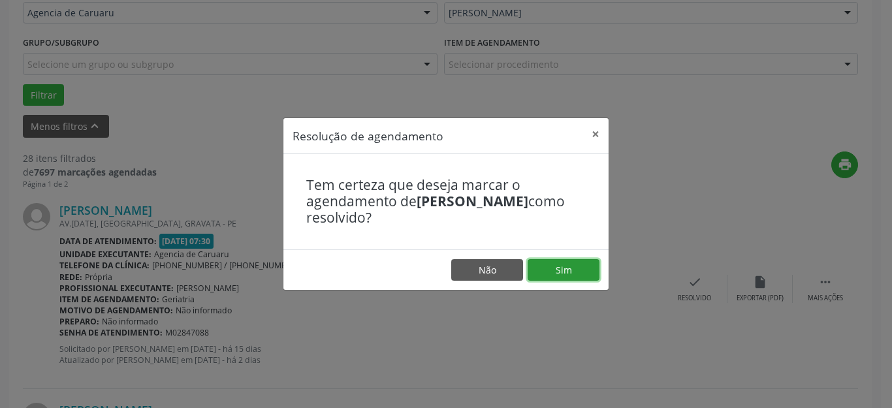
click at [565, 269] on button "Sim" at bounding box center [564, 270] width 72 height 22
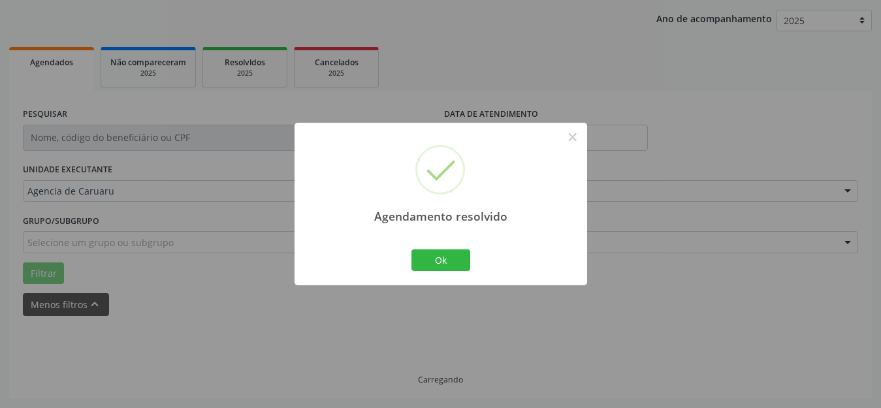
scroll to position [162, 0]
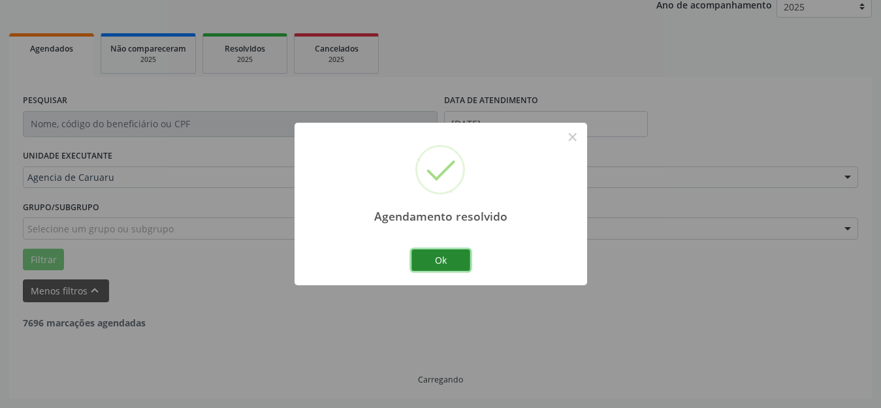
click at [459, 259] on button "Ok" at bounding box center [441, 261] width 59 height 22
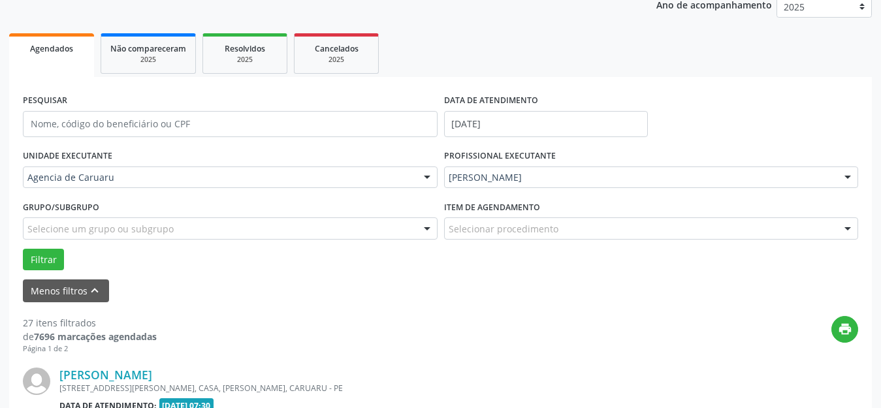
scroll to position [327, 0]
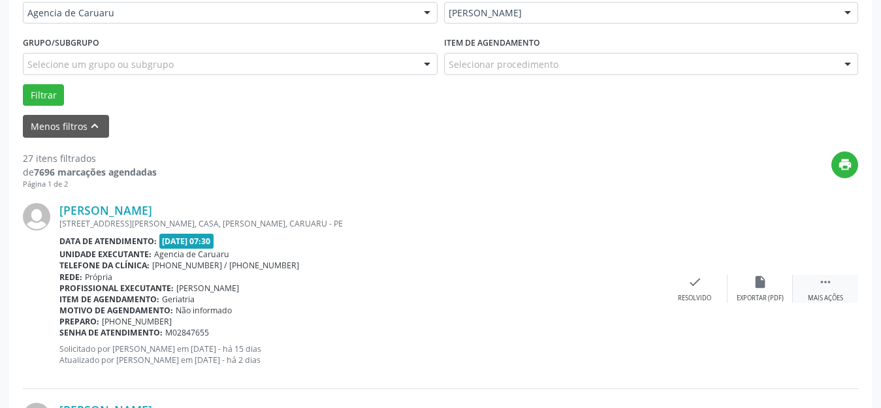
click at [818, 285] on div " Mais ações" at bounding box center [825, 289] width 65 height 28
click at [760, 285] on icon "alarm_off" at bounding box center [760, 282] width 14 height 14
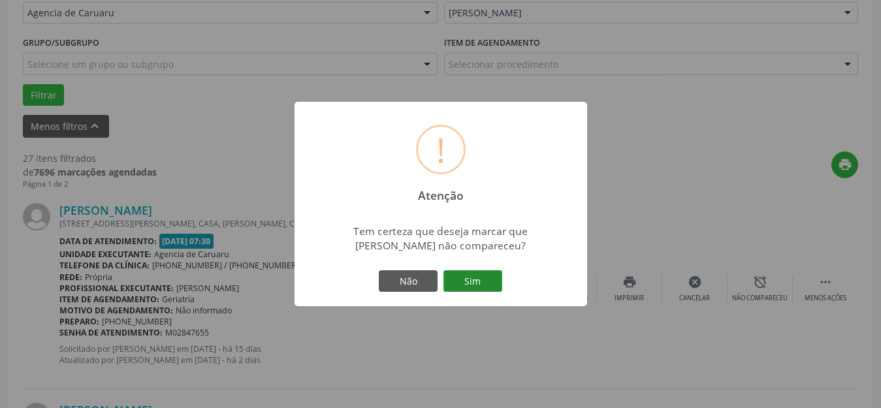
click at [485, 278] on button "Sim" at bounding box center [473, 281] width 59 height 22
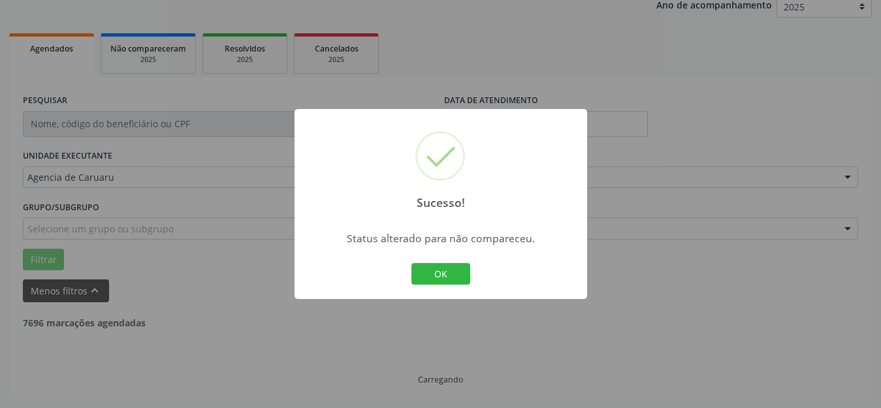
scroll to position [162, 0]
click at [442, 272] on button "OK" at bounding box center [441, 274] width 59 height 22
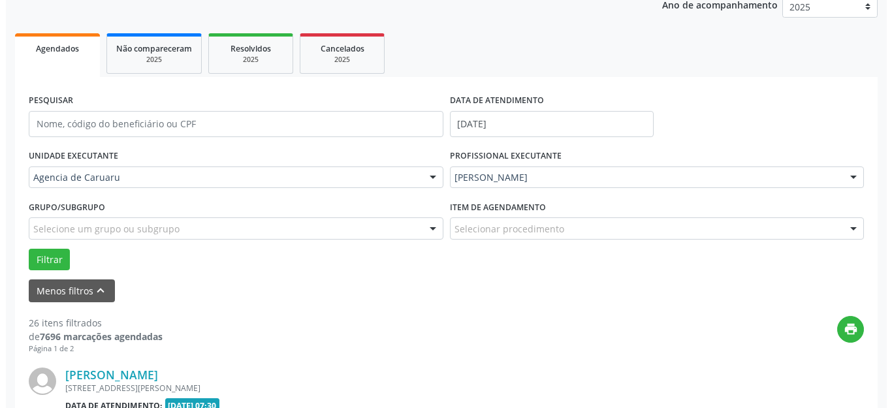
scroll to position [327, 0]
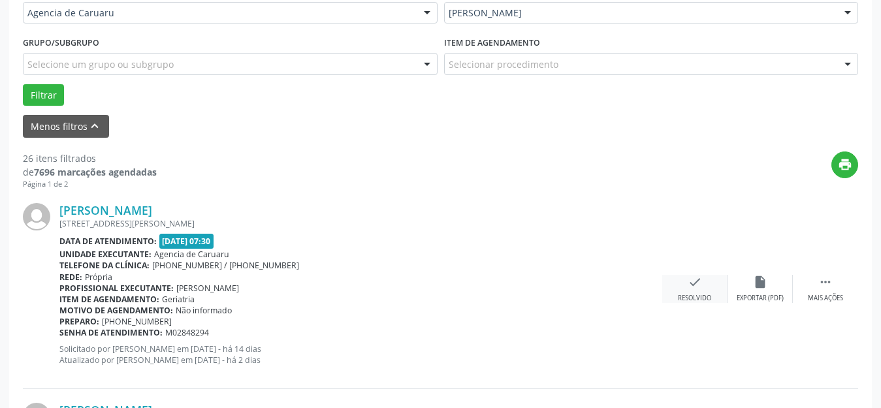
click at [689, 287] on icon "check" at bounding box center [695, 282] width 14 height 14
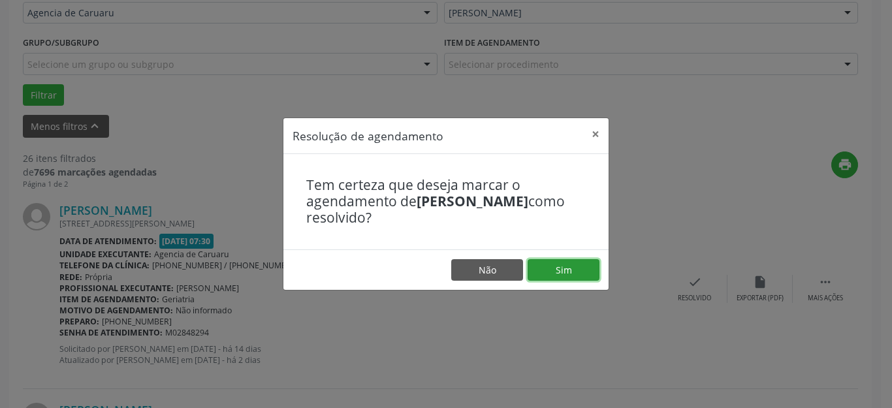
click at [566, 270] on button "Sim" at bounding box center [564, 270] width 72 height 22
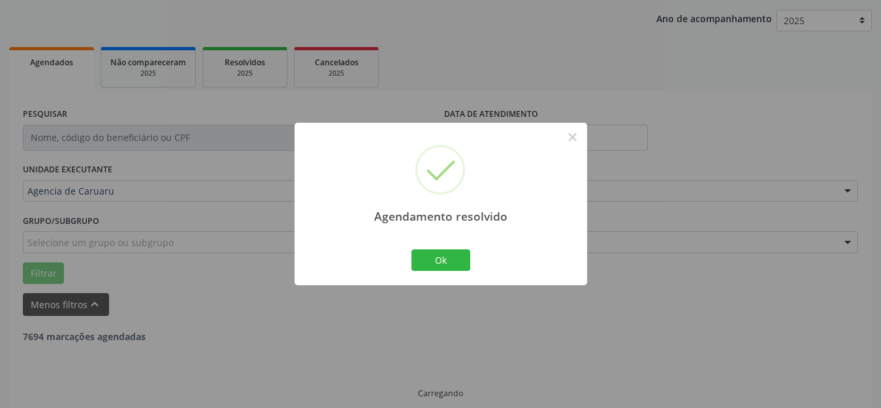
scroll to position [162, 0]
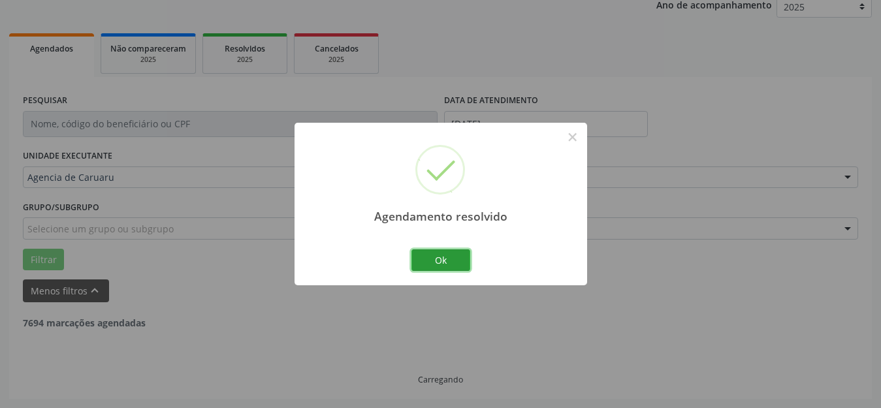
click at [454, 260] on button "Ok" at bounding box center [441, 261] width 59 height 22
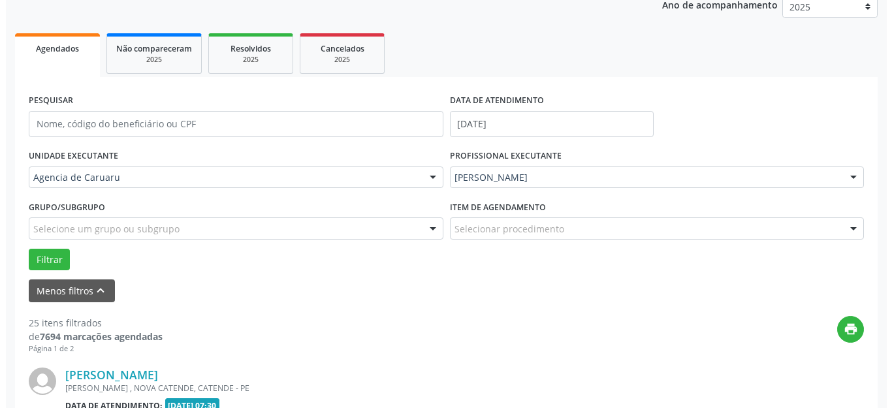
scroll to position [327, 0]
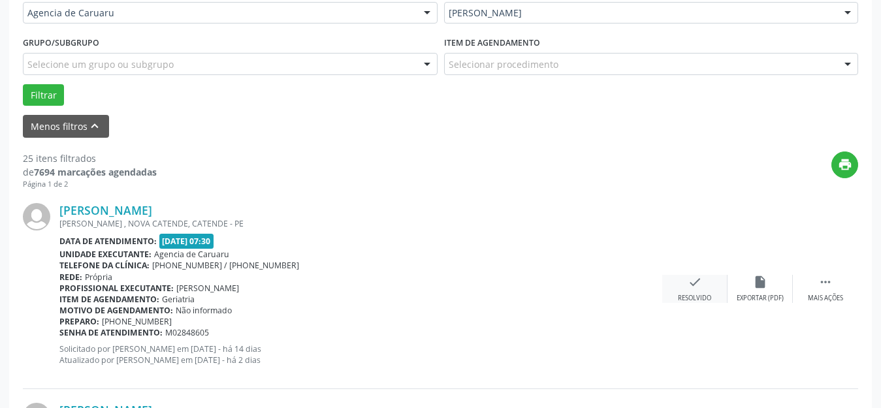
click at [694, 282] on icon "check" at bounding box center [695, 282] width 14 height 14
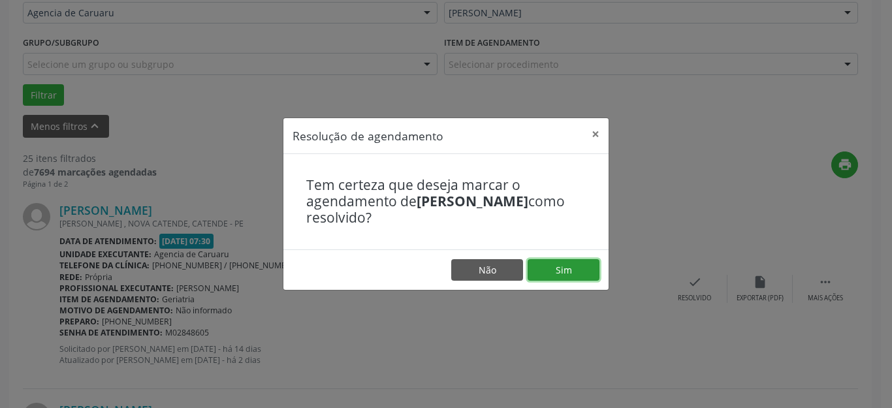
click at [568, 272] on button "Sim" at bounding box center [564, 270] width 72 height 22
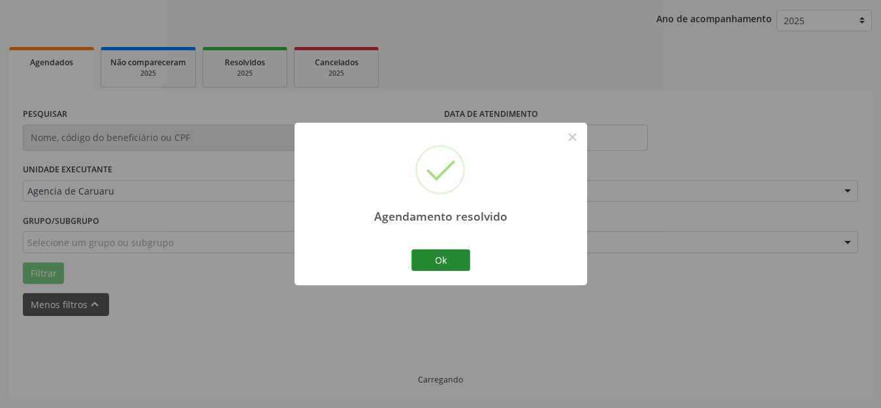
scroll to position [162, 0]
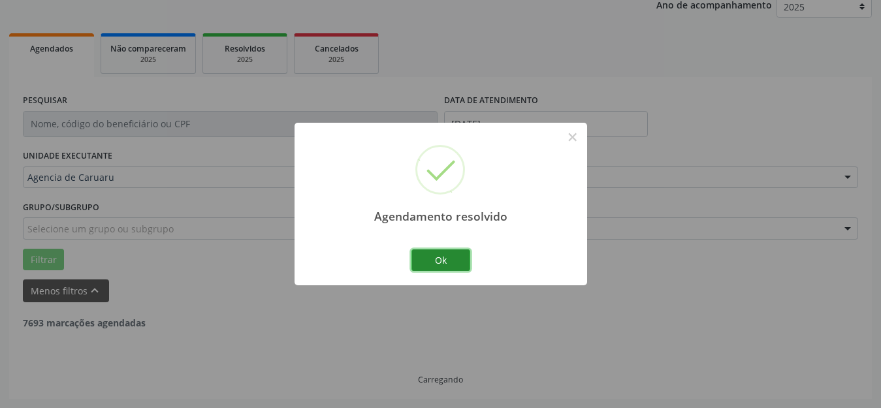
click at [431, 259] on button "Ok" at bounding box center [441, 261] width 59 height 22
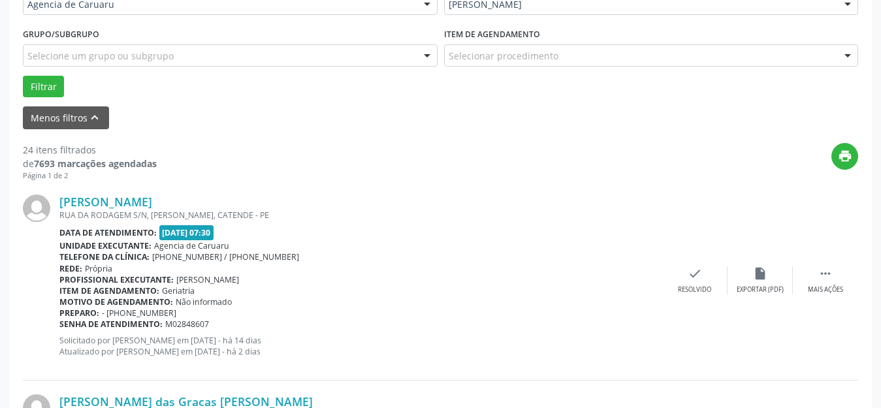
scroll to position [358, 0]
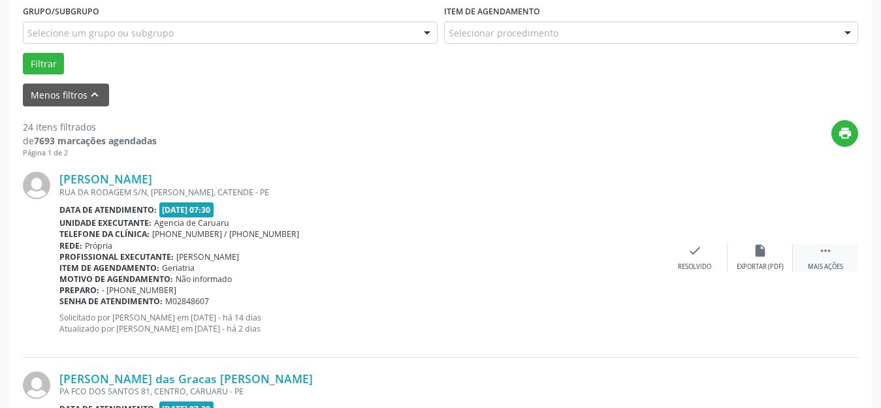
click at [814, 260] on div " Mais ações" at bounding box center [825, 258] width 65 height 28
click at [753, 257] on icon "alarm_off" at bounding box center [760, 251] width 14 height 14
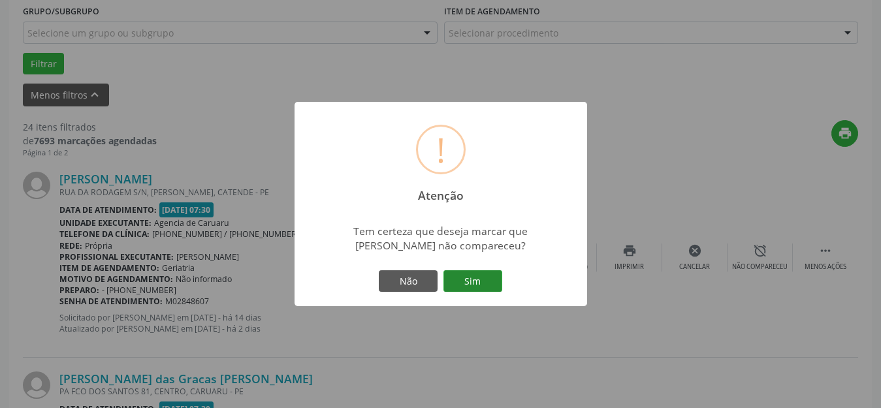
click at [471, 280] on button "Sim" at bounding box center [473, 281] width 59 height 22
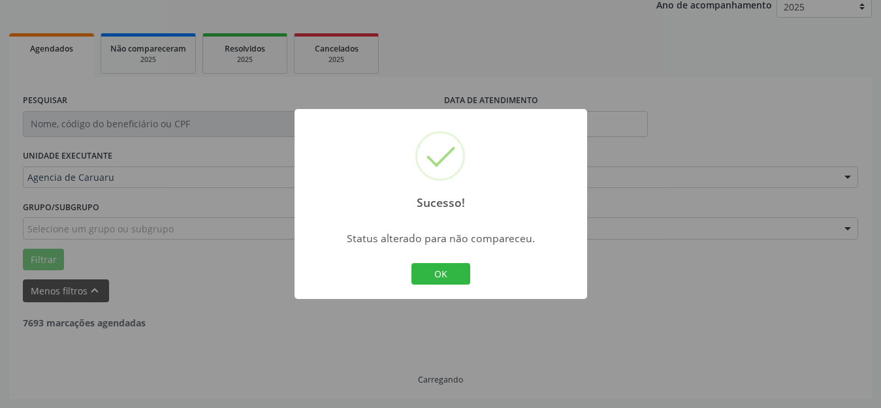
scroll to position [162, 0]
click at [446, 281] on button "OK" at bounding box center [441, 274] width 59 height 22
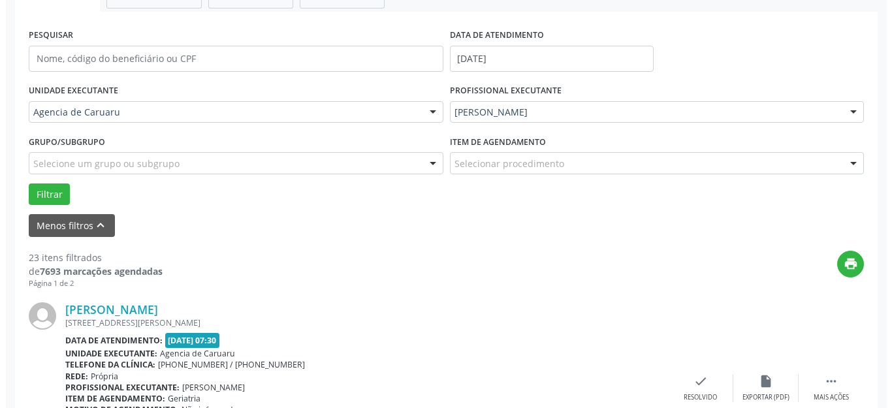
scroll to position [293, 0]
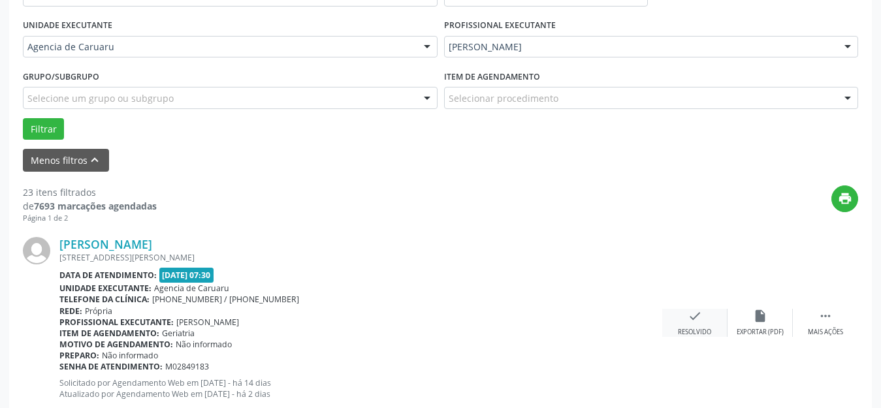
click at [690, 320] on icon "check" at bounding box center [695, 316] width 14 height 14
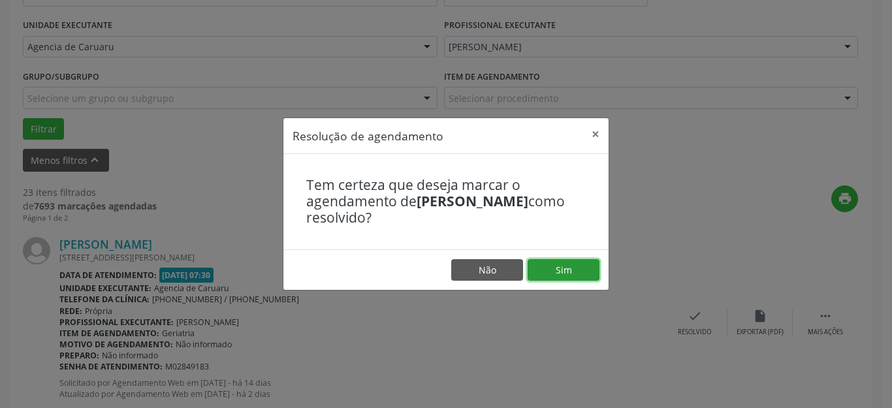
click at [581, 275] on button "Sim" at bounding box center [564, 270] width 72 height 22
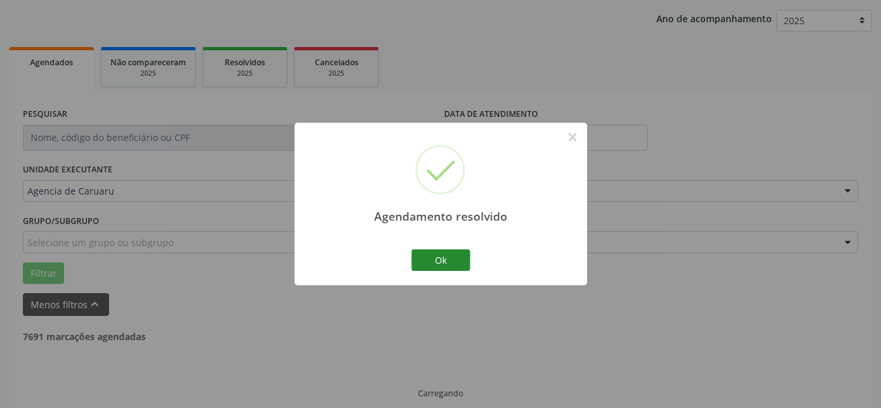
scroll to position [162, 0]
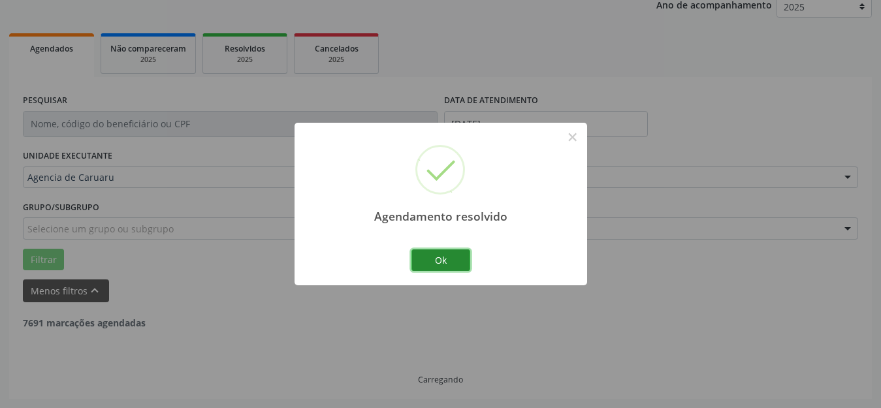
click at [440, 263] on button "Ok" at bounding box center [441, 261] width 59 height 22
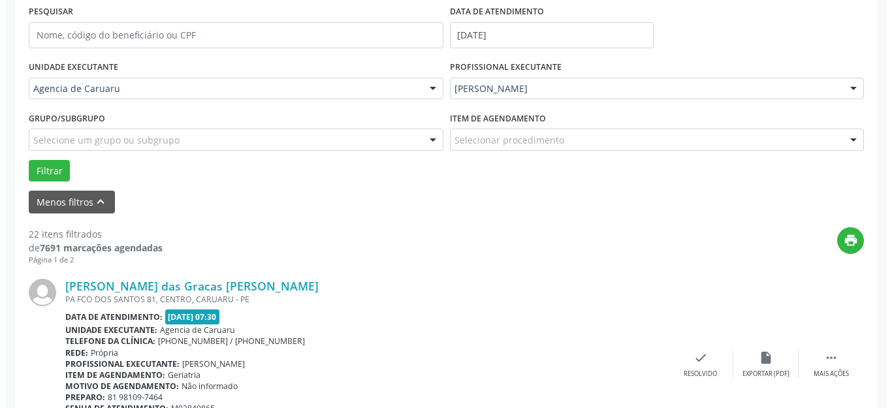
scroll to position [358, 0]
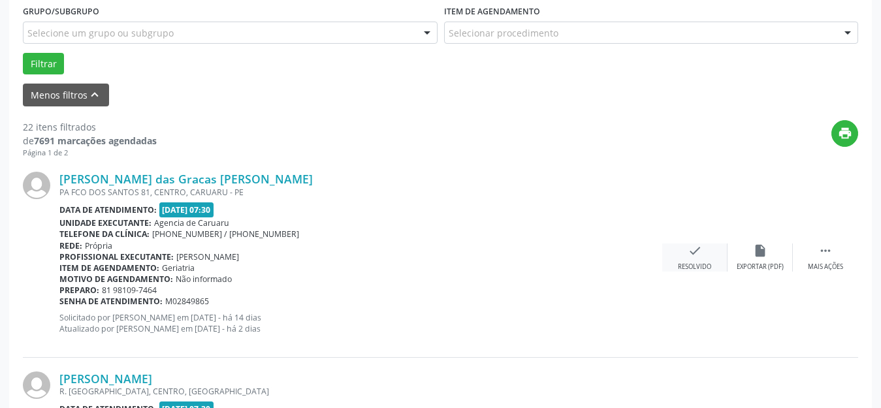
click at [689, 251] on icon "check" at bounding box center [695, 251] width 14 height 14
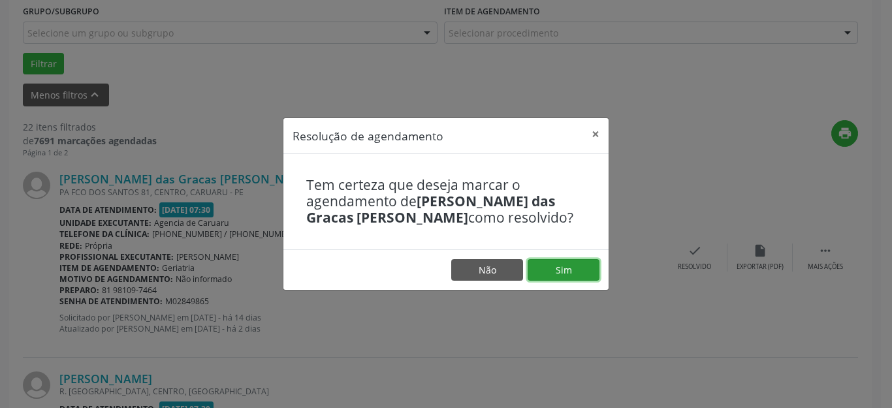
click at [583, 271] on button "Sim" at bounding box center [564, 270] width 72 height 22
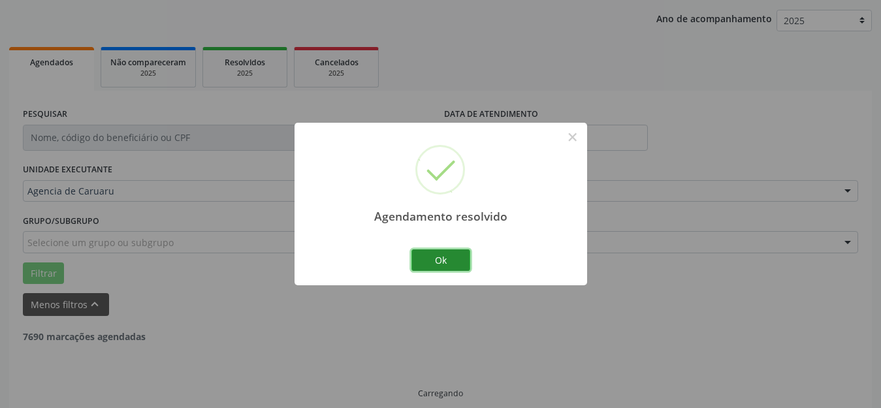
scroll to position [162, 0]
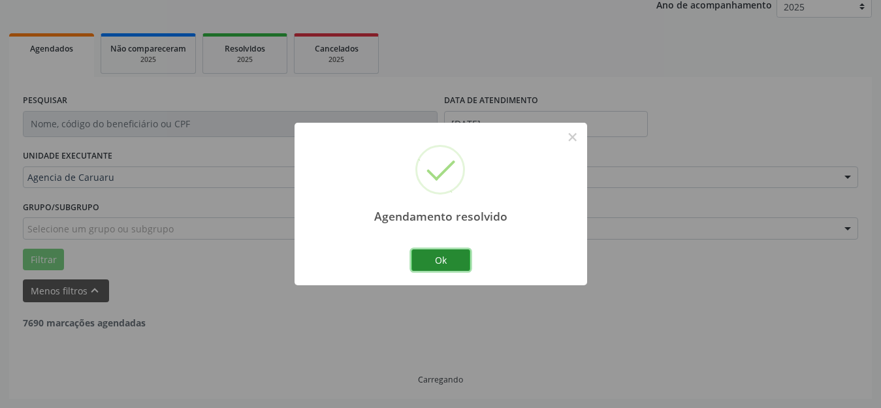
click at [447, 253] on button "Ok" at bounding box center [441, 261] width 59 height 22
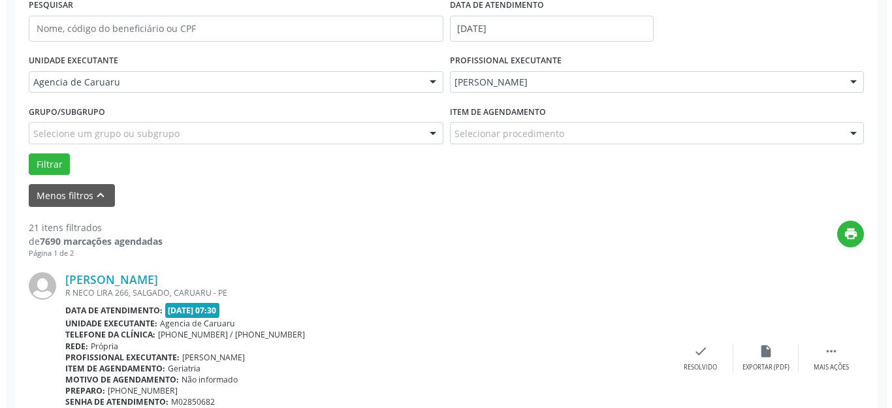
scroll to position [293, 0]
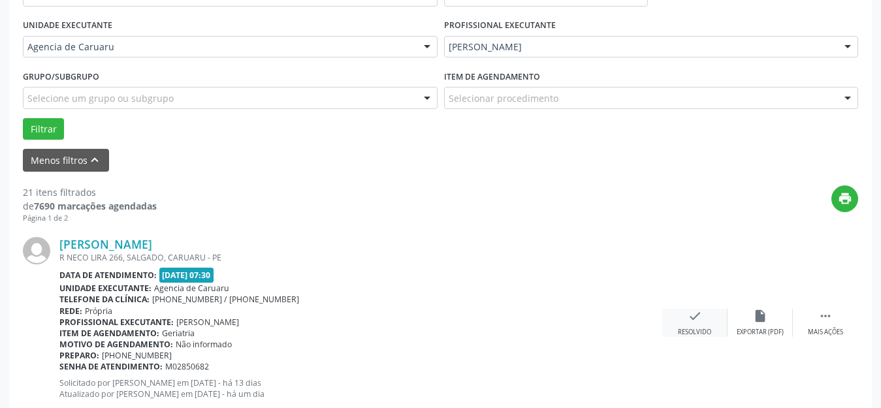
click at [696, 319] on icon "check" at bounding box center [695, 316] width 14 height 14
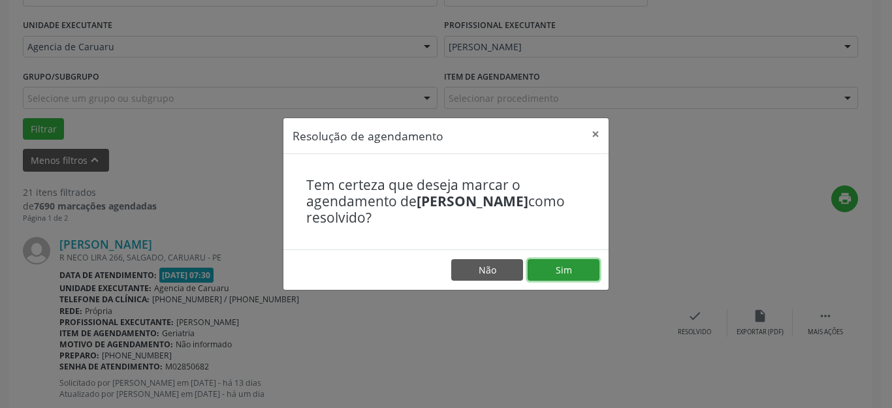
click at [555, 263] on button "Sim" at bounding box center [564, 270] width 72 height 22
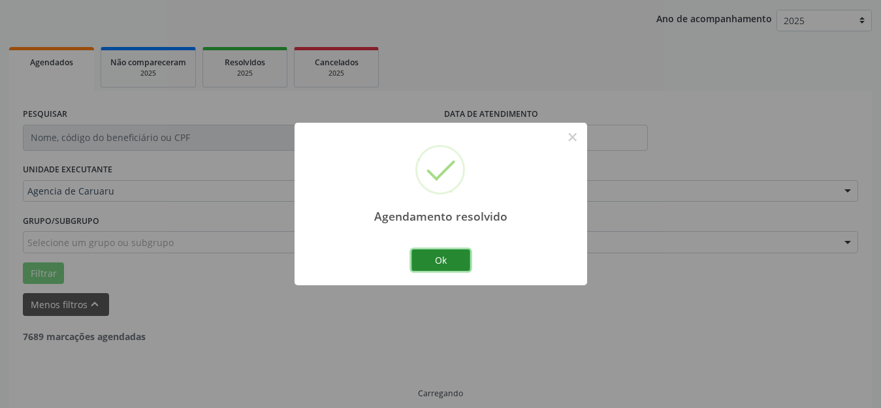
scroll to position [162, 0]
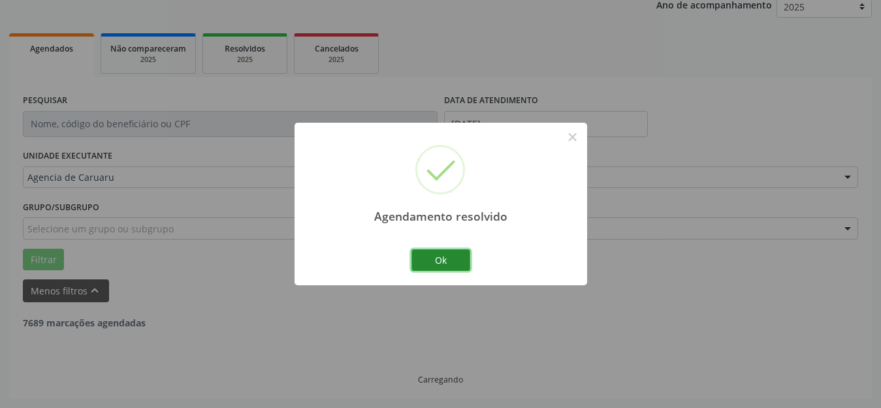
click at [446, 262] on button "Ok" at bounding box center [441, 261] width 59 height 22
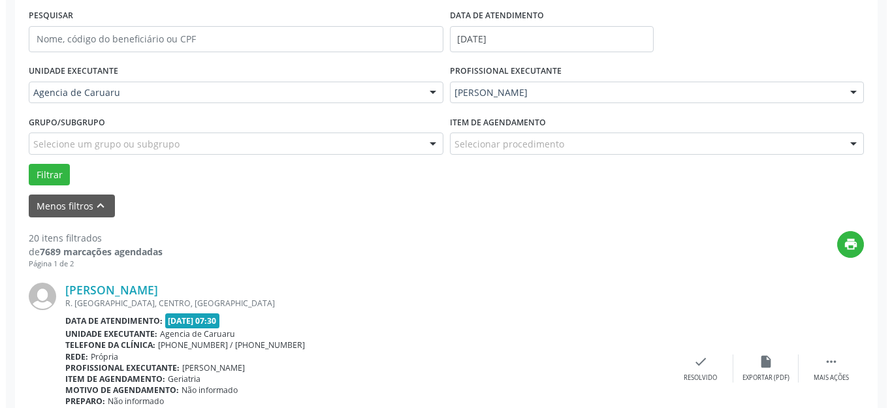
scroll to position [293, 0]
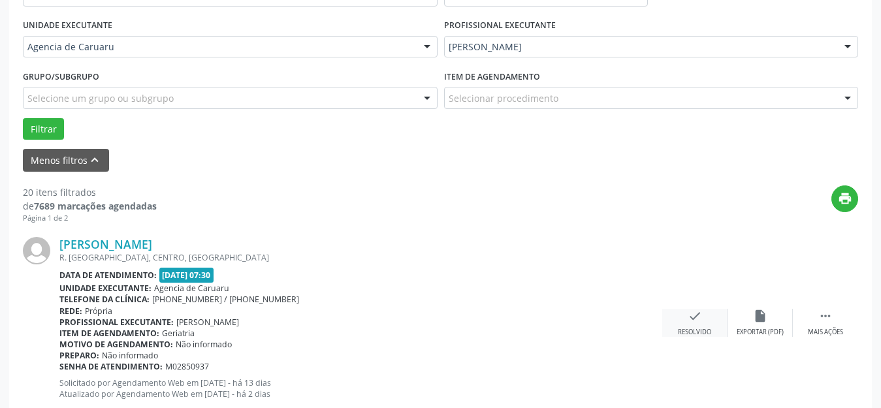
click at [698, 323] on icon "check" at bounding box center [695, 316] width 14 height 14
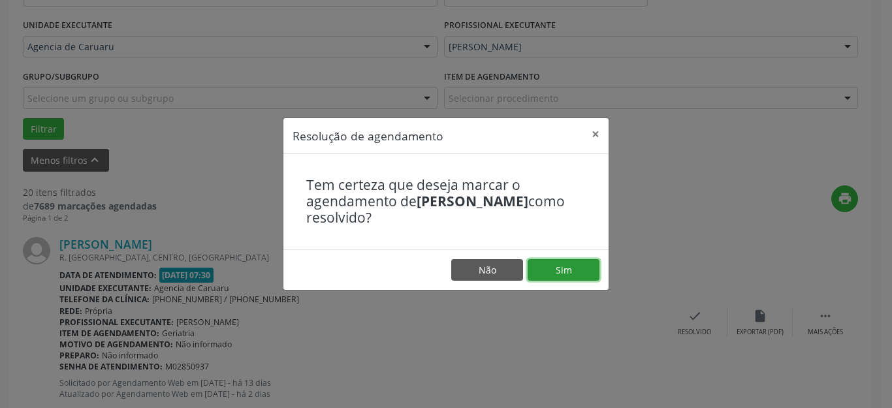
click at [564, 270] on button "Sim" at bounding box center [564, 270] width 72 height 22
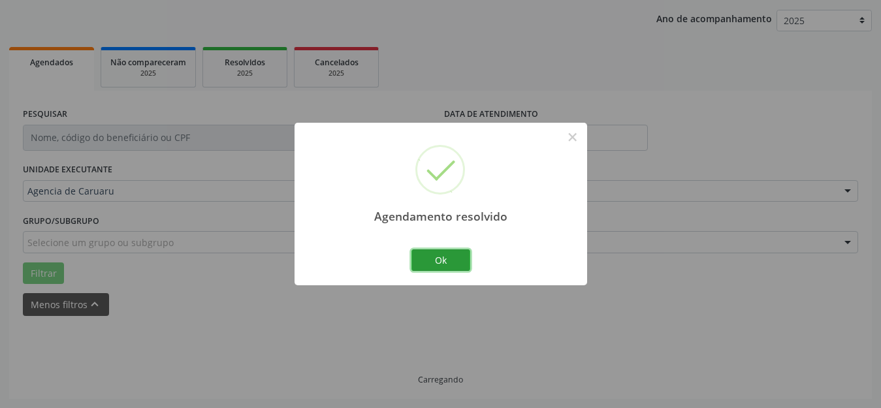
click at [447, 262] on button "Ok" at bounding box center [441, 261] width 59 height 22
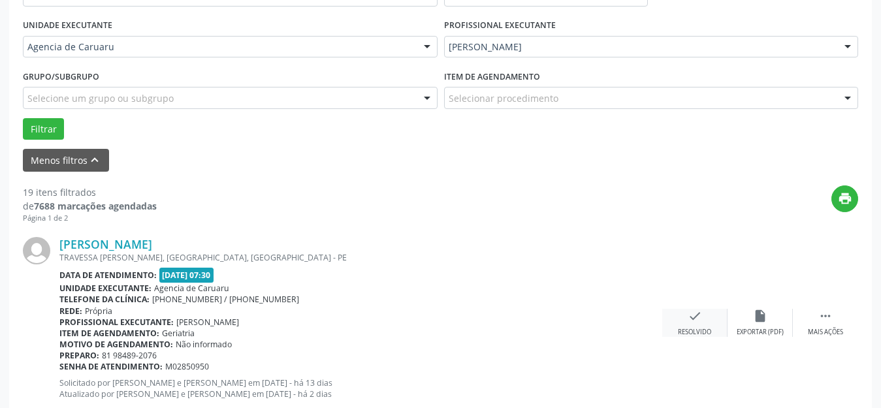
click at [694, 328] on div "Resolvido" at bounding box center [694, 332] width 33 height 9
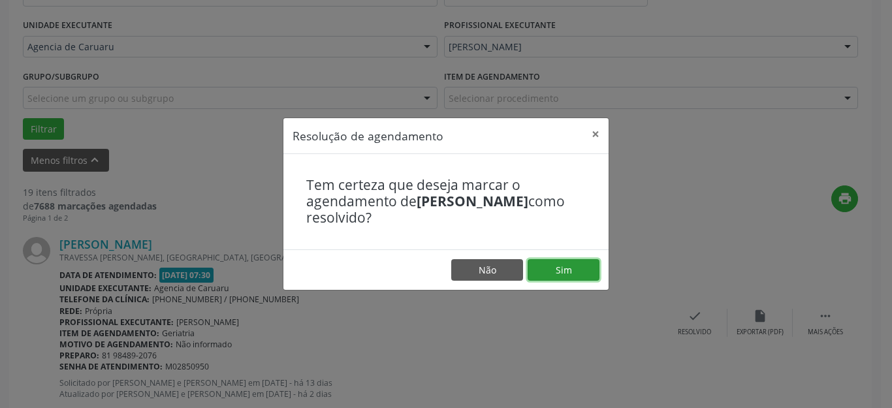
click at [581, 270] on button "Sim" at bounding box center [564, 270] width 72 height 22
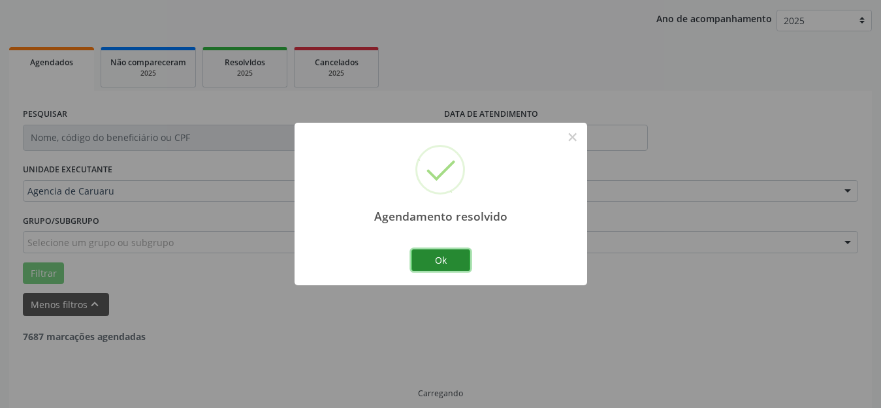
click at [440, 255] on button "Ok" at bounding box center [441, 261] width 59 height 22
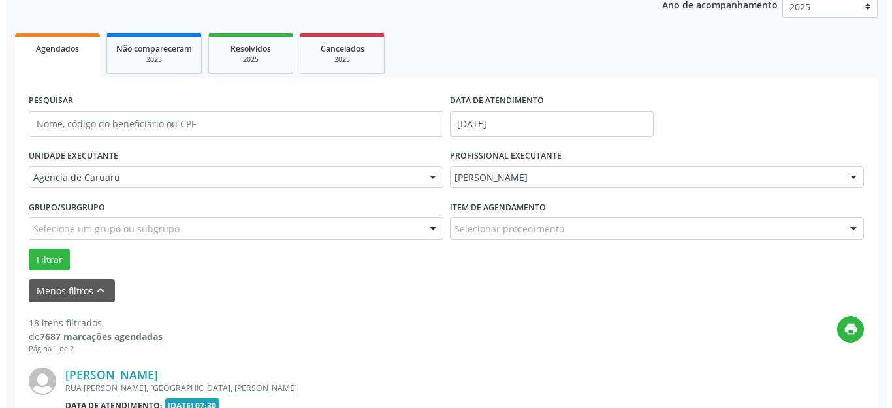
scroll to position [358, 0]
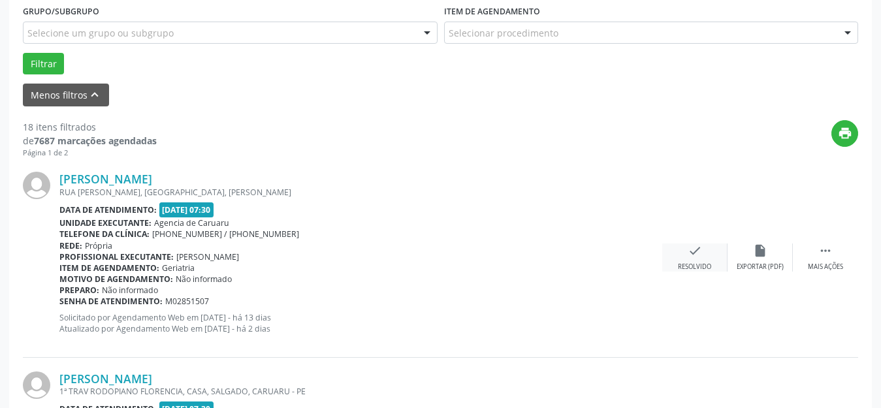
click at [700, 259] on div "check Resolvido" at bounding box center [694, 258] width 65 height 28
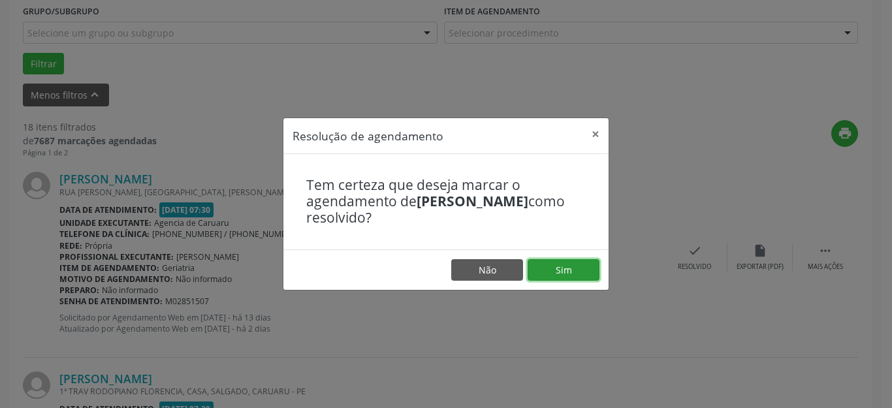
click at [588, 269] on button "Sim" at bounding box center [564, 270] width 72 height 22
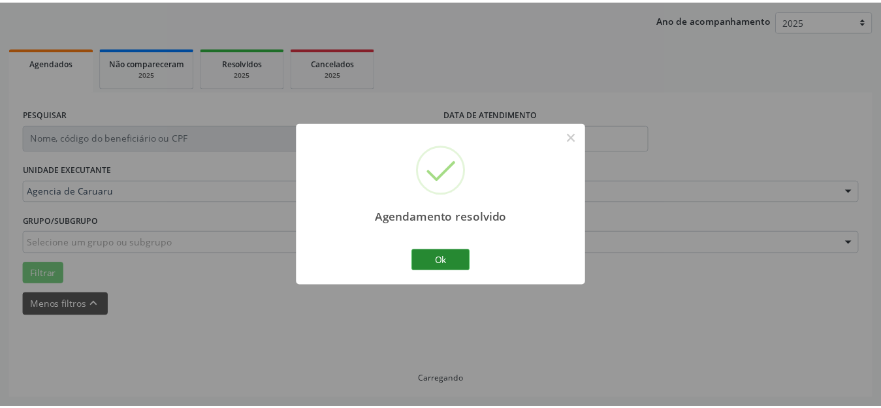
scroll to position [162, 0]
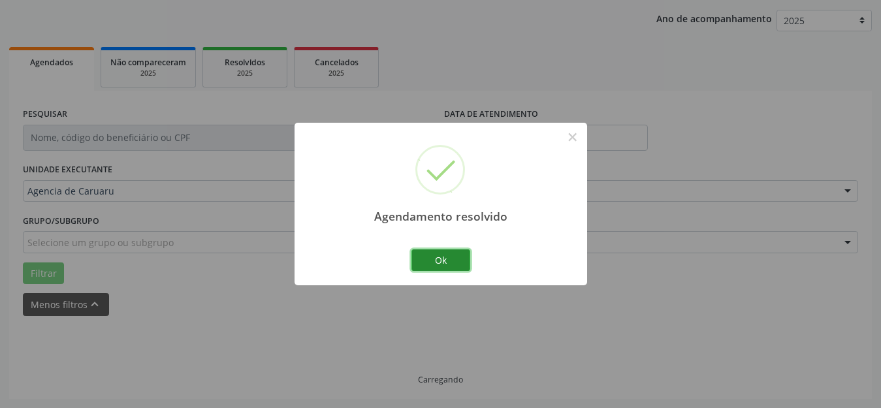
click at [440, 258] on button "Ok" at bounding box center [441, 261] width 59 height 22
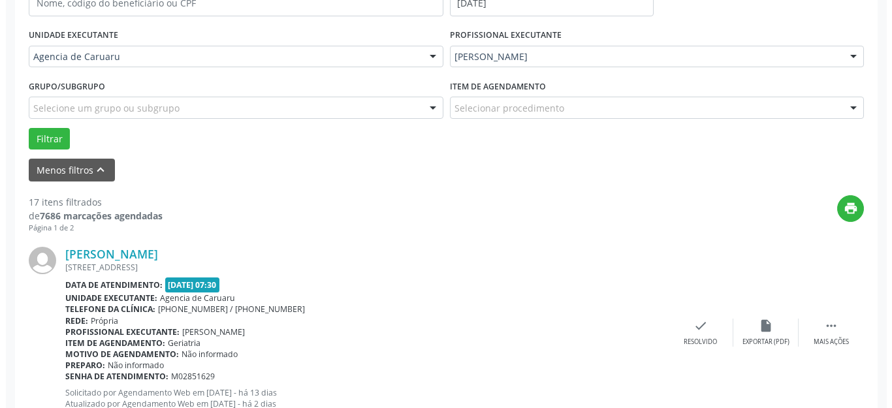
scroll to position [293, 0]
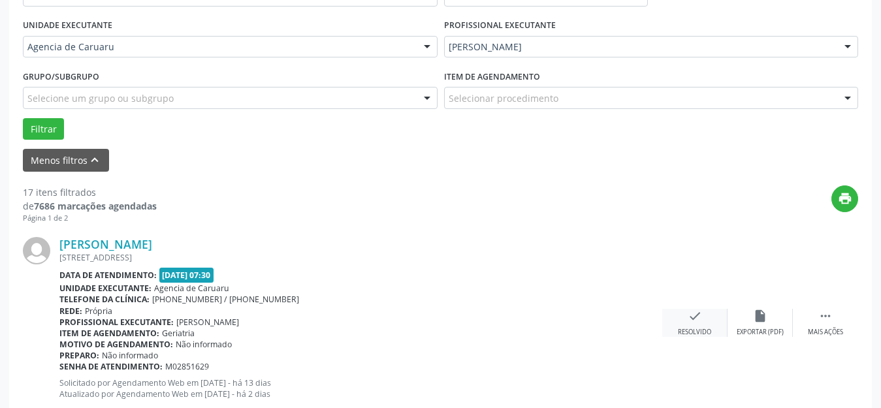
click at [687, 326] on div "check Resolvido" at bounding box center [694, 323] width 65 height 28
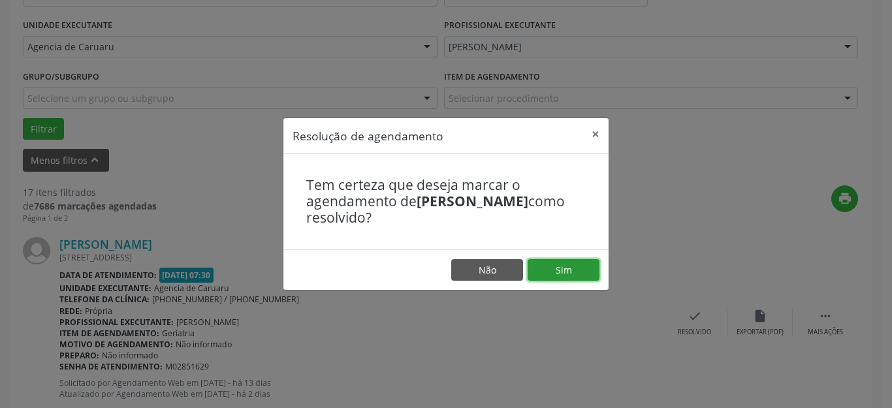
click at [561, 270] on button "Sim" at bounding box center [564, 270] width 72 height 22
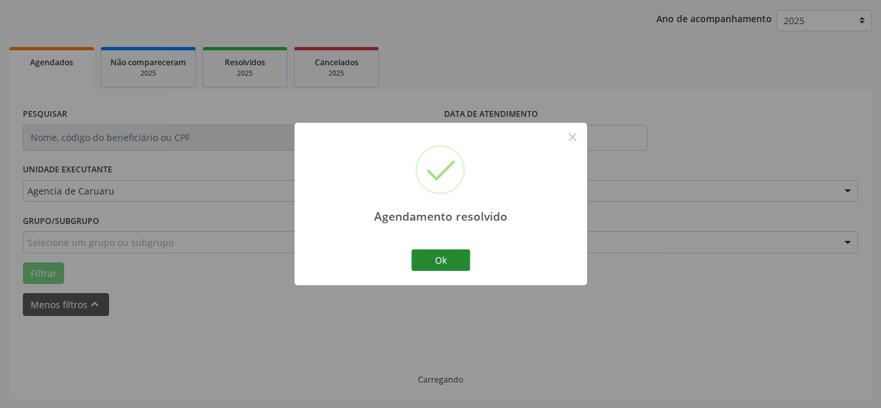
scroll to position [162, 0]
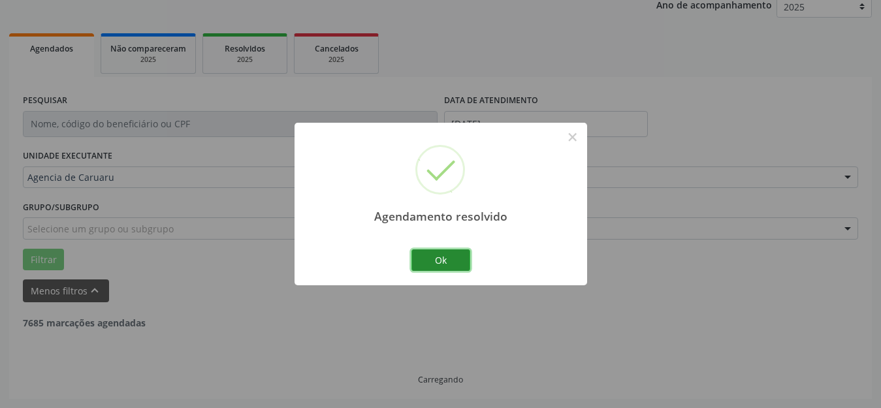
click at [447, 263] on button "Ok" at bounding box center [441, 261] width 59 height 22
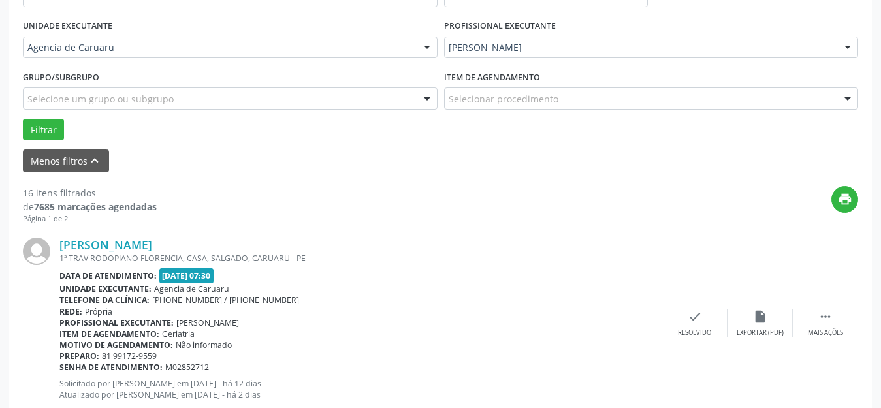
scroll to position [293, 0]
click at [824, 321] on icon "" at bounding box center [826, 316] width 14 height 14
click at [761, 318] on icon "alarm_off" at bounding box center [760, 316] width 14 height 14
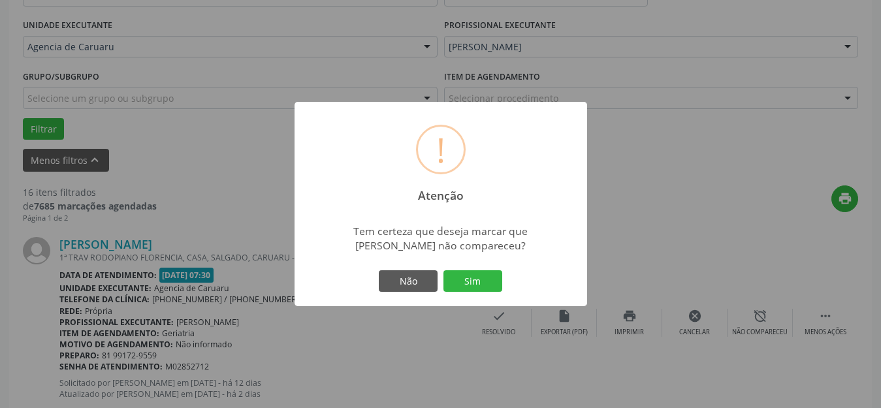
drag, startPoint x: 485, startPoint y: 286, endPoint x: 203, endPoint y: 276, distance: 282.4
click at [483, 286] on button "Sim" at bounding box center [473, 281] width 59 height 22
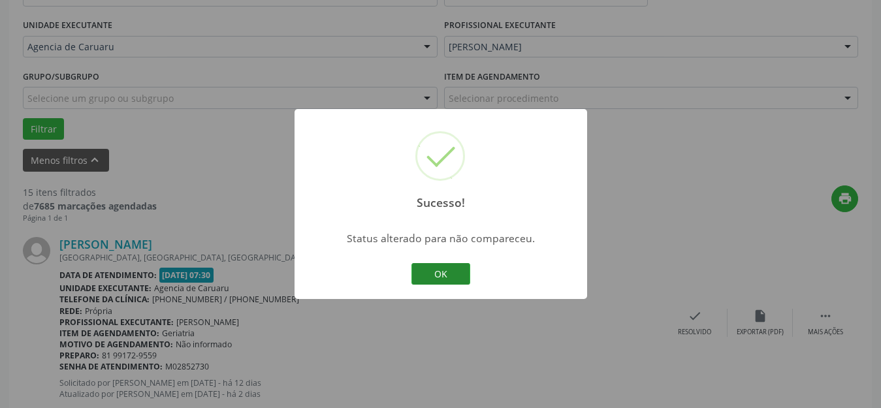
click at [446, 277] on button "OK" at bounding box center [441, 274] width 59 height 22
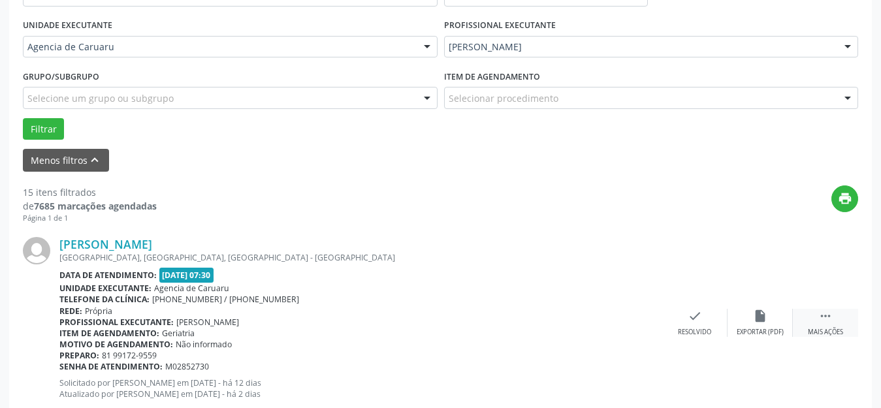
click at [826, 314] on icon "" at bounding box center [826, 316] width 14 height 14
click at [738, 315] on div "alarm_off Não compareceu" at bounding box center [760, 323] width 65 height 28
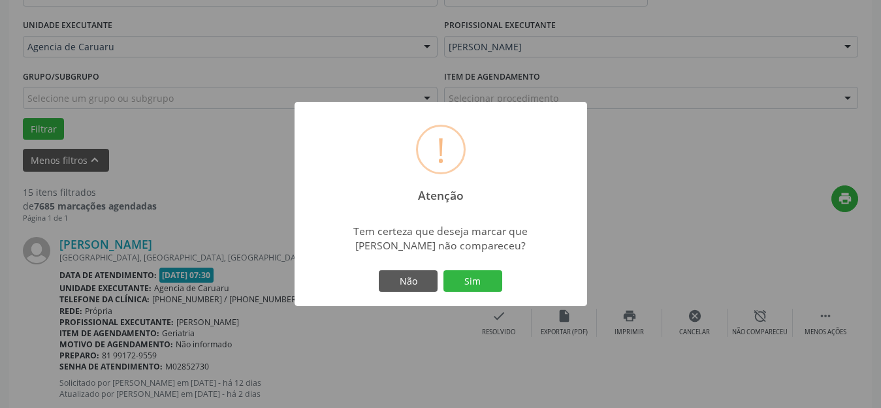
click at [464, 280] on button "Sim" at bounding box center [473, 281] width 59 height 22
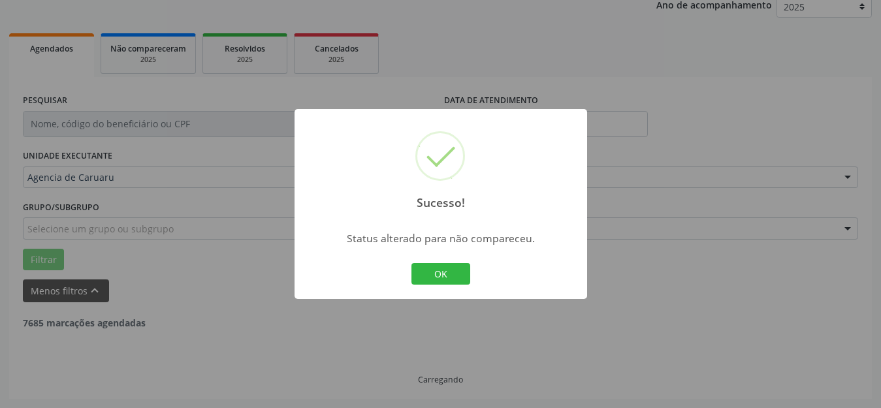
scroll to position [162, 0]
click at [448, 275] on button "OK" at bounding box center [441, 274] width 59 height 22
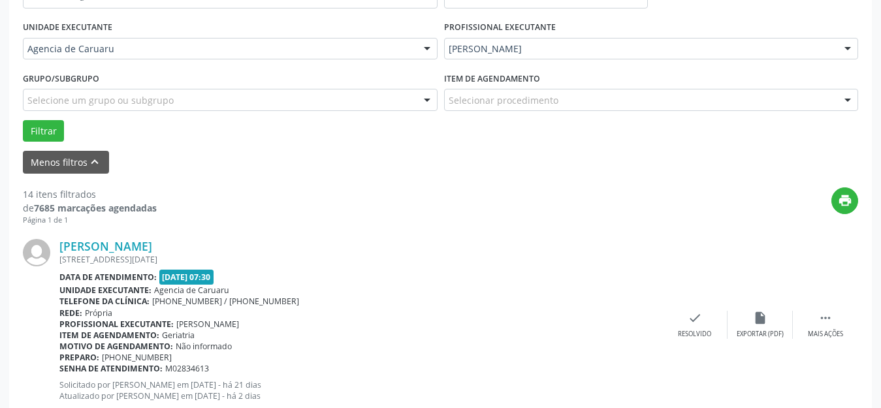
scroll to position [293, 0]
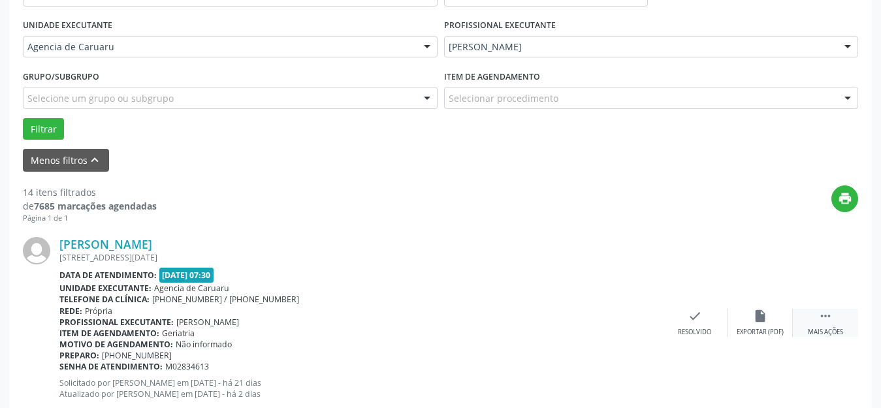
click at [828, 323] on icon "" at bounding box center [826, 316] width 14 height 14
click at [775, 310] on div "alarm_off Não compareceu" at bounding box center [760, 323] width 65 height 28
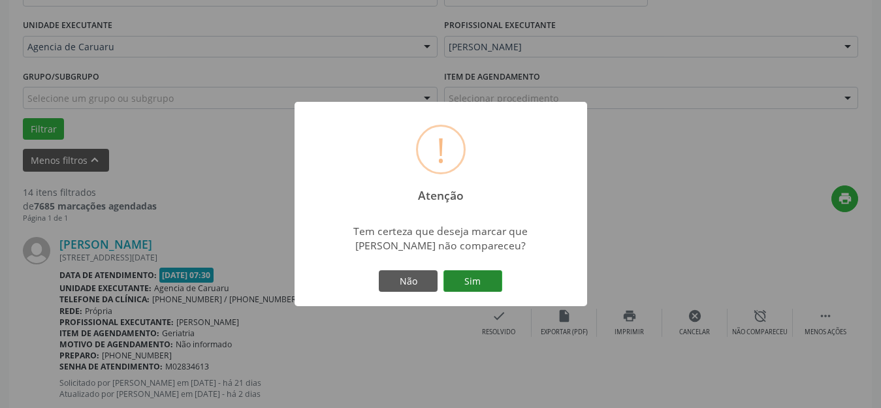
click at [478, 285] on button "Sim" at bounding box center [473, 281] width 59 height 22
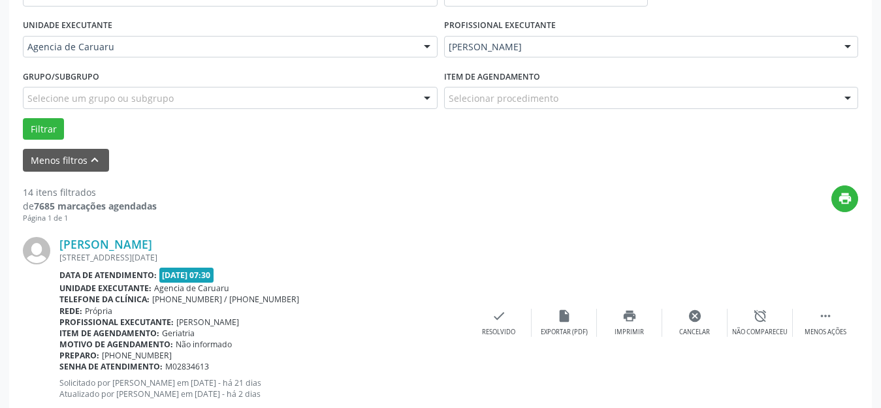
scroll to position [162, 0]
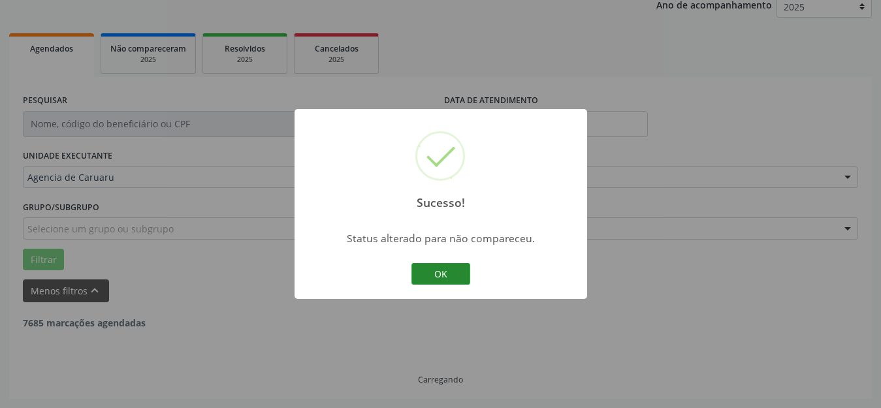
click at [452, 274] on button "OK" at bounding box center [441, 274] width 59 height 22
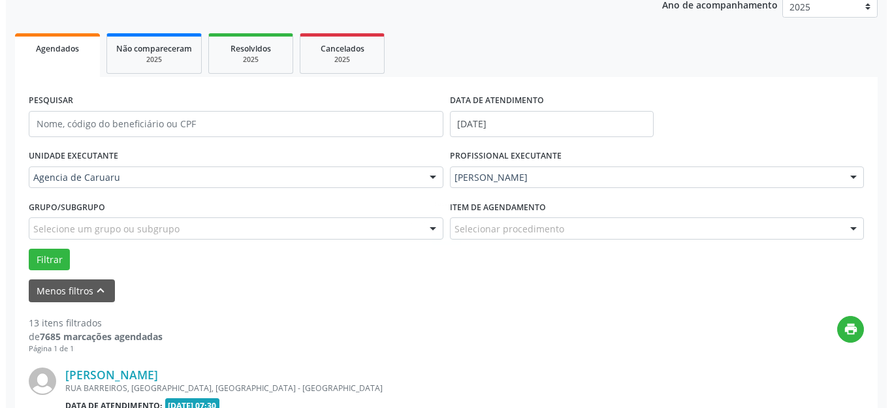
scroll to position [293, 0]
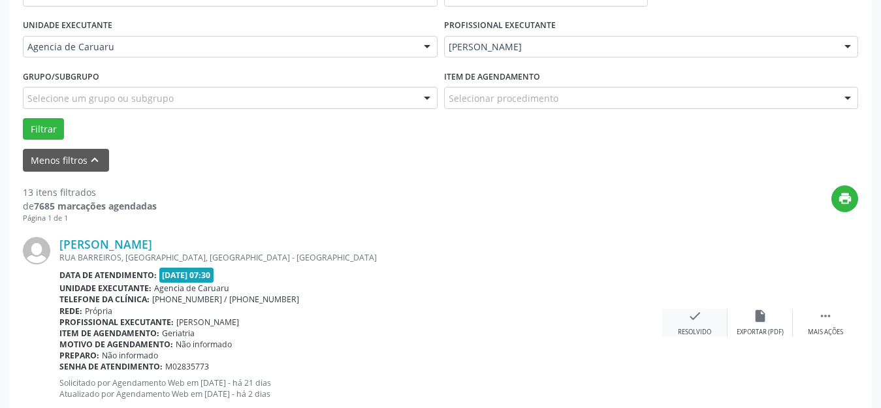
click at [685, 320] on div "check Resolvido" at bounding box center [694, 323] width 65 height 28
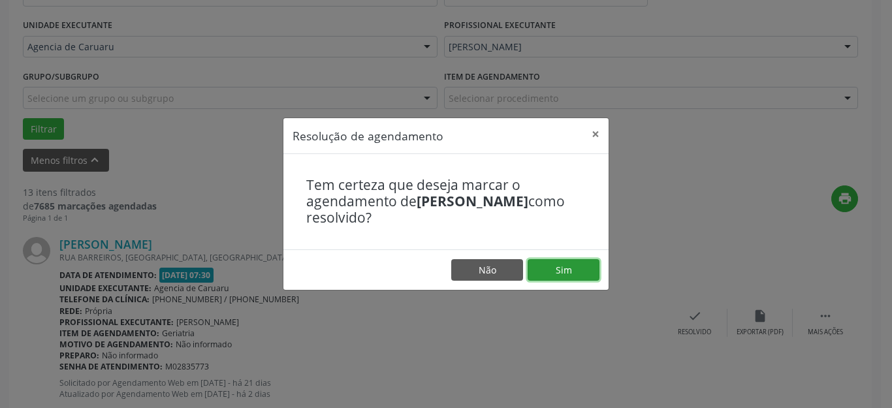
click at [560, 270] on button "Sim" at bounding box center [564, 270] width 72 height 22
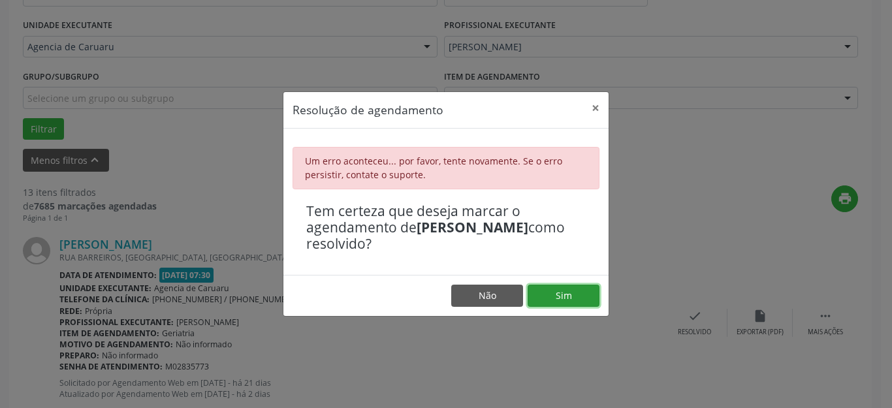
click at [559, 292] on button "Sim" at bounding box center [564, 296] width 72 height 22
click at [594, 108] on button "×" at bounding box center [596, 108] width 26 height 32
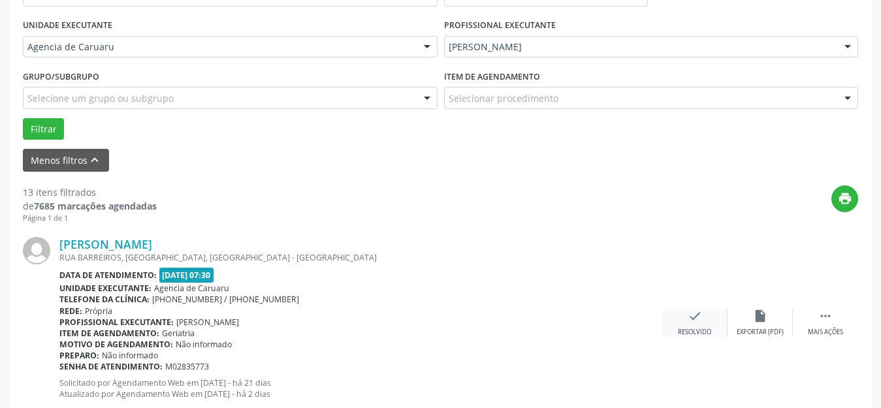
click at [685, 321] on div "check Resolvido" at bounding box center [694, 323] width 65 height 28
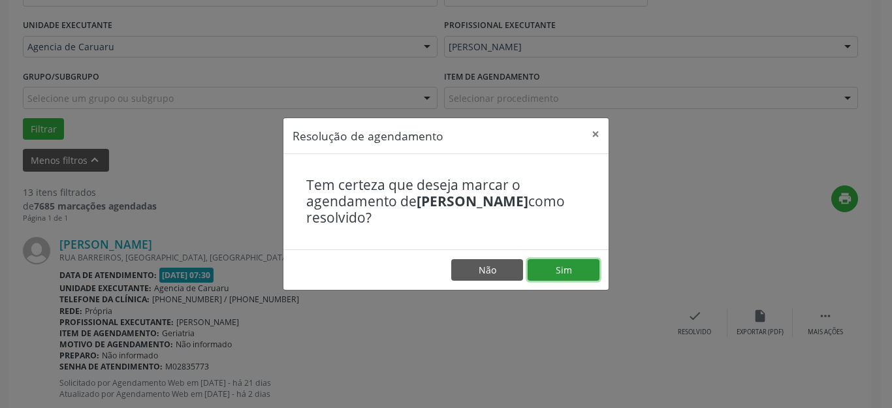
click at [579, 265] on button "Sim" at bounding box center [564, 270] width 72 height 22
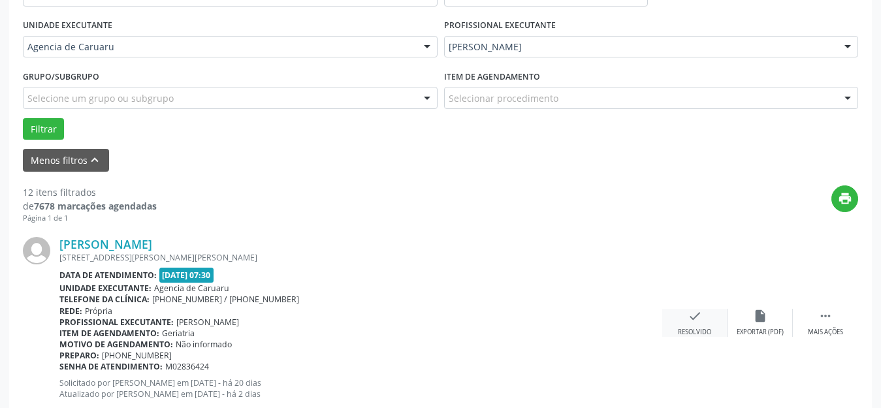
click at [691, 331] on div "Resolvido" at bounding box center [694, 332] width 33 height 9
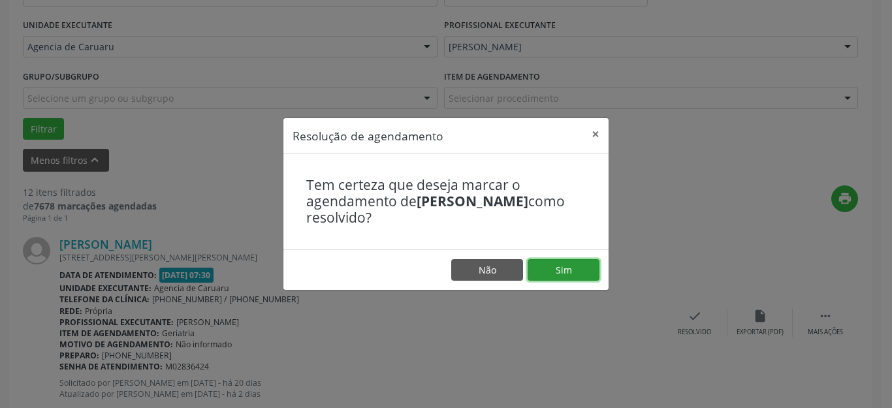
click at [579, 274] on button "Sim" at bounding box center [564, 270] width 72 height 22
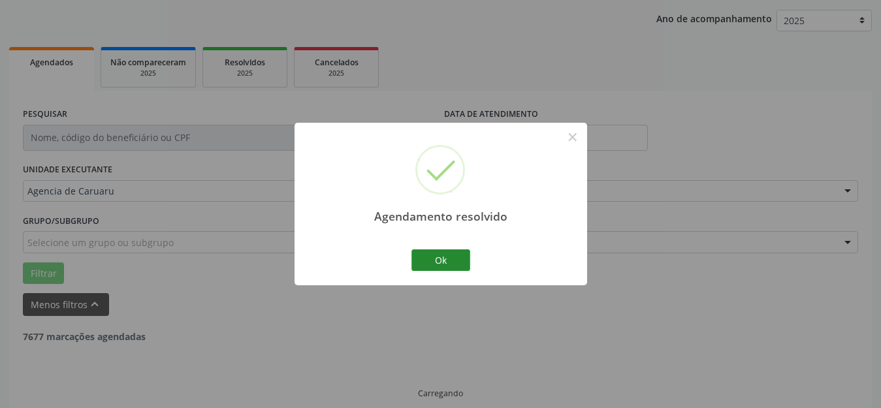
scroll to position [162, 0]
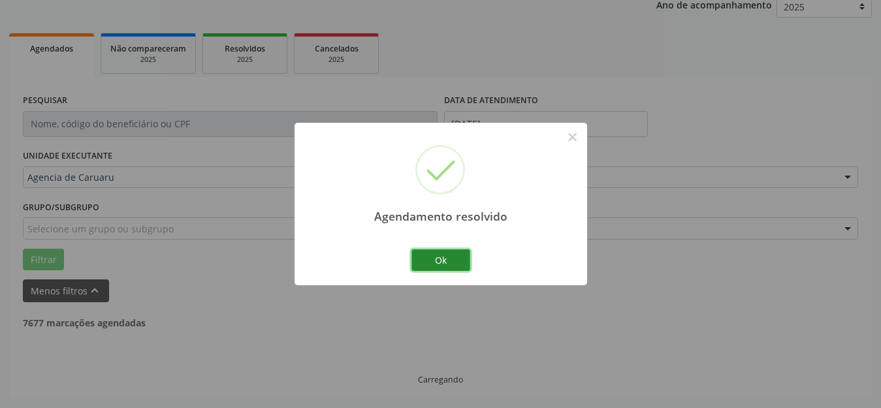
click at [450, 265] on button "Ok" at bounding box center [441, 261] width 59 height 22
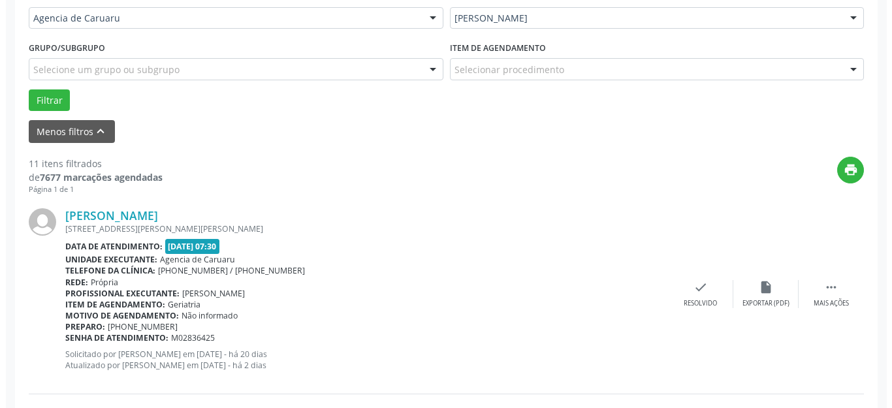
scroll to position [358, 0]
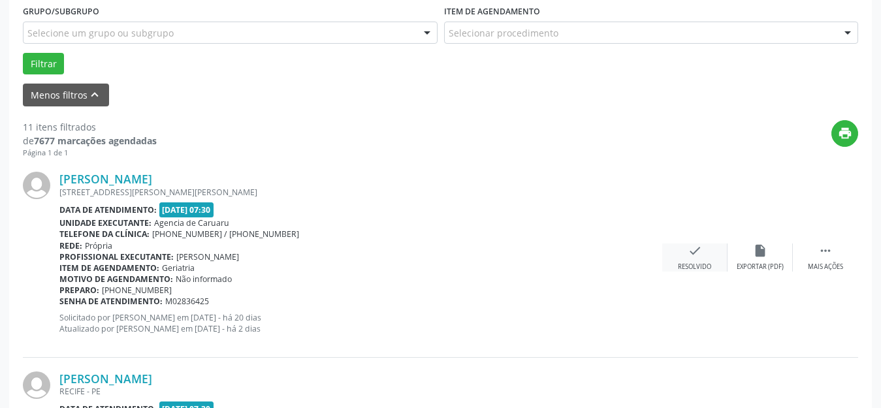
click at [692, 259] on div "check Resolvido" at bounding box center [694, 258] width 65 height 28
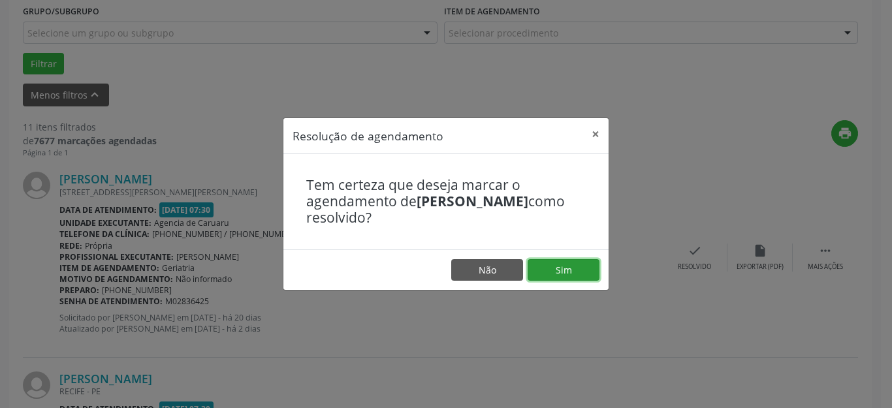
click at [571, 267] on button "Sim" at bounding box center [564, 270] width 72 height 22
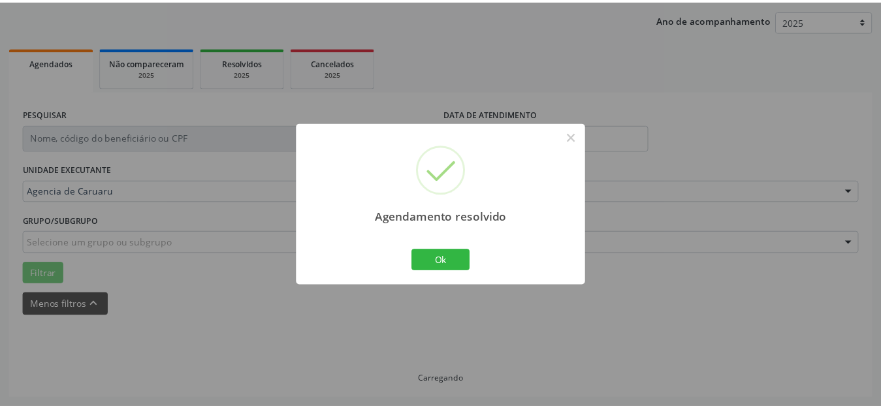
scroll to position [162, 0]
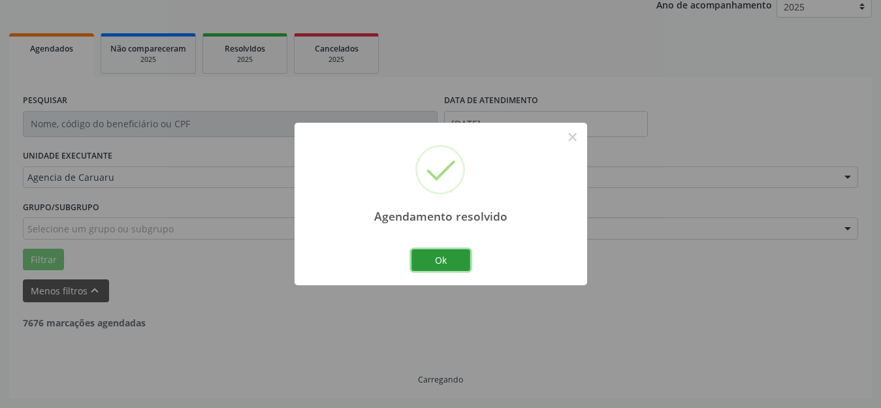
click at [461, 265] on button "Ok" at bounding box center [441, 261] width 59 height 22
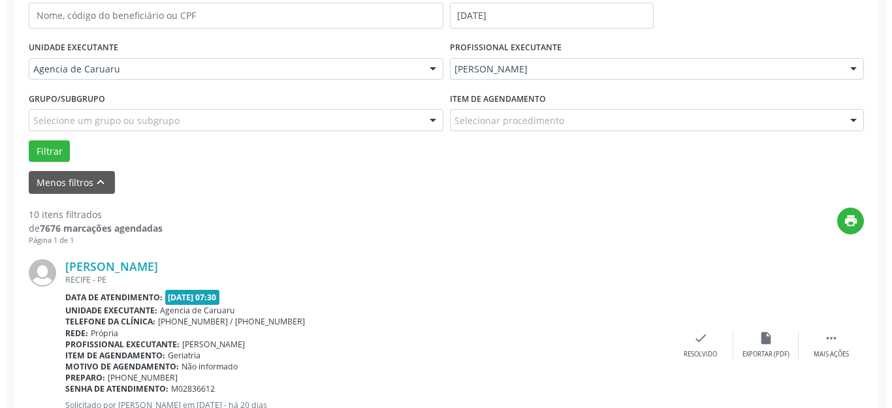
scroll to position [293, 0]
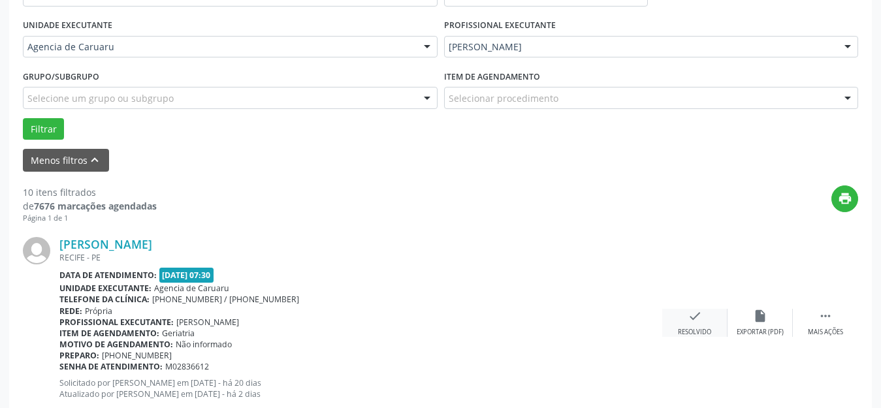
click at [698, 319] on icon "check" at bounding box center [695, 316] width 14 height 14
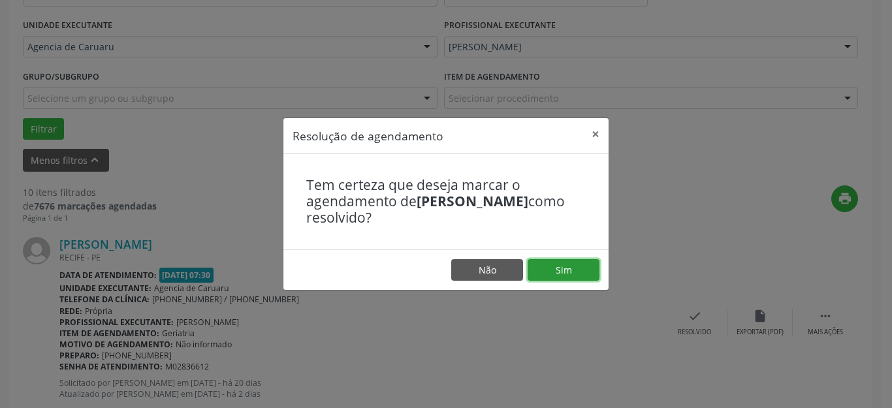
click at [570, 268] on button "Sim" at bounding box center [564, 270] width 72 height 22
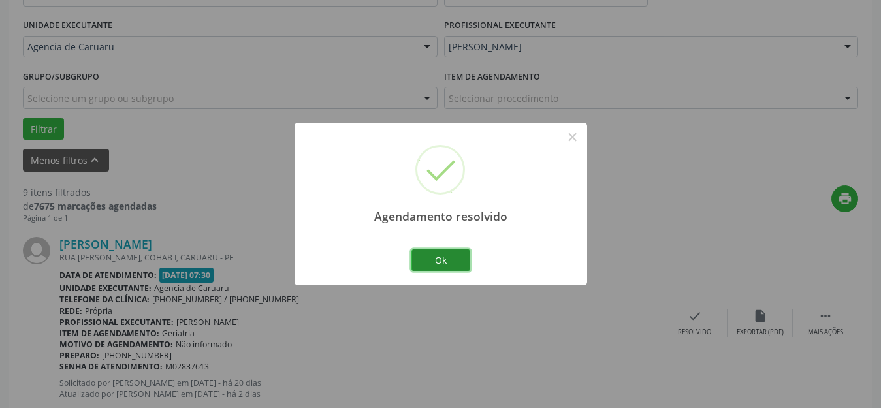
click at [444, 261] on button "Ok" at bounding box center [441, 261] width 59 height 22
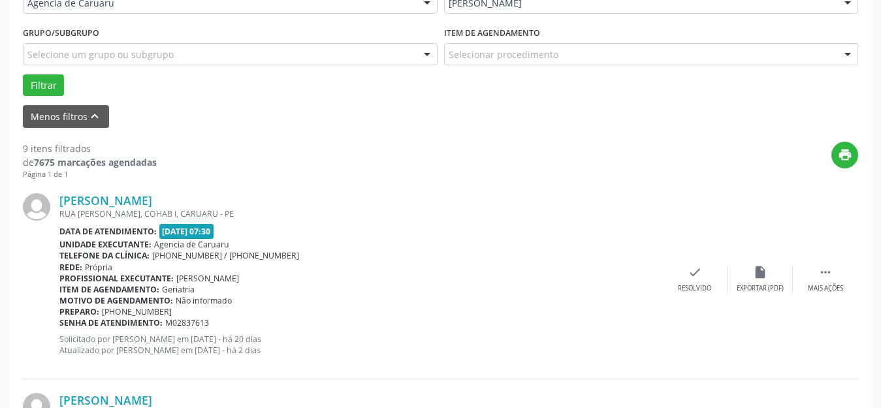
scroll to position [358, 0]
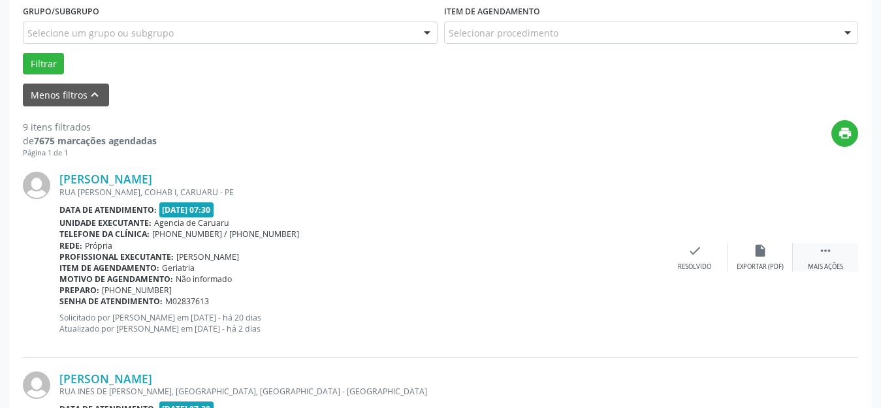
click at [824, 251] on icon "" at bounding box center [826, 251] width 14 height 14
click at [769, 263] on div "Não compareceu" at bounding box center [760, 267] width 56 height 9
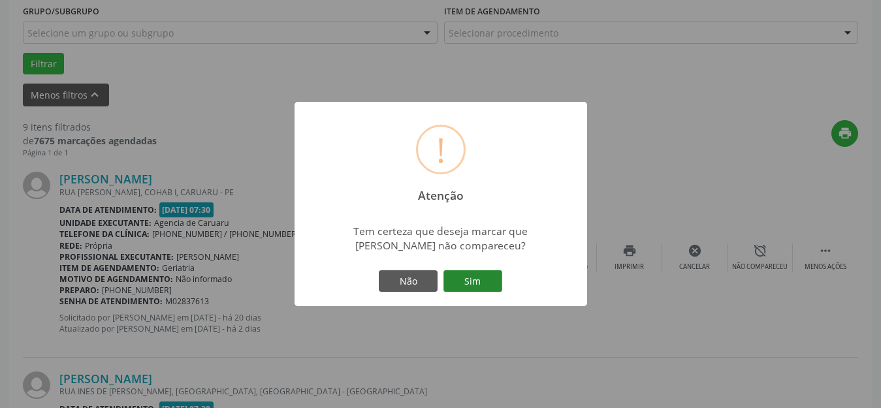
click at [499, 289] on button "Sim" at bounding box center [473, 281] width 59 height 22
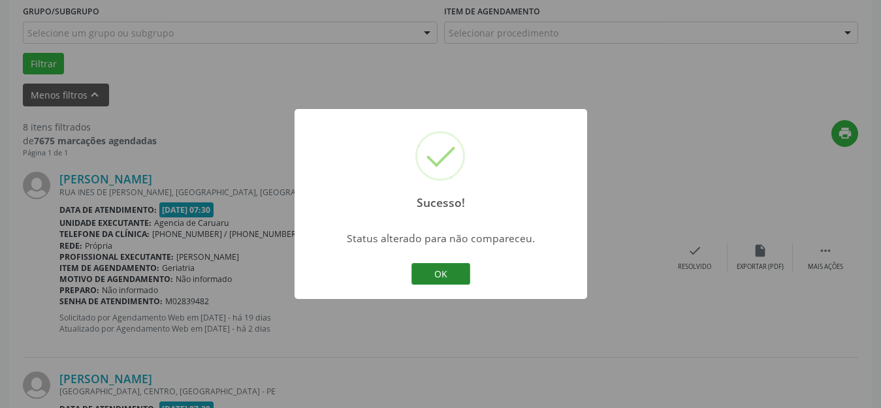
click at [457, 274] on button "OK" at bounding box center [441, 274] width 59 height 22
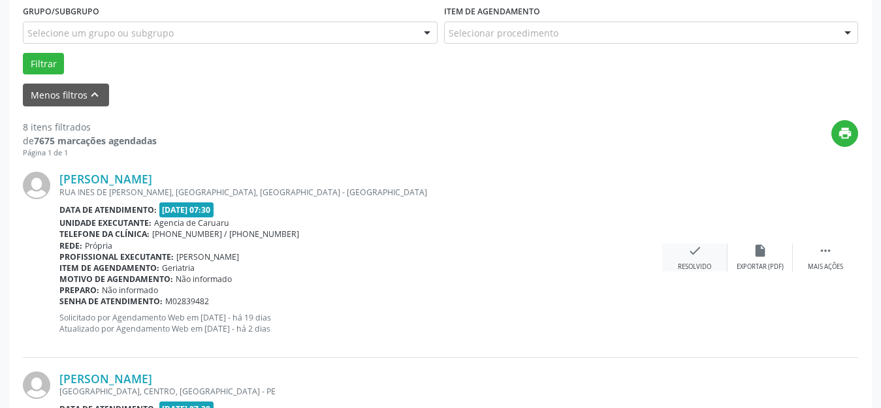
click at [697, 257] on icon "check" at bounding box center [695, 251] width 14 height 14
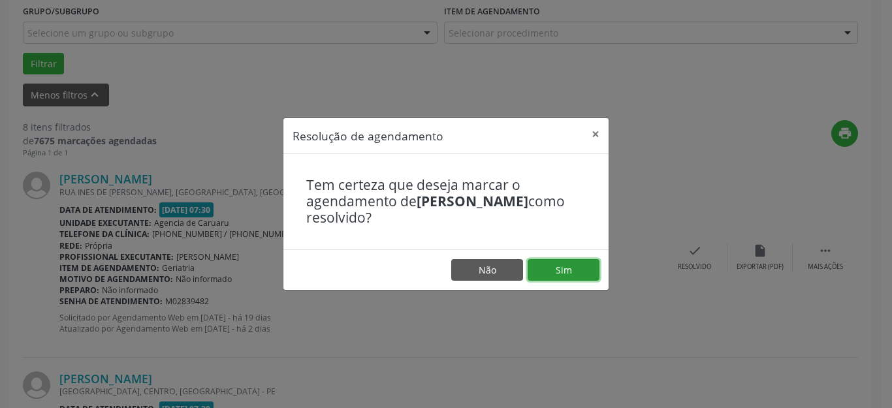
click at [584, 273] on button "Sim" at bounding box center [564, 270] width 72 height 22
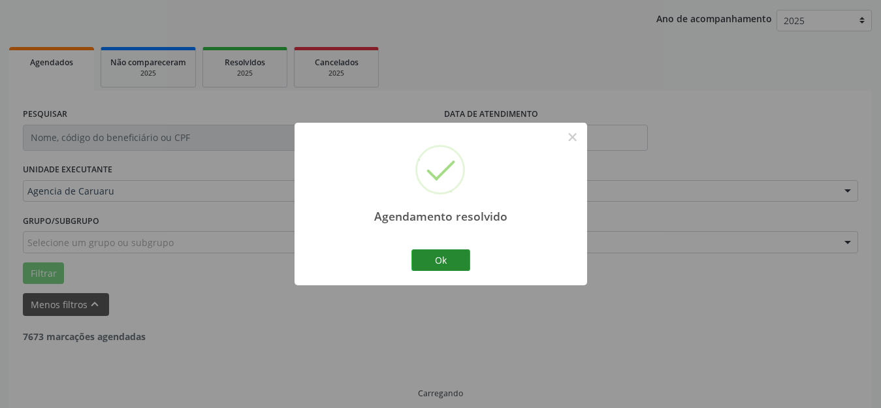
scroll to position [162, 0]
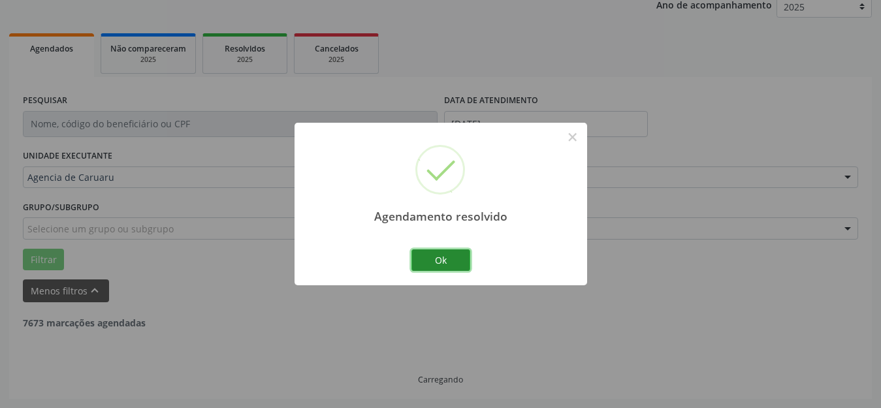
click at [436, 259] on button "Ok" at bounding box center [441, 261] width 59 height 22
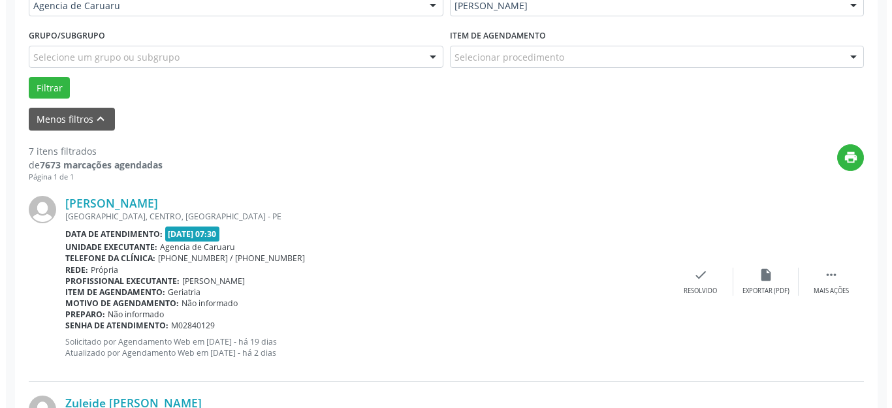
scroll to position [358, 0]
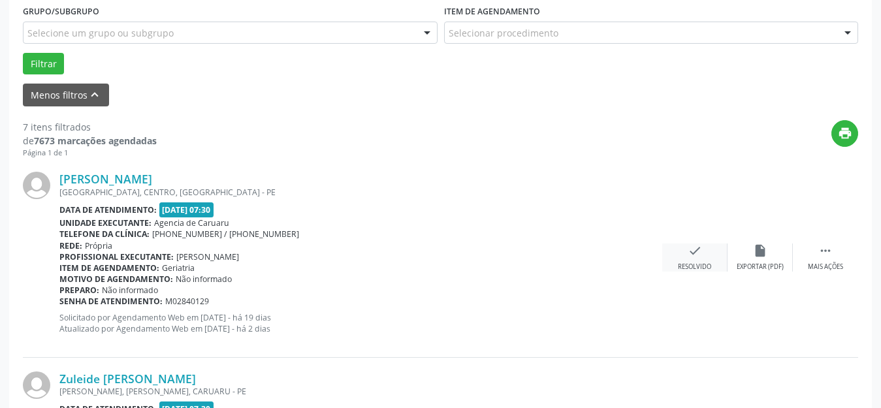
click at [702, 268] on div "Resolvido" at bounding box center [694, 267] width 33 height 9
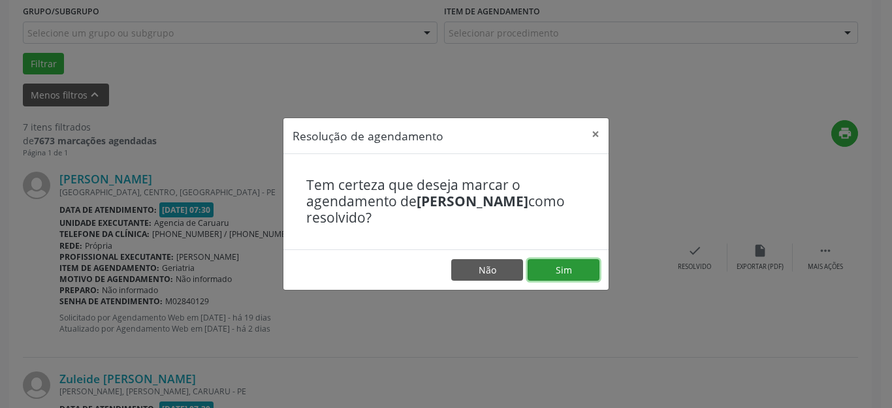
click at [575, 267] on button "Sim" at bounding box center [564, 270] width 72 height 22
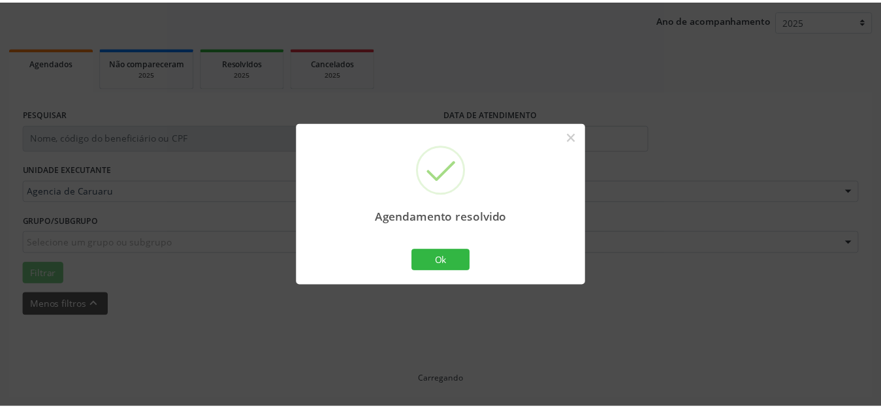
scroll to position [162, 0]
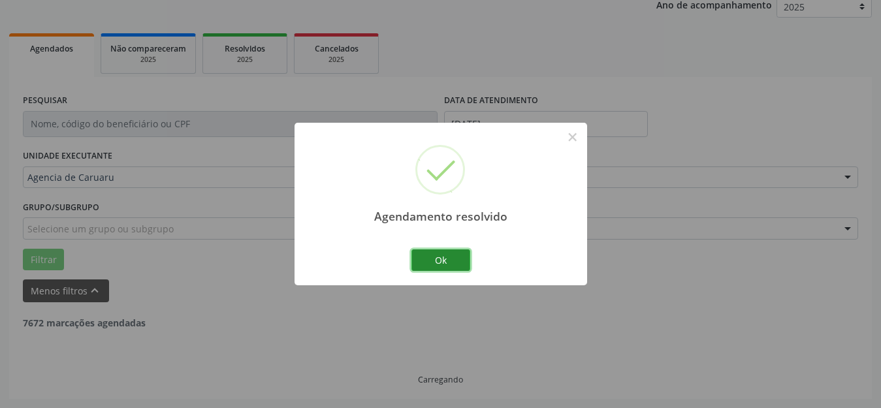
click at [445, 255] on button "Ok" at bounding box center [441, 261] width 59 height 22
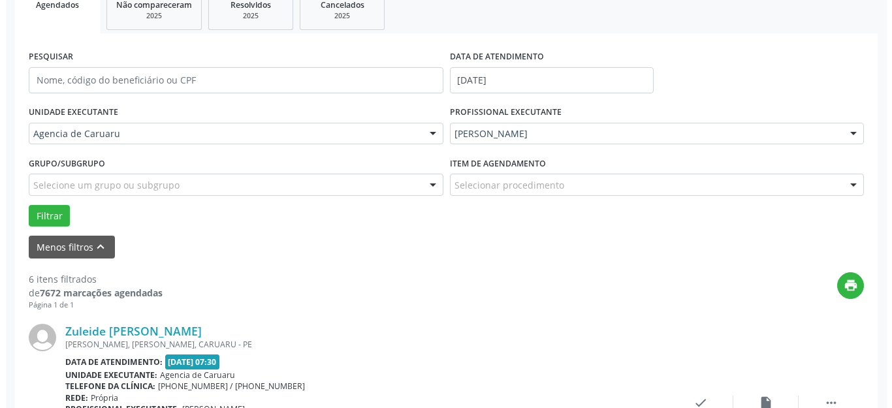
scroll to position [227, 0]
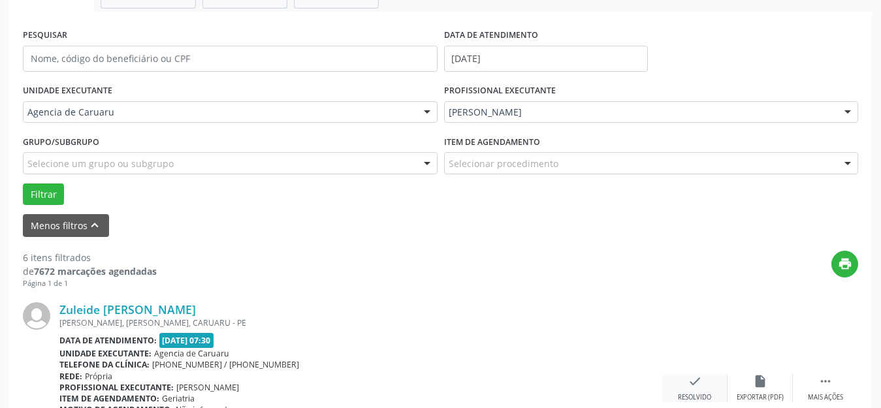
click at [696, 393] on div "Resolvido" at bounding box center [694, 397] width 33 height 9
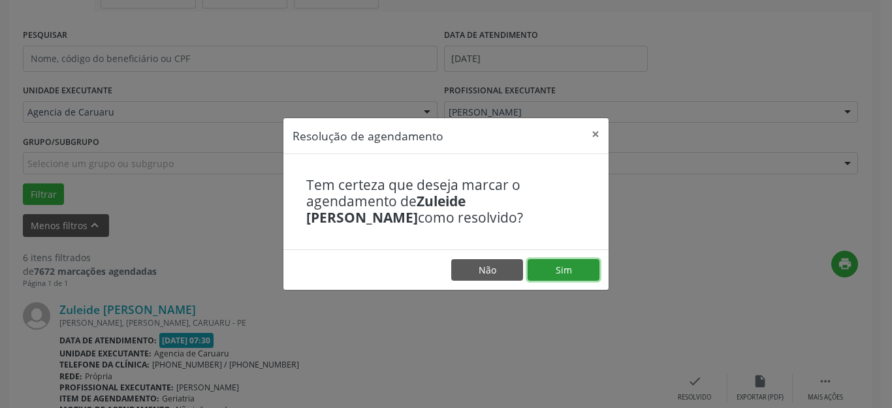
click at [551, 268] on button "Sim" at bounding box center [564, 270] width 72 height 22
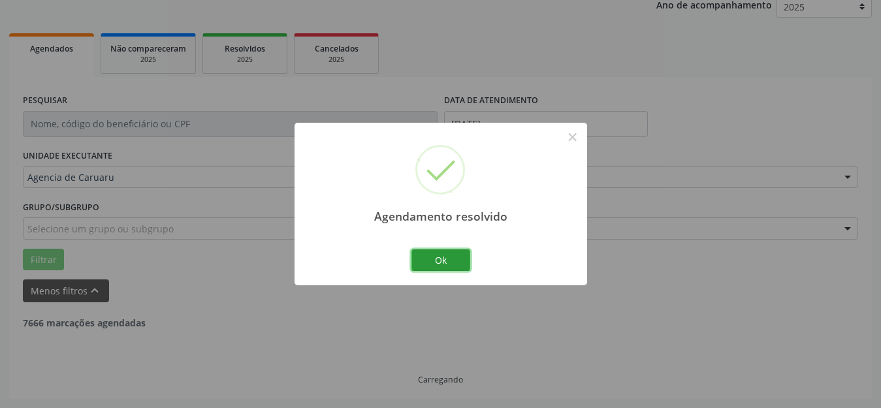
click at [436, 261] on button "Ok" at bounding box center [441, 261] width 59 height 22
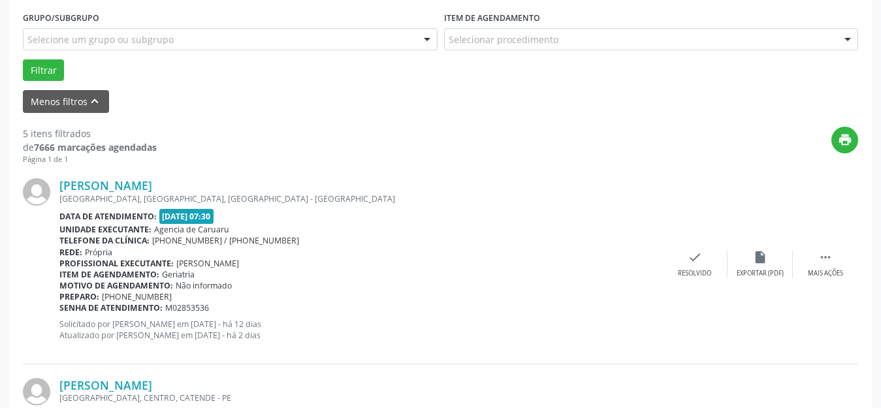
scroll to position [358, 0]
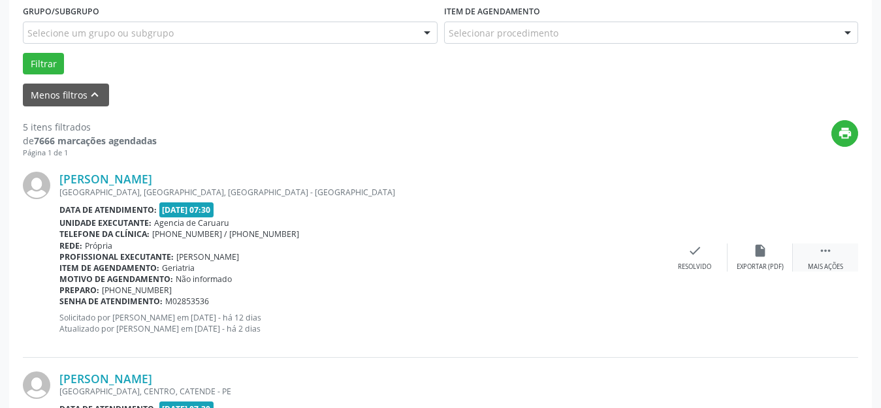
click at [828, 257] on icon "" at bounding box center [826, 251] width 14 height 14
click at [749, 256] on div "alarm_off Não compareceu" at bounding box center [760, 258] width 65 height 28
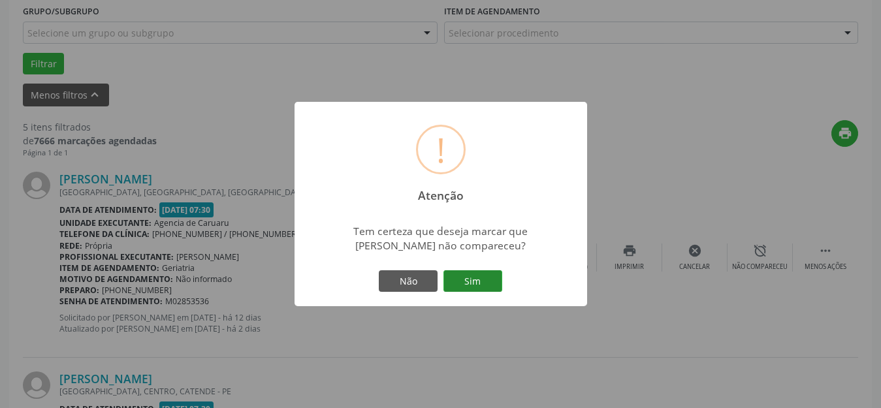
click at [484, 279] on button "Sim" at bounding box center [473, 281] width 59 height 22
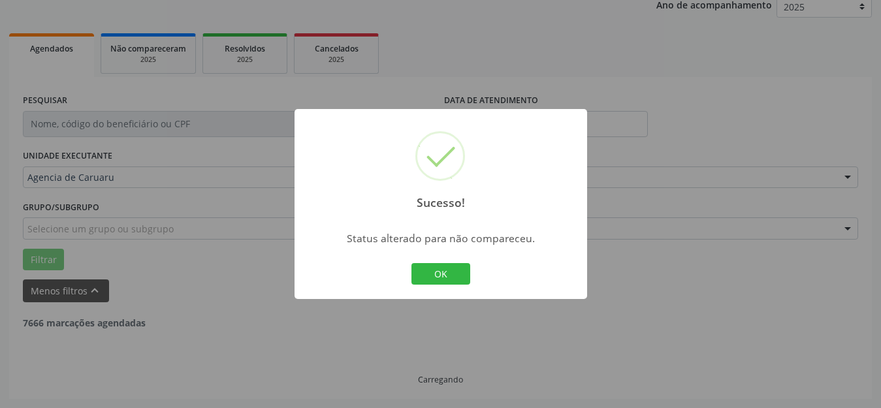
click at [440, 270] on button "OK" at bounding box center [441, 274] width 59 height 22
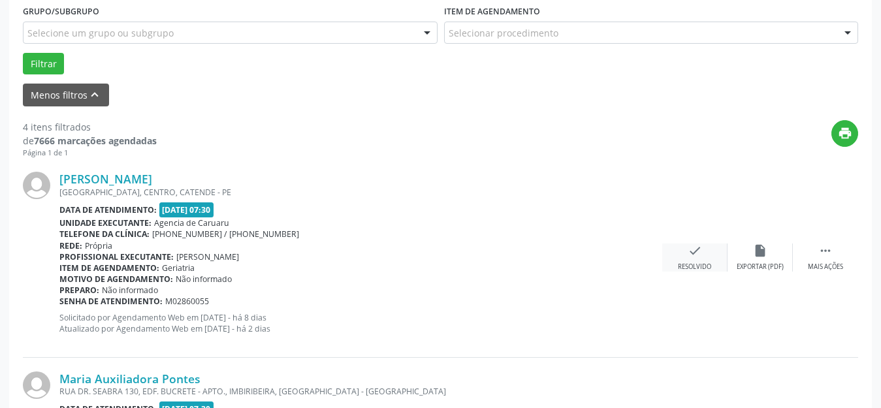
click at [702, 255] on div "check Resolvido" at bounding box center [694, 258] width 65 height 28
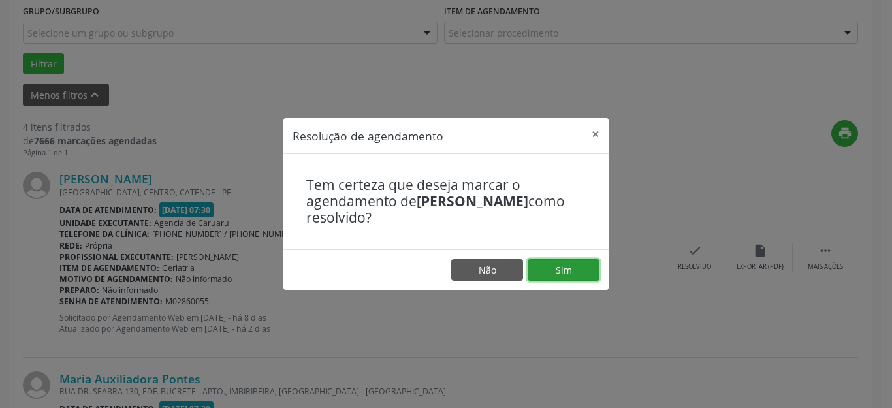
click at [568, 267] on button "Sim" at bounding box center [564, 270] width 72 height 22
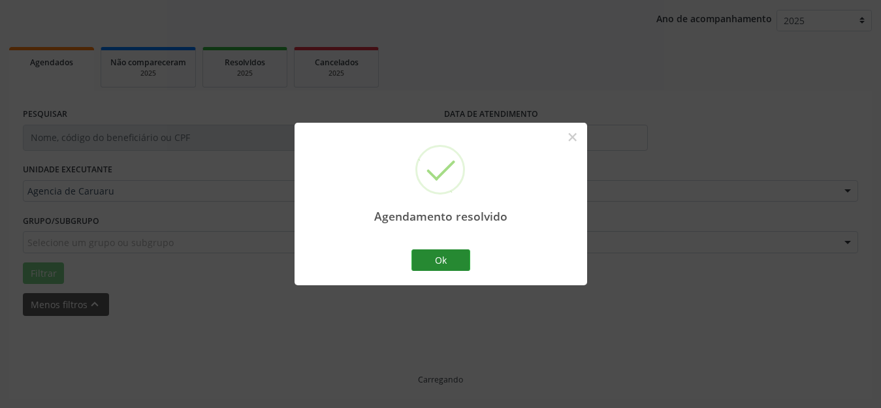
scroll to position [162, 0]
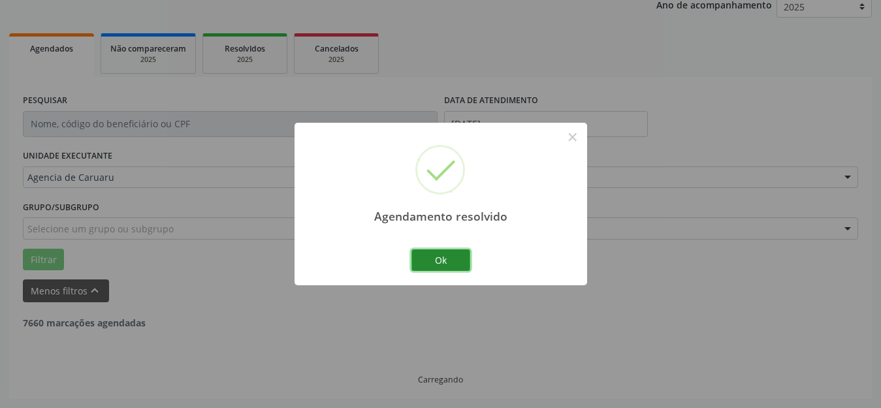
click at [444, 268] on button "Ok" at bounding box center [441, 261] width 59 height 22
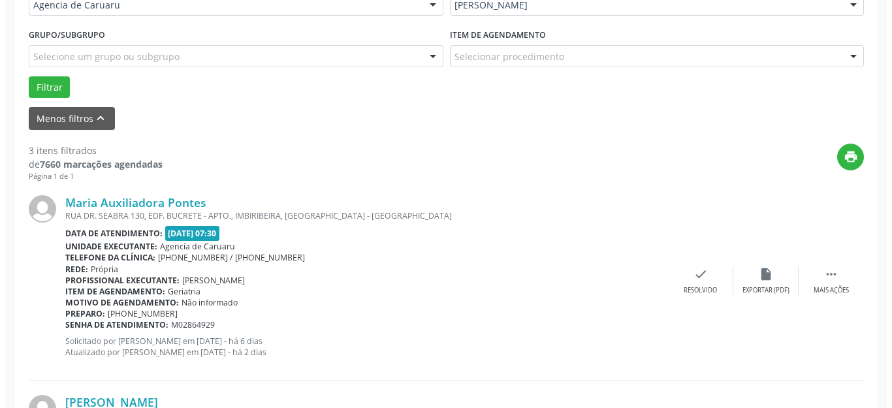
scroll to position [358, 0]
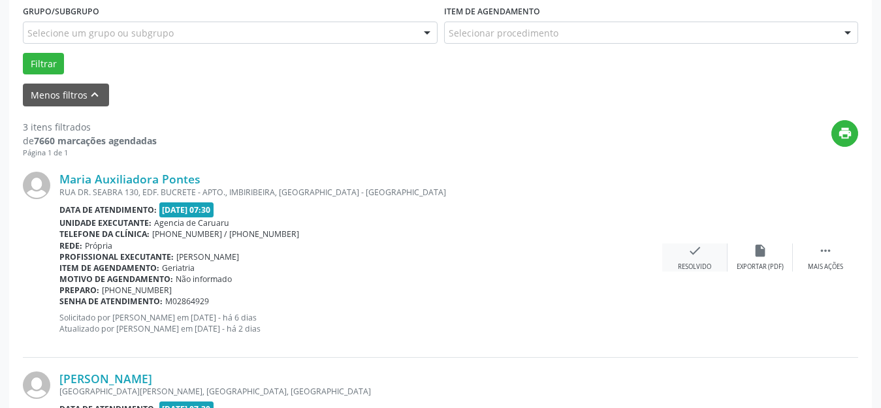
click at [681, 254] on div "check Resolvido" at bounding box center [694, 258] width 65 height 28
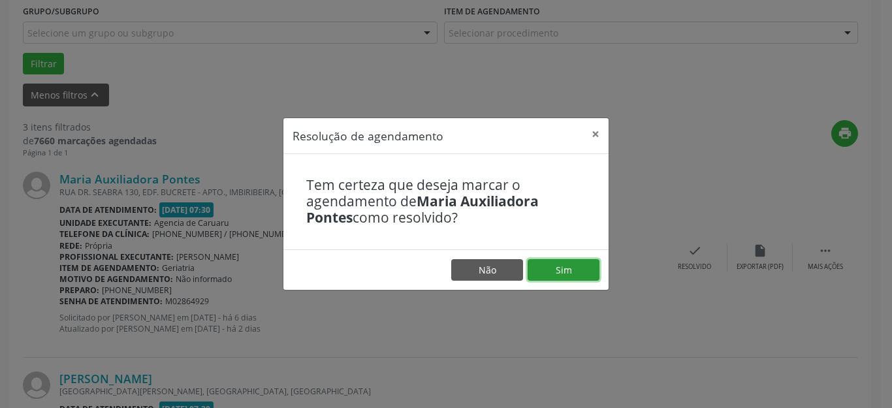
click at [589, 262] on button "Sim" at bounding box center [564, 270] width 72 height 22
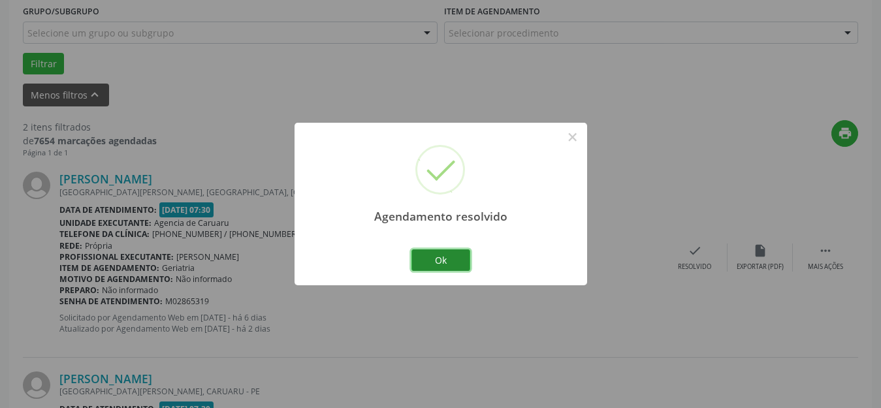
click at [443, 267] on button "Ok" at bounding box center [441, 261] width 59 height 22
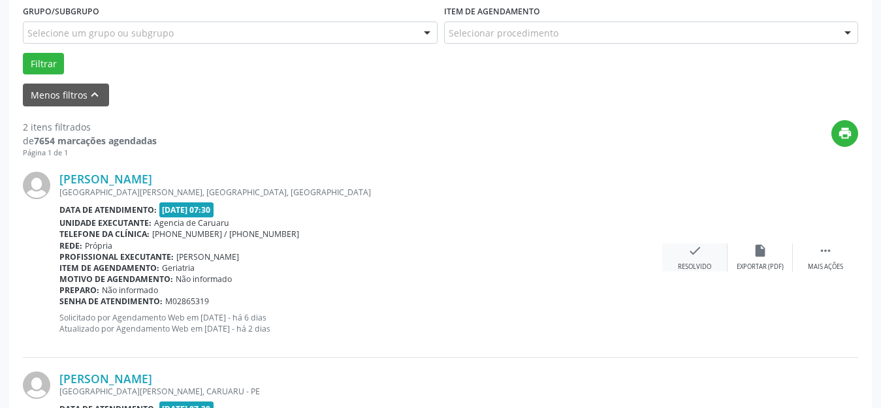
click at [697, 258] on div "check Resolvido" at bounding box center [694, 258] width 65 height 28
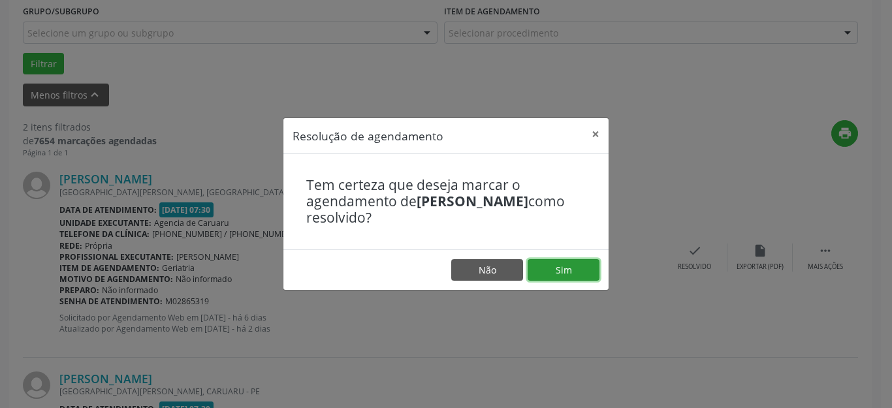
click at [577, 270] on button "Sim" at bounding box center [564, 270] width 72 height 22
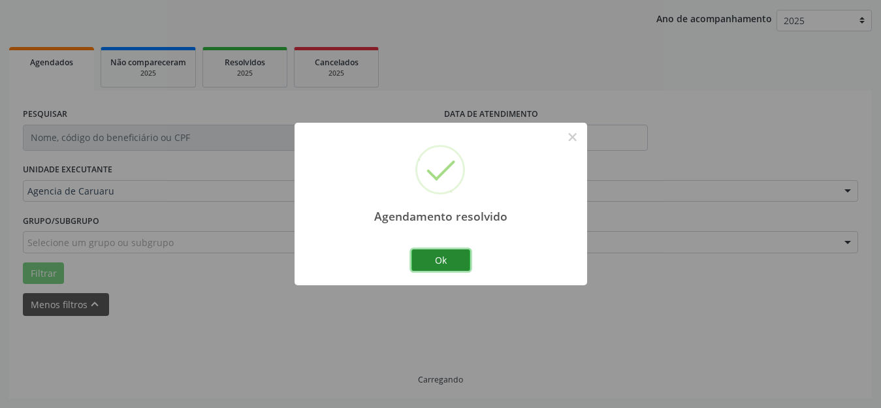
click at [432, 265] on button "Ok" at bounding box center [441, 261] width 59 height 22
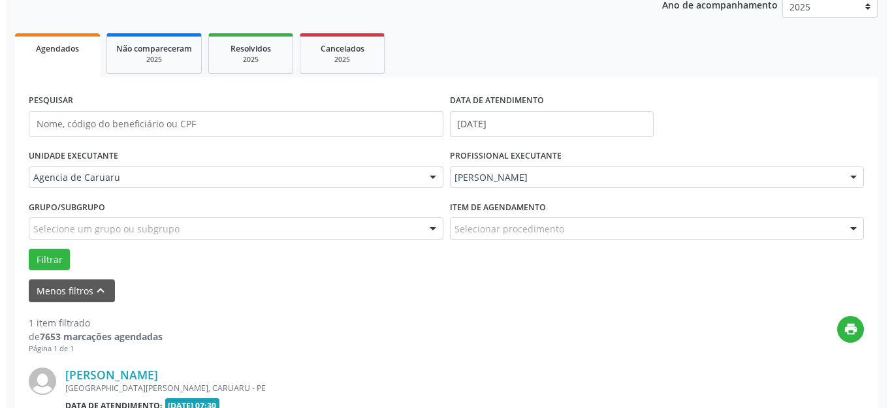
scroll to position [293, 0]
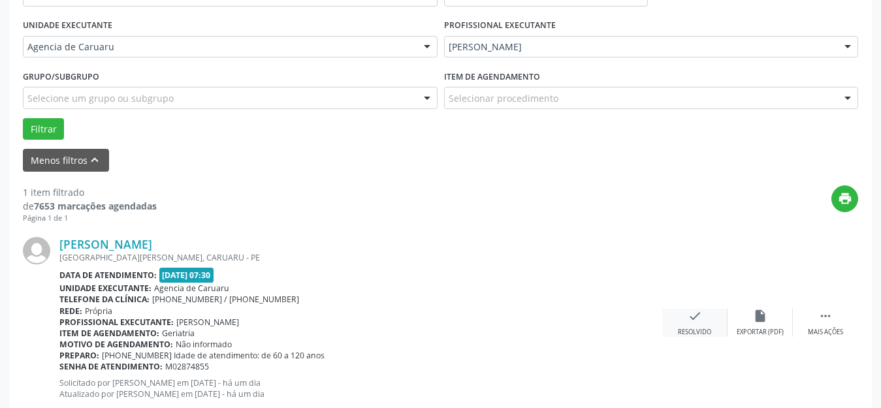
click at [704, 328] on div "Resolvido" at bounding box center [694, 332] width 33 height 9
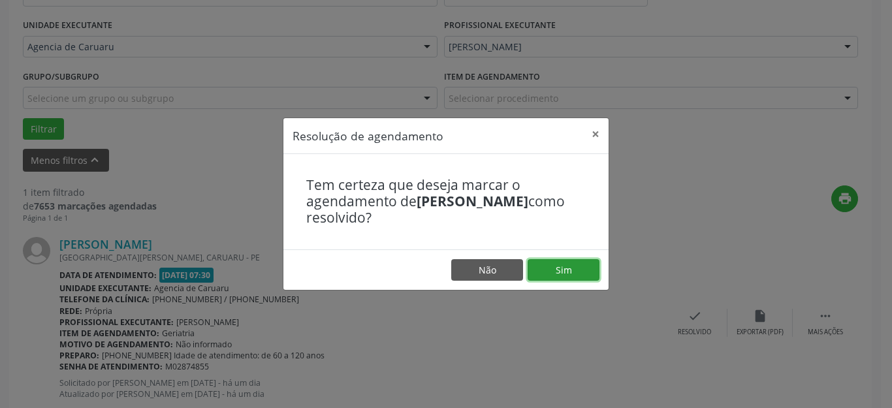
click at [572, 268] on button "Sim" at bounding box center [564, 270] width 72 height 22
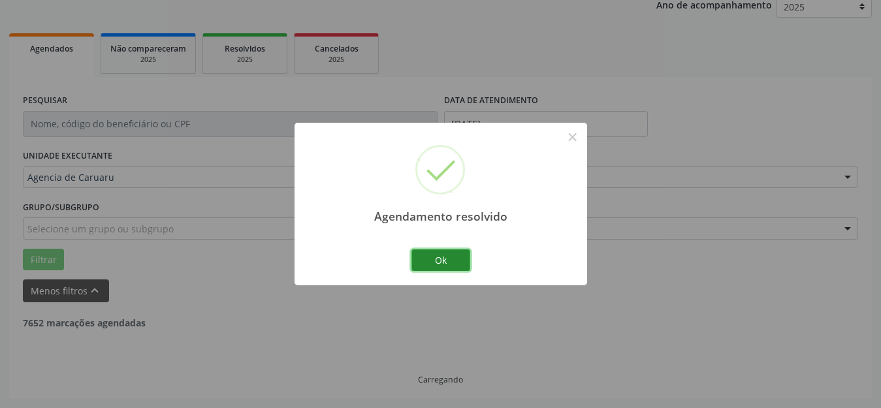
click at [442, 259] on button "Ok" at bounding box center [441, 261] width 59 height 22
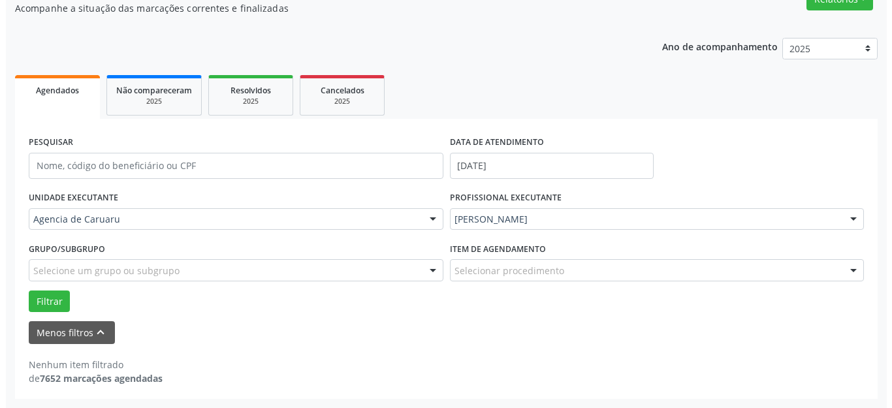
scroll to position [0, 0]
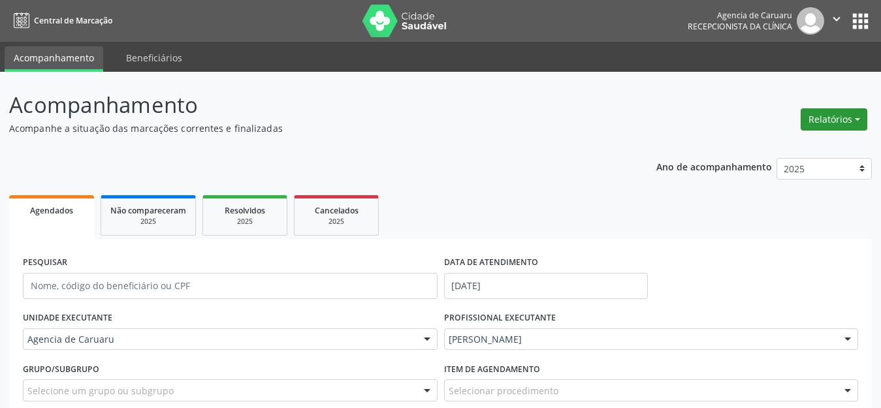
click at [830, 115] on button "Relatórios" at bounding box center [834, 119] width 67 height 22
click at [772, 154] on link "Agendamentos" at bounding box center [798, 147] width 140 height 18
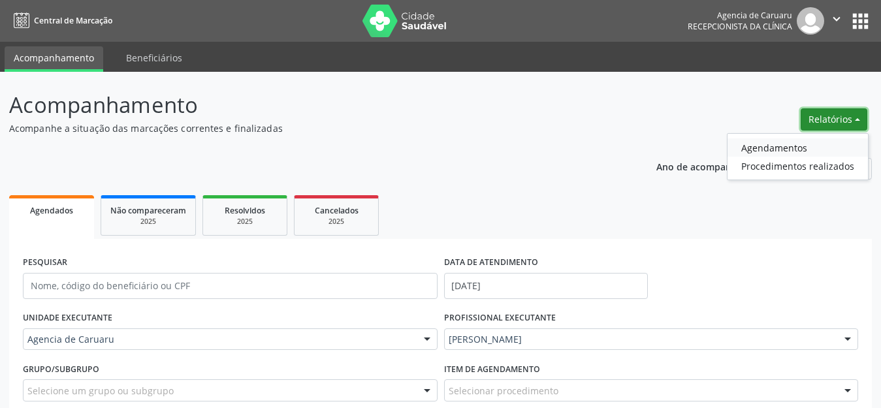
select select "7"
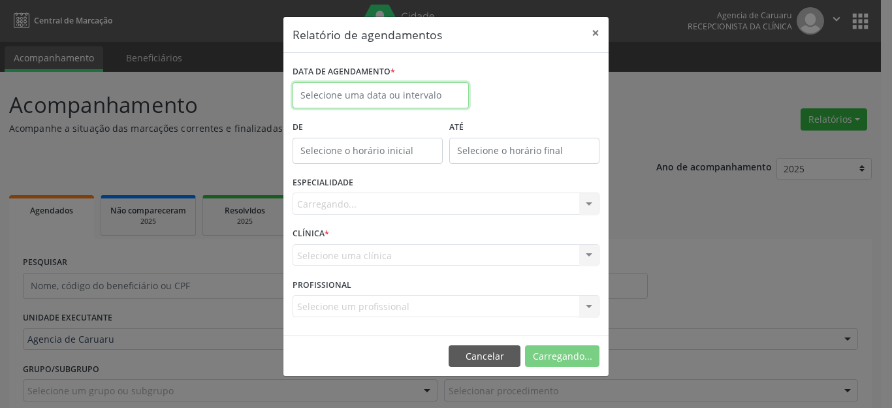
click at [382, 99] on body "Central de Marcação Agencia de [GEOGRAPHIC_DATA] Recepcionista da clínica  Con…" at bounding box center [446, 204] width 892 height 408
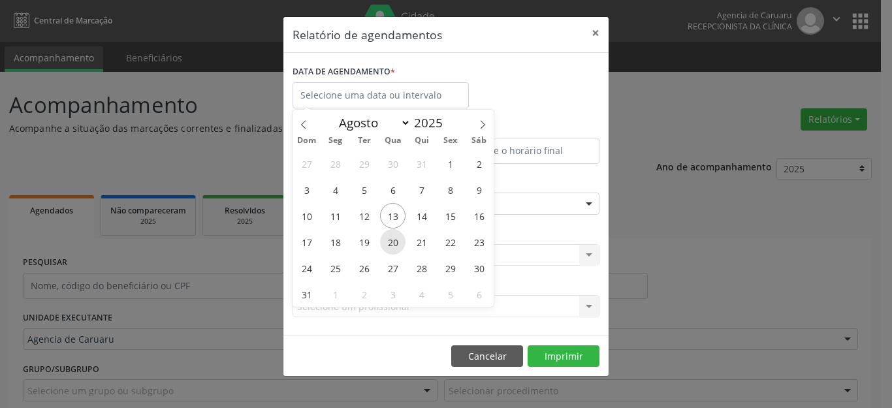
click at [393, 242] on span "20" at bounding box center [392, 241] width 25 height 25
type input "[DATE]"
click at [393, 242] on span "20" at bounding box center [392, 241] width 25 height 25
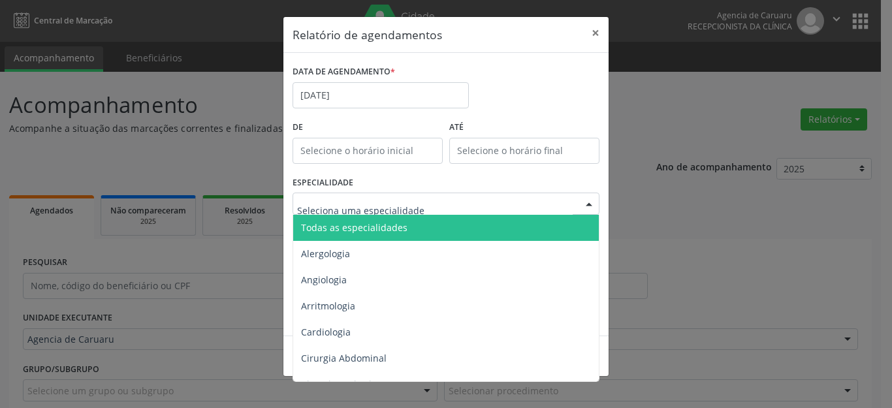
click at [374, 222] on span "Todas as especialidades" at bounding box center [354, 227] width 106 height 12
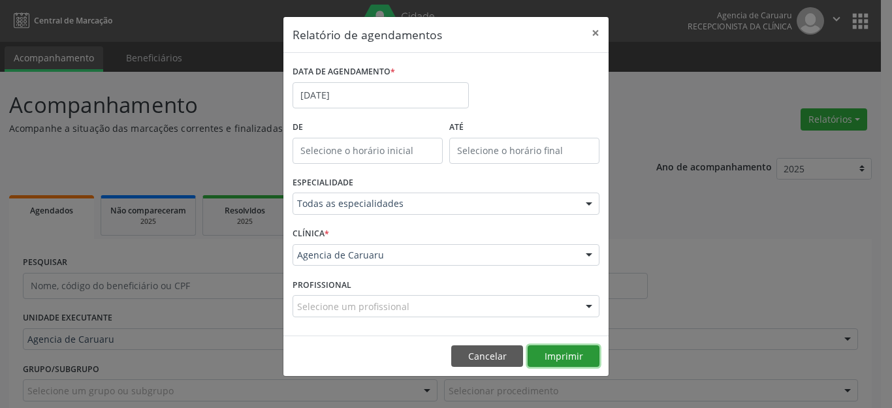
click at [565, 356] on button "Imprimir" at bounding box center [564, 357] width 72 height 22
